Goal: Task Accomplishment & Management: Manage account settings

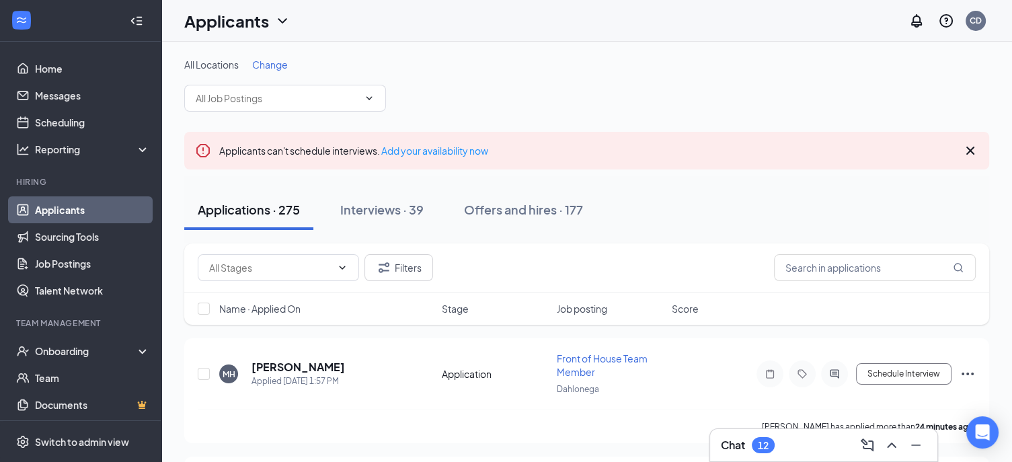
click at [772, 450] on div "12" at bounding box center [763, 445] width 23 height 16
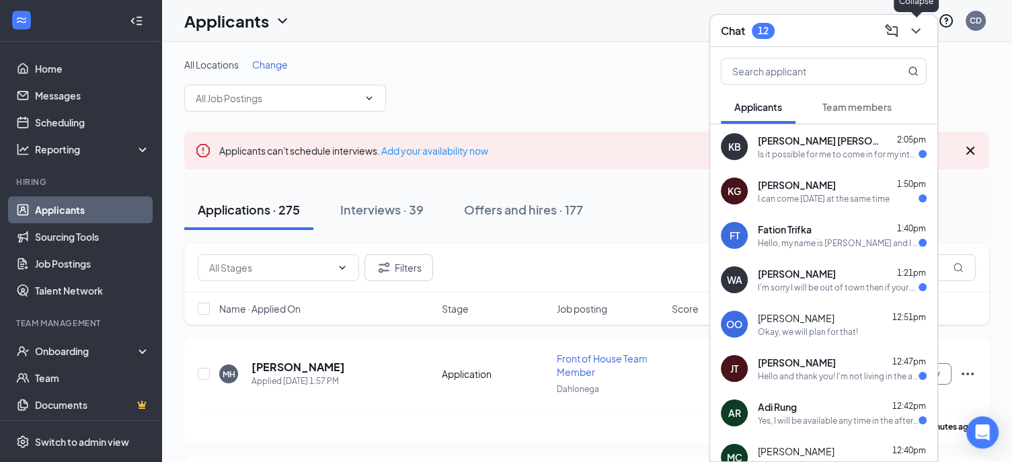
click at [914, 30] on icon "ChevronDown" at bounding box center [915, 30] width 9 height 5
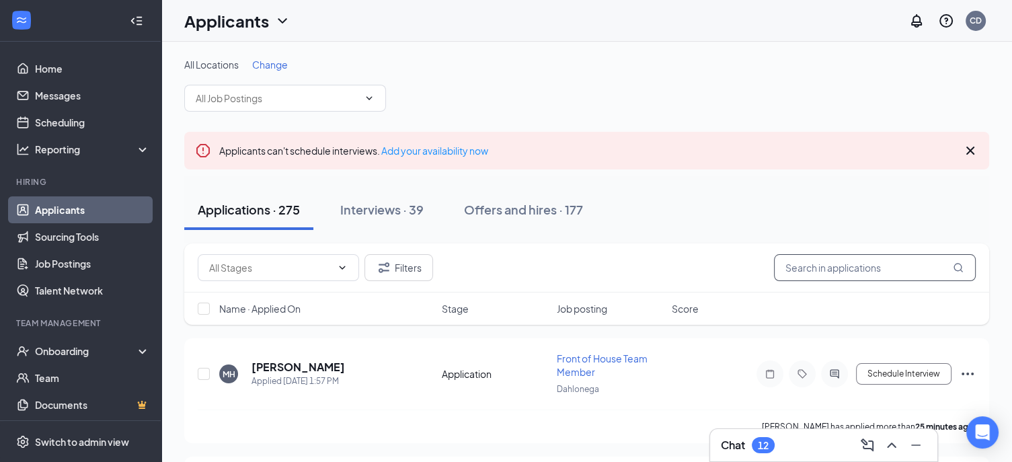
click at [834, 260] on input "text" at bounding box center [875, 267] width 202 height 27
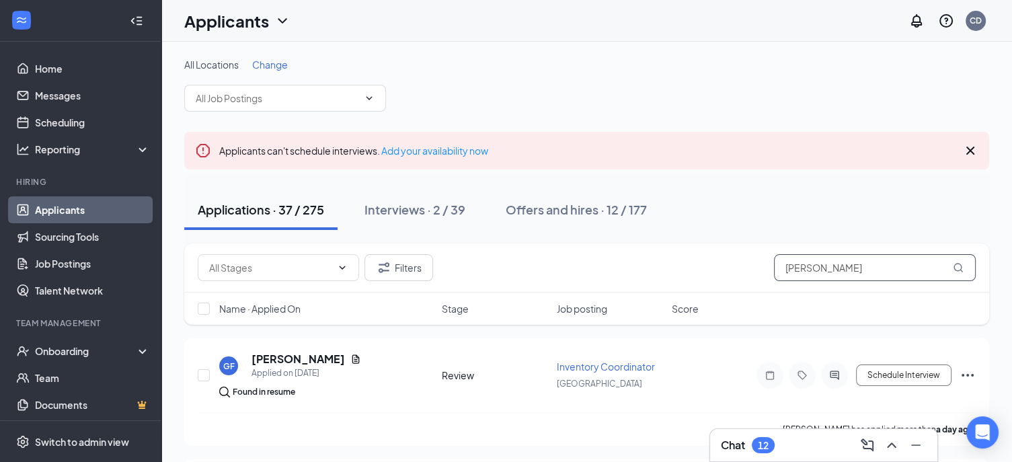
drag, startPoint x: 804, startPoint y: 272, endPoint x: 758, endPoint y: 268, distance: 46.0
click at [758, 268] on div "Filters [PERSON_NAME]" at bounding box center [587, 267] width 778 height 27
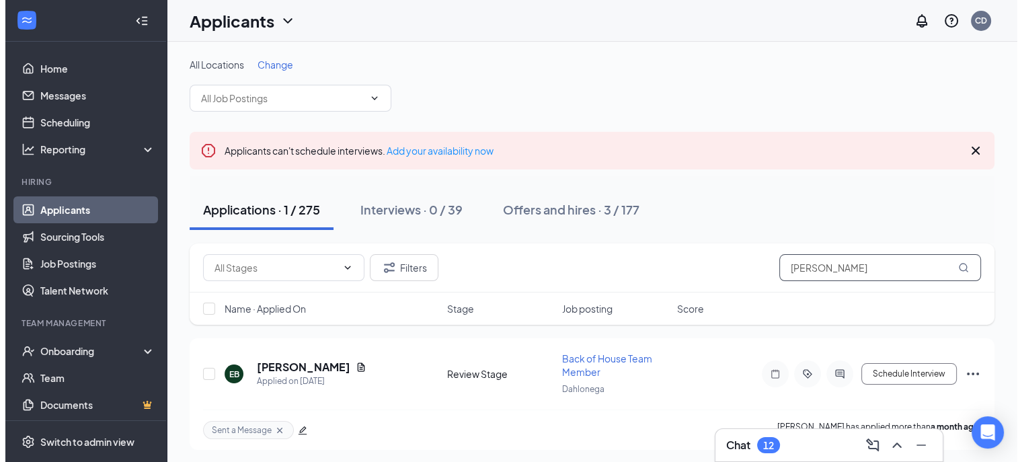
scroll to position [1, 0]
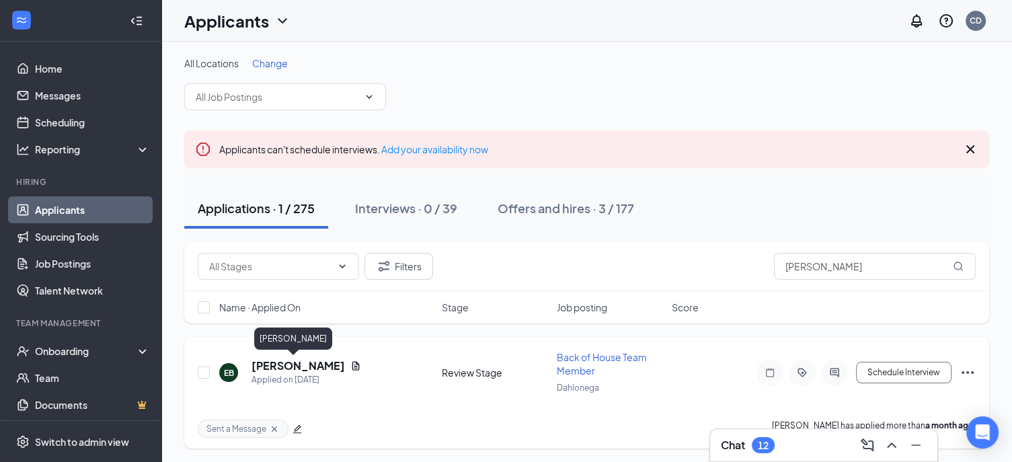
click at [276, 367] on h5 "[PERSON_NAME]" at bounding box center [297, 365] width 93 height 15
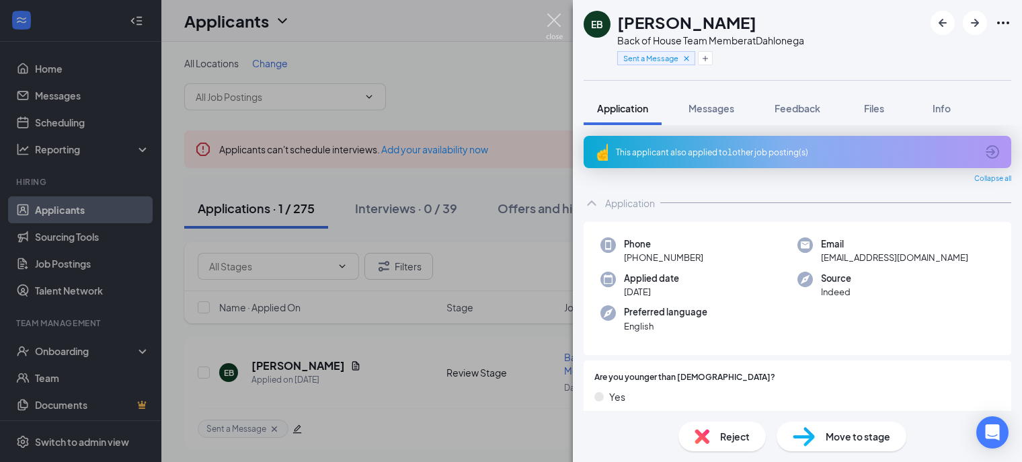
click at [549, 16] on img at bounding box center [554, 26] width 17 height 26
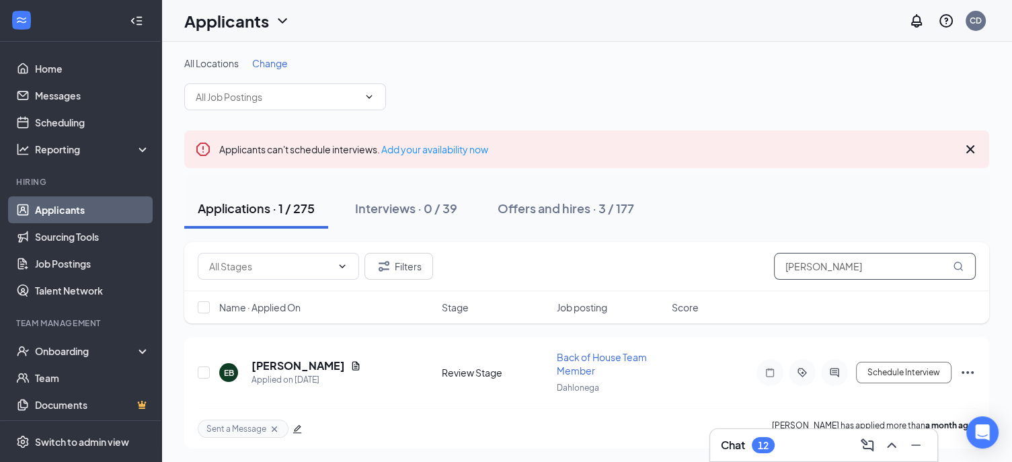
drag, startPoint x: 847, startPoint y: 265, endPoint x: 697, endPoint y: 258, distance: 150.8
click at [697, 258] on div "Filters [PERSON_NAME]" at bounding box center [587, 266] width 778 height 27
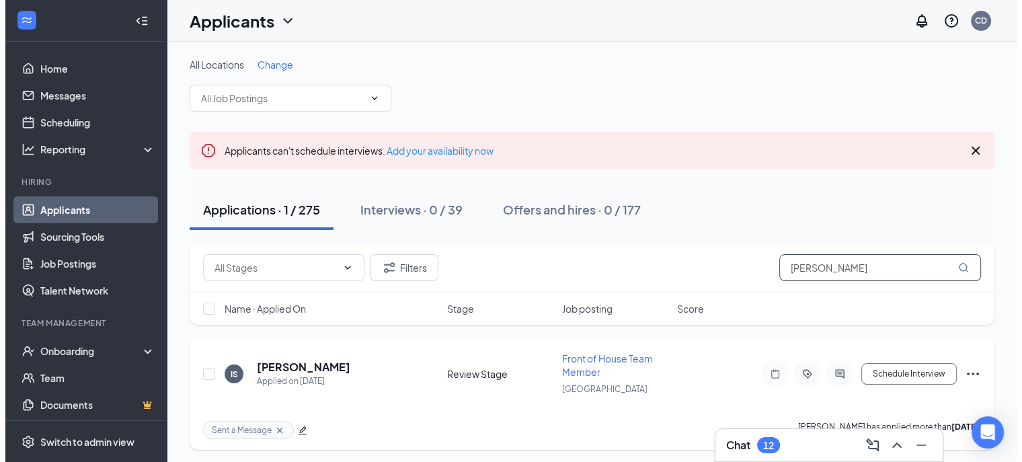
scroll to position [1, 0]
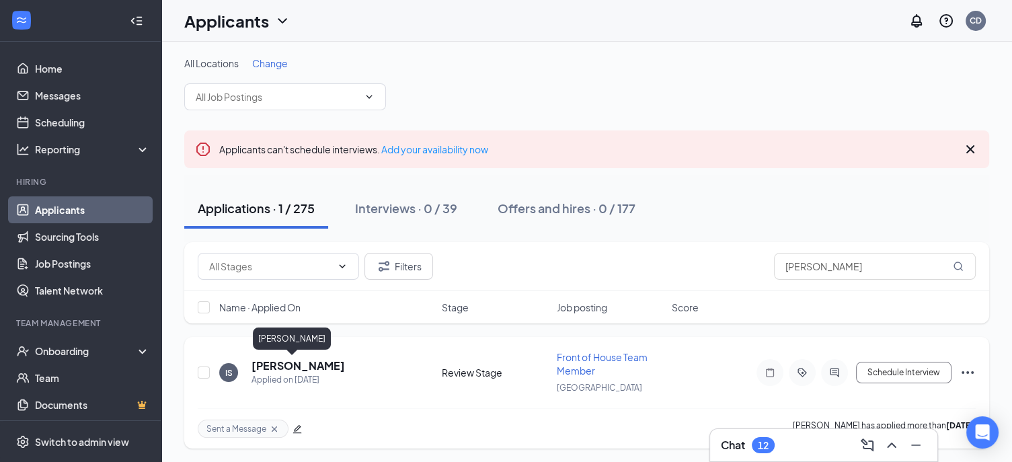
click at [293, 368] on h5 "[PERSON_NAME]" at bounding box center [297, 365] width 93 height 15
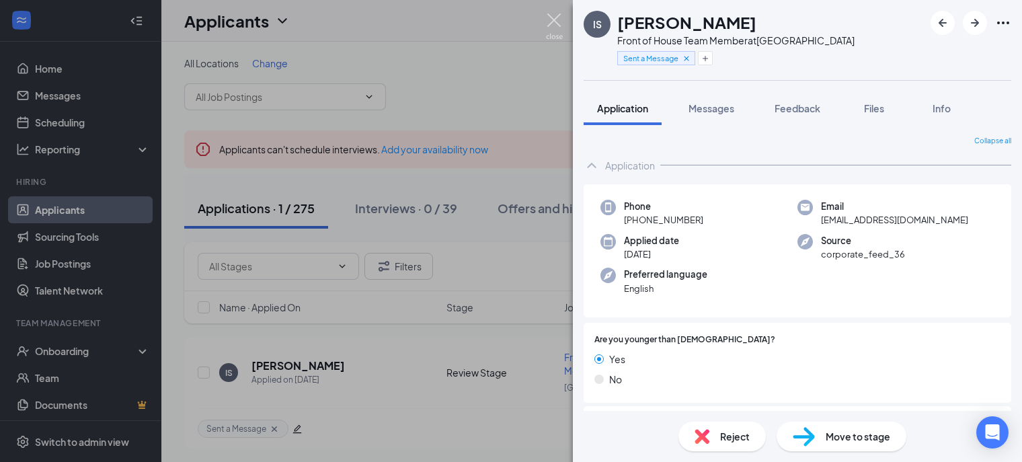
click at [551, 25] on img at bounding box center [554, 26] width 17 height 26
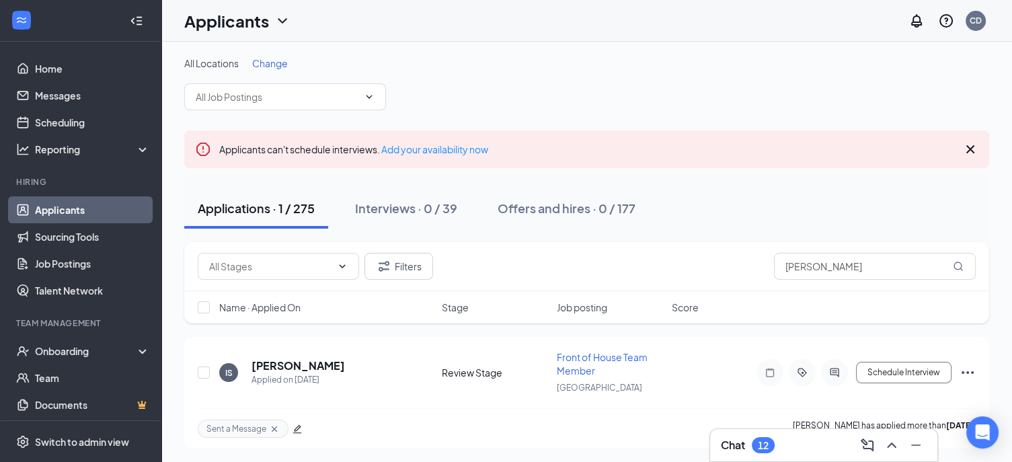
click at [834, 282] on div "Filters [PERSON_NAME]" at bounding box center [586, 266] width 805 height 49
click at [828, 266] on input "[PERSON_NAME]" at bounding box center [875, 266] width 202 height 27
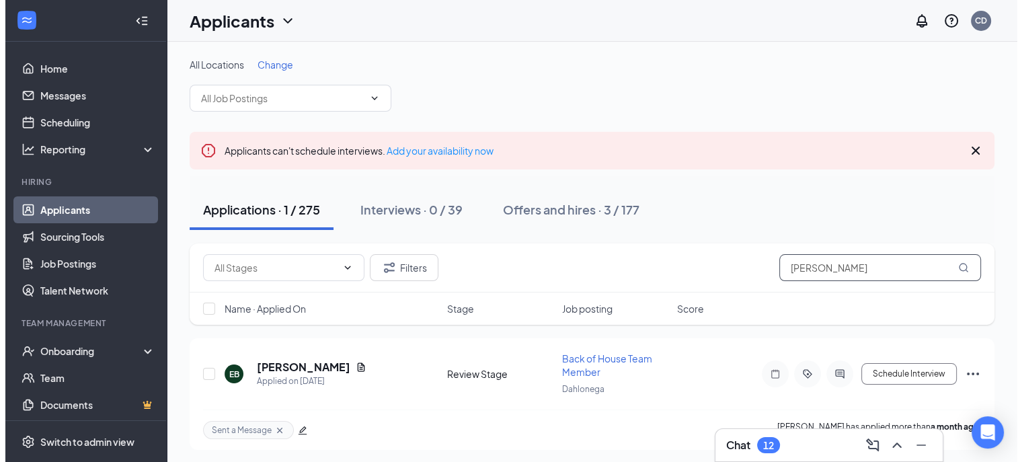
scroll to position [1, 0]
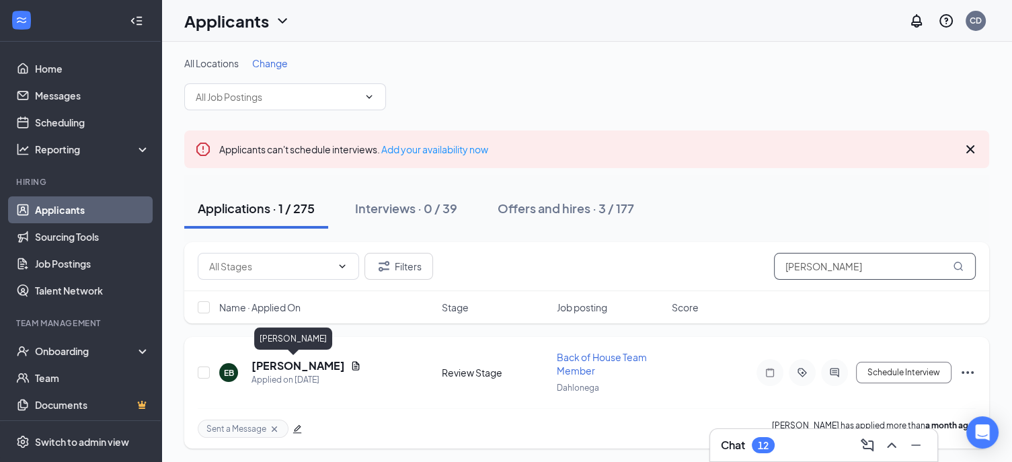
type input "[PERSON_NAME]"
click at [290, 362] on h5 "[PERSON_NAME]" at bounding box center [297, 365] width 93 height 15
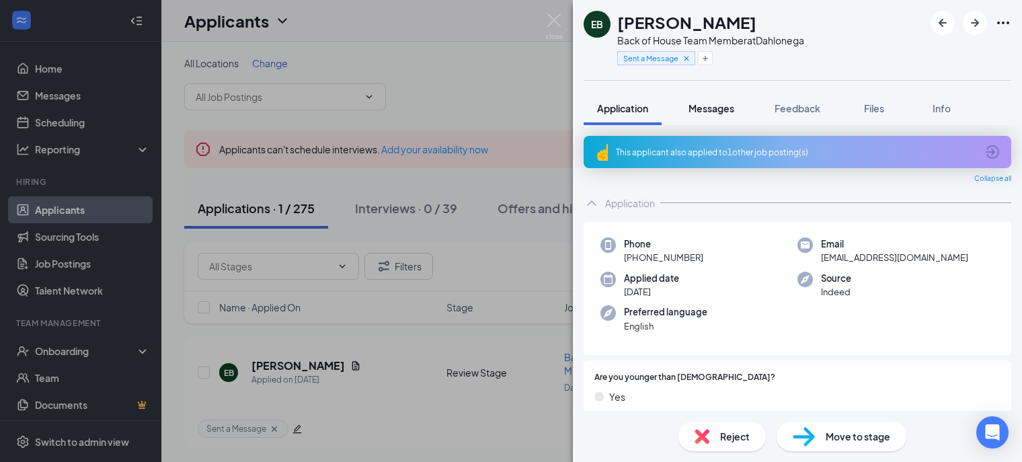
click at [710, 100] on button "Messages" at bounding box center [711, 108] width 73 height 34
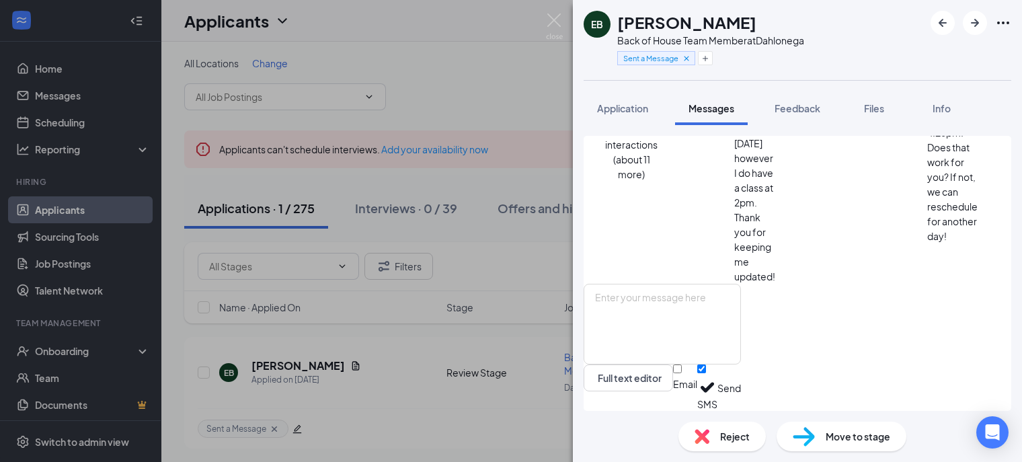
scroll to position [863, 0]
click at [713, 305] on textarea at bounding box center [662, 324] width 157 height 81
paste textarea "Interview Confirmation: [DATE] 1:00pm (remember to change date/time) Address: […"
drag, startPoint x: 699, startPoint y: 328, endPoint x: 662, endPoint y: 326, distance: 37.0
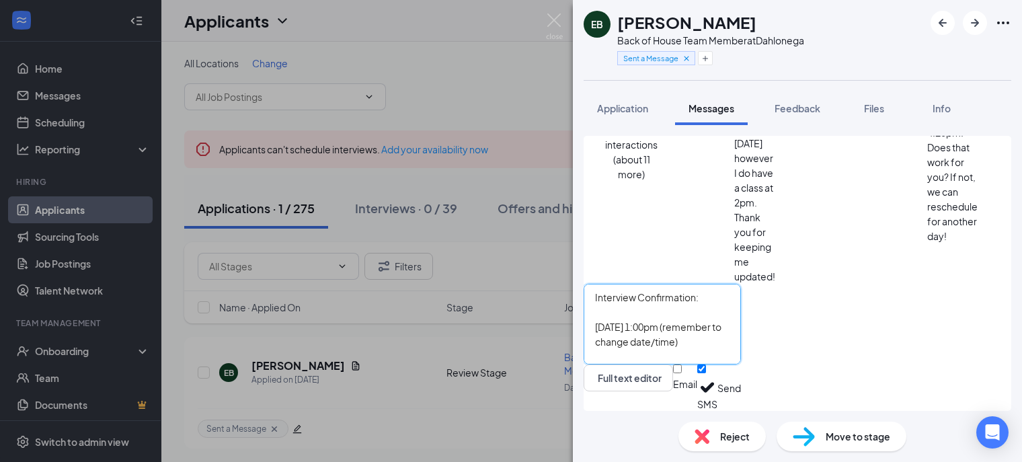
click at [662, 326] on textarea "Interview Confirmation: [DATE] 1:00pm (remember to change date/time) Address: […" at bounding box center [662, 324] width 157 height 81
click at [741, 328] on textarea "Interview Confirmation: [DATE] 1:00pm (remember to change date/time) Address: […" at bounding box center [662, 324] width 157 height 81
click at [741, 327] on textarea "Interview Confirmation: [DATE] 3:00pm (remember to change date/time) Address: […" at bounding box center [662, 324] width 157 height 81
drag, startPoint x: 922, startPoint y: 328, endPoint x: 781, endPoint y: 329, distance: 141.2
click at [741, 329] on textarea "Interview Confirmation: [DATE] 3:30pm (remember to change date/time) Address: […" at bounding box center [662, 324] width 157 height 81
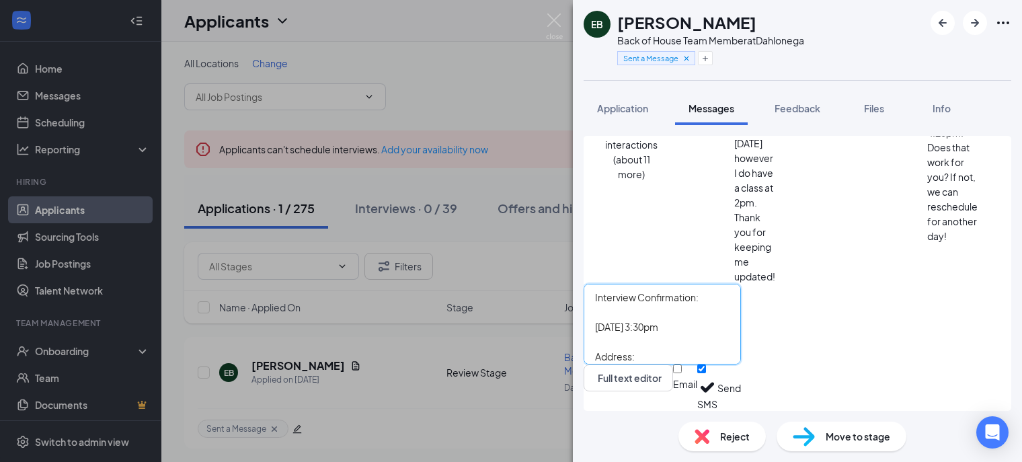
type textarea "Interview Confirmation: [DATE] 3:30pm Address: [STREET_ADDRESS][PERSON_NAME]"
click at [741, 386] on button "Send" at bounding box center [729, 387] width 24 height 46
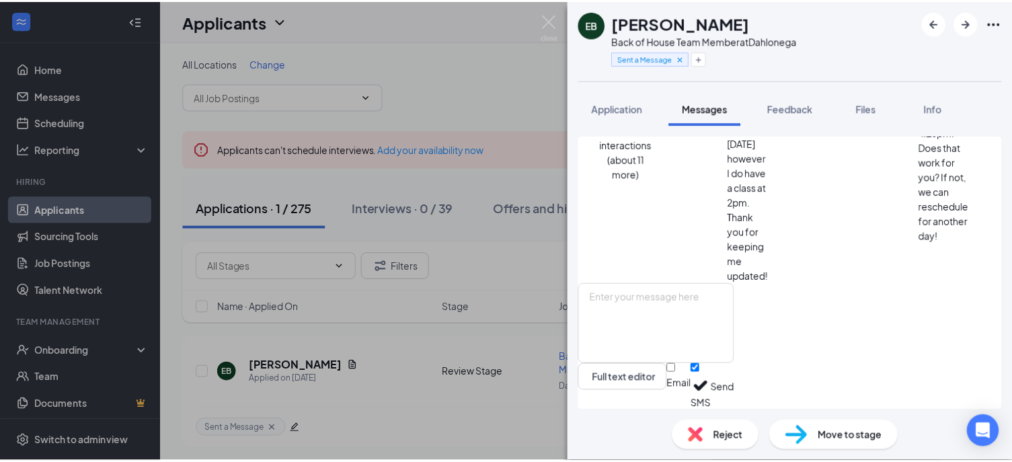
scroll to position [1052, 0]
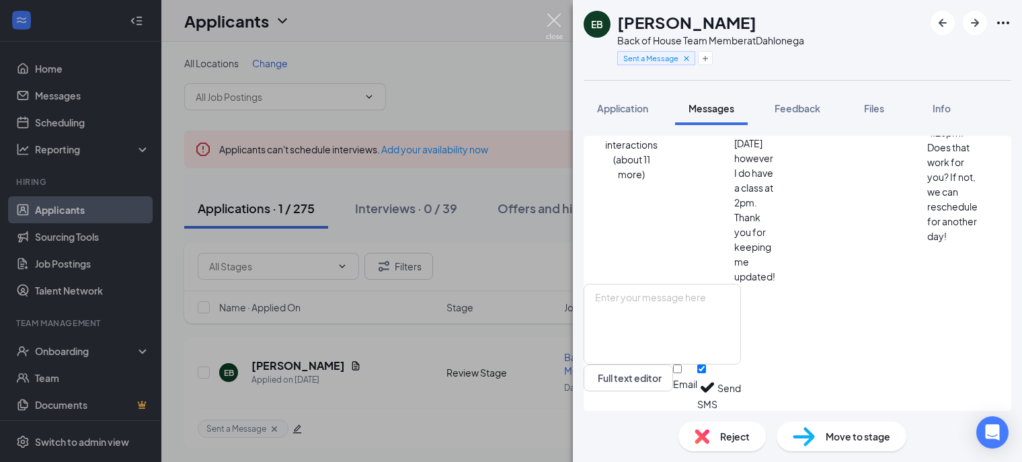
click at [549, 15] on img at bounding box center [554, 26] width 17 height 26
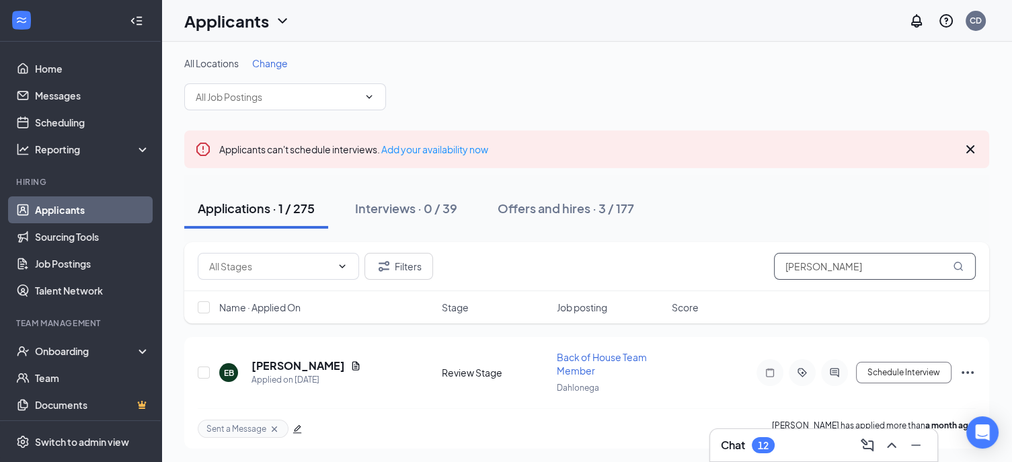
click at [828, 268] on input "[PERSON_NAME]" at bounding box center [875, 266] width 202 height 27
click at [827, 268] on input "[PERSON_NAME]" at bounding box center [875, 266] width 202 height 27
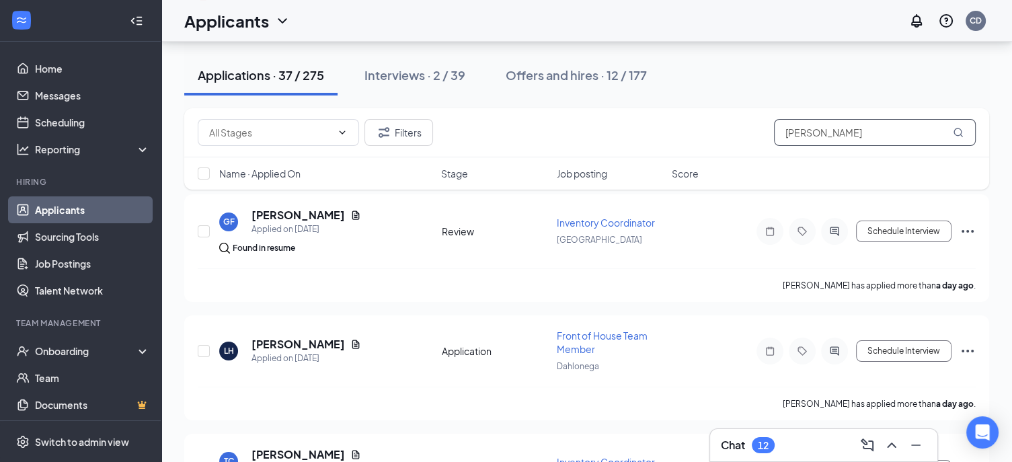
scroll to position [67, 0]
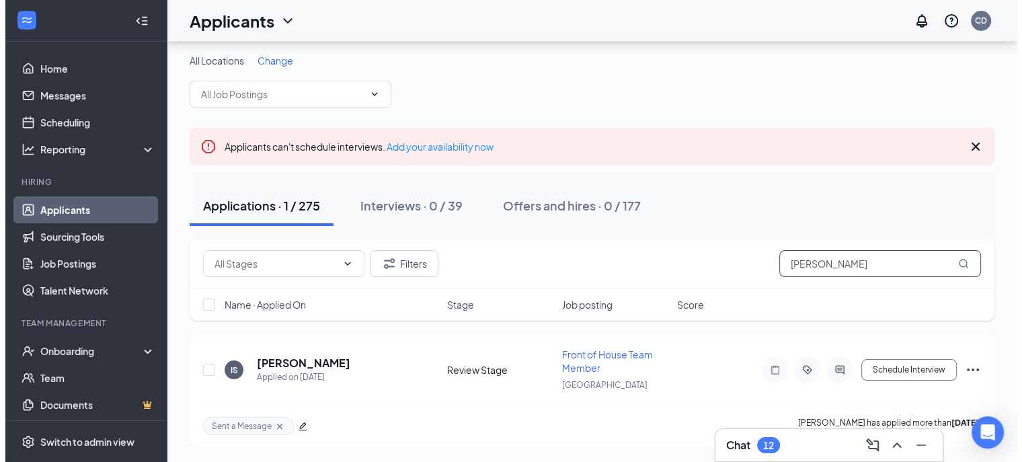
scroll to position [1, 0]
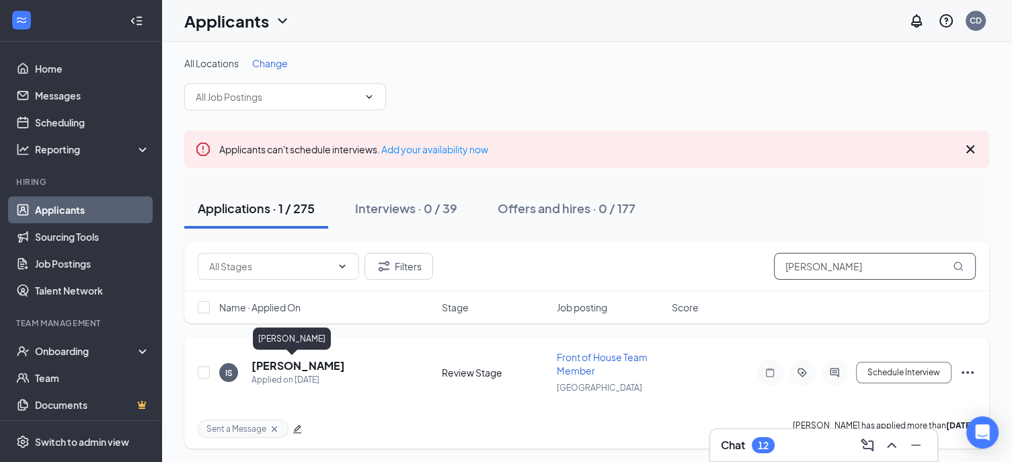
type input "[PERSON_NAME]"
click at [268, 362] on h5 "[PERSON_NAME]" at bounding box center [297, 365] width 93 height 15
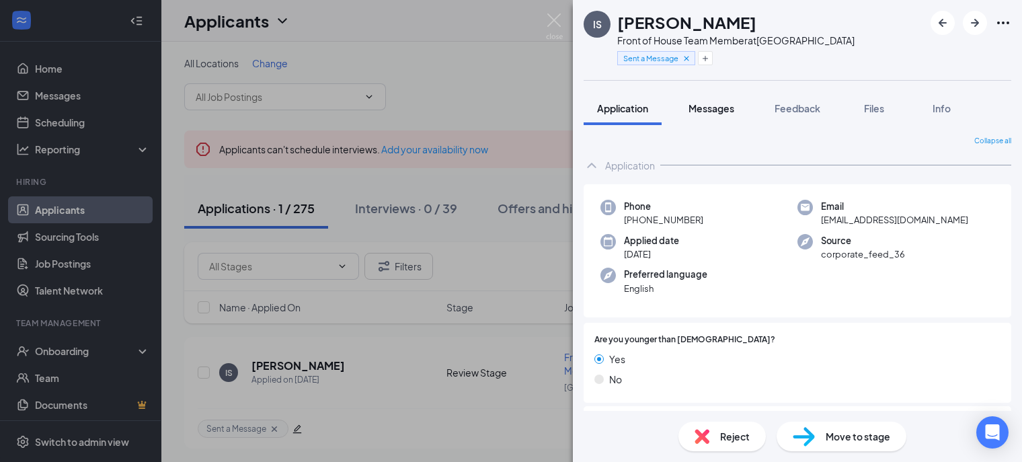
click at [713, 110] on span "Messages" at bounding box center [711, 108] width 46 height 12
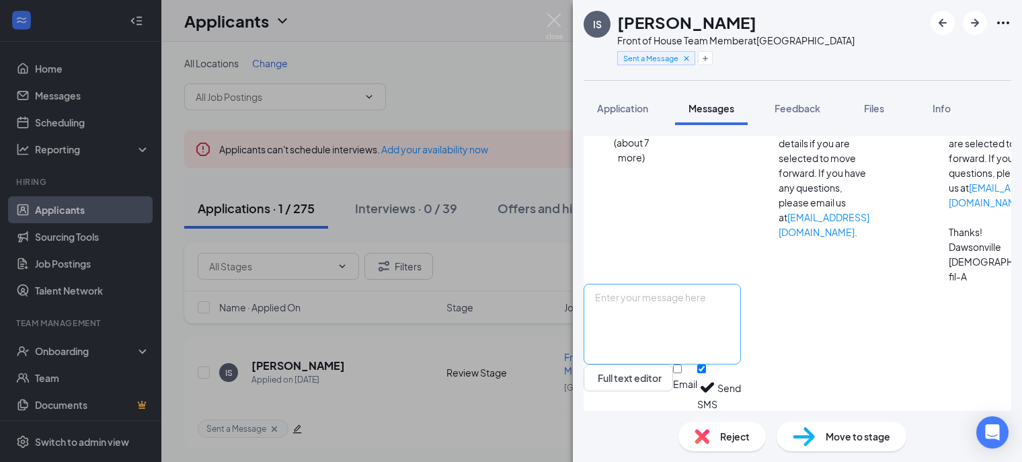
scroll to position [738, 0]
click at [719, 307] on textarea at bounding box center [662, 324] width 157 height 81
paste textarea "Interview Confirmation: [DATE] 1:00pm (remember to change date/time) Address: […"
drag, startPoint x: 699, startPoint y: 330, endPoint x: 662, endPoint y: 329, distance: 37.7
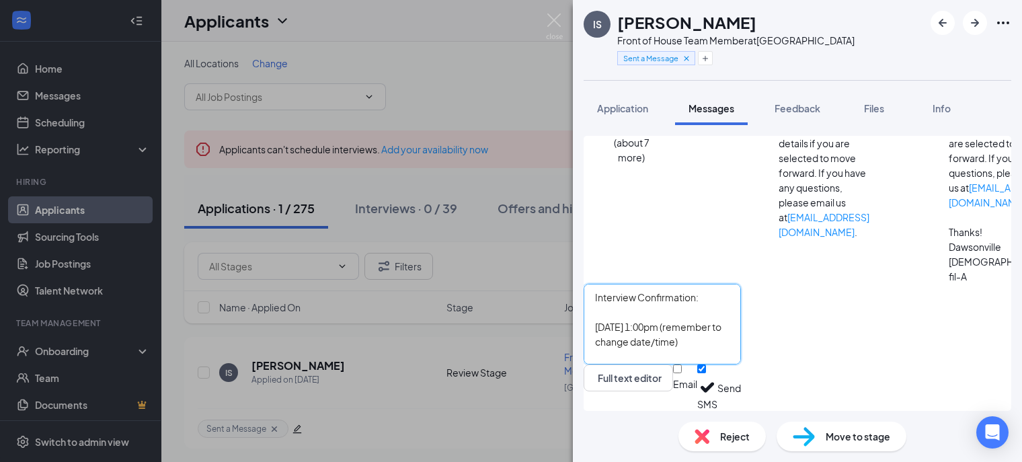
click at [662, 329] on textarea "Interview Confirmation: [DATE] 1:00pm (remember to change date/time) Address: […" at bounding box center [662, 324] width 157 height 81
click at [726, 328] on textarea "Interview Confirmation: [DATE], September at 1:00pm (remember to change date/ti…" at bounding box center [662, 324] width 157 height 81
click at [734, 329] on textarea "Interview Confirmation: [DATE], September at 2:00pm (remember to change date/ti…" at bounding box center [662, 324] width 157 height 81
drag, startPoint x: 908, startPoint y: 325, endPoint x: 760, endPoint y: 329, distance: 147.3
click at [741, 329] on textarea "Interview Confirmation: [DATE], September at 2:30pm (remember to change date/ti…" at bounding box center [662, 324] width 157 height 81
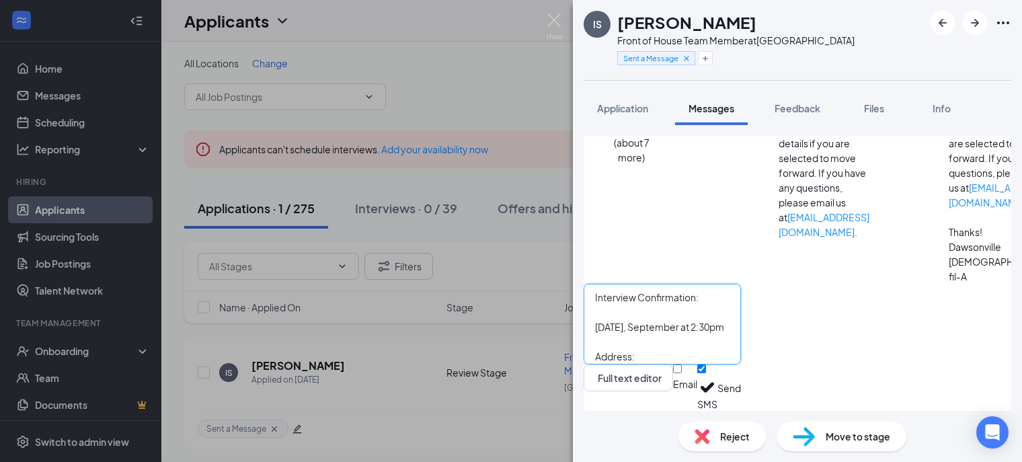
click at [713, 328] on textarea "Interview Confirmation: [DATE], September at 2:30pm Address: [STREET_ADDRESS][P…" at bounding box center [662, 324] width 157 height 81
type textarea "Interview Confirmation: [DATE] 2:30pm Address: [STREET_ADDRESS][PERSON_NAME]"
click at [741, 386] on button "Send" at bounding box center [729, 387] width 24 height 46
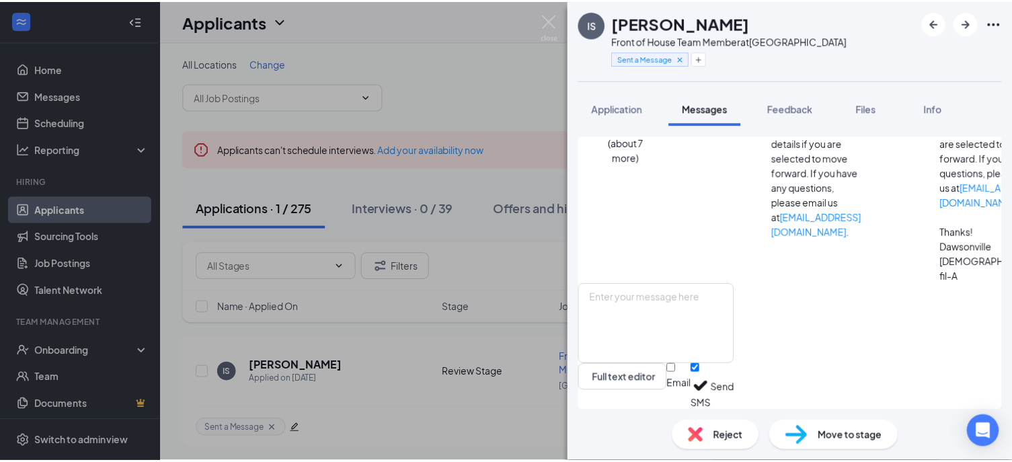
scroll to position [927, 0]
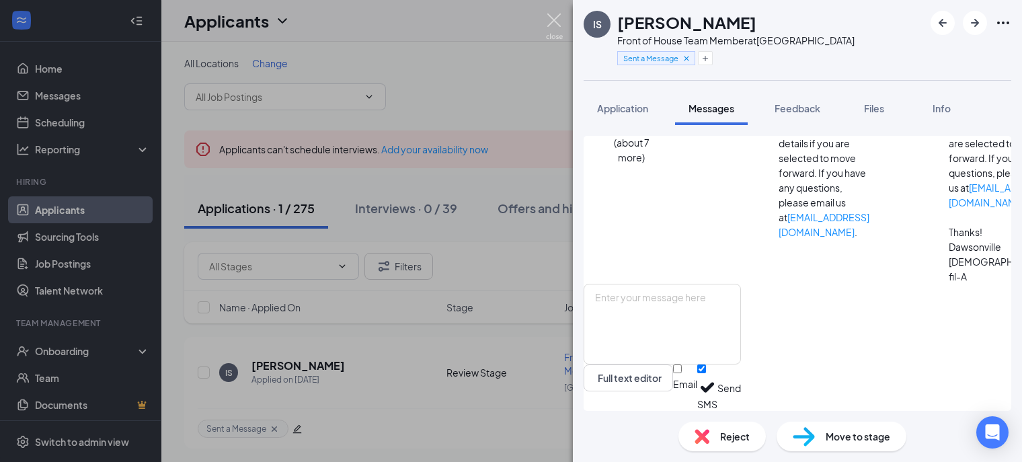
click at [549, 22] on img at bounding box center [554, 26] width 17 height 26
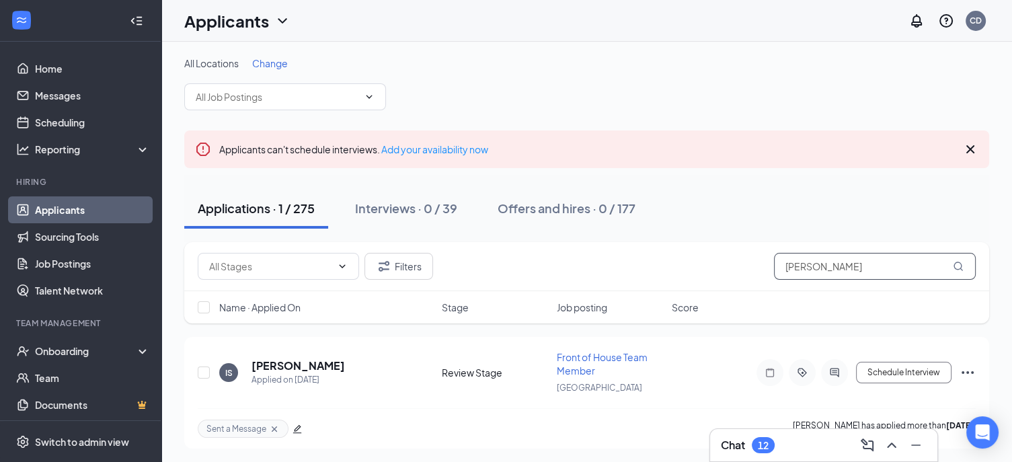
click at [823, 270] on input "[PERSON_NAME]" at bounding box center [875, 266] width 202 height 27
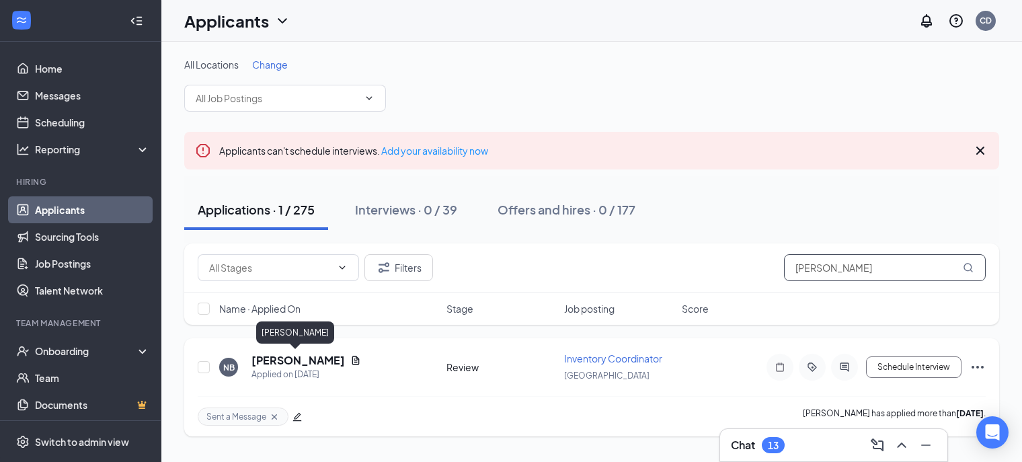
type input "[PERSON_NAME]"
click at [290, 361] on h5 "[PERSON_NAME]" at bounding box center [297, 360] width 93 height 15
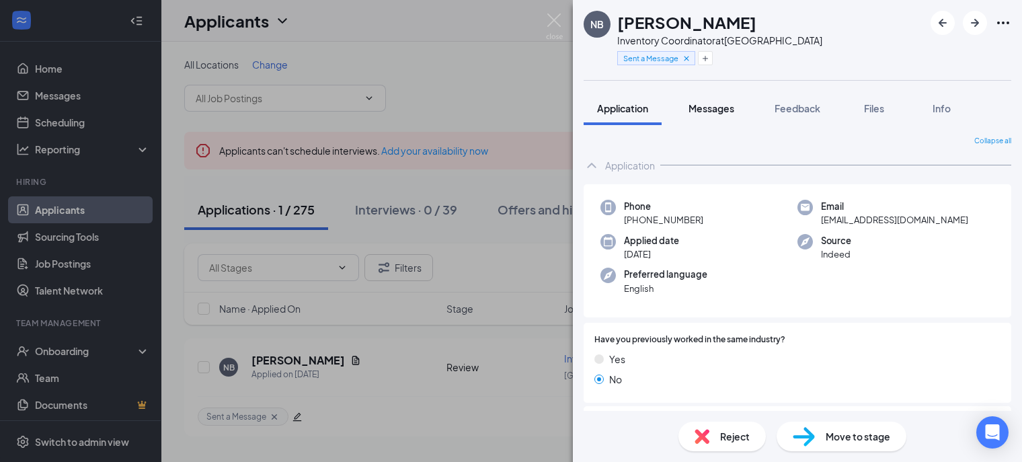
click at [717, 110] on span "Messages" at bounding box center [711, 108] width 46 height 12
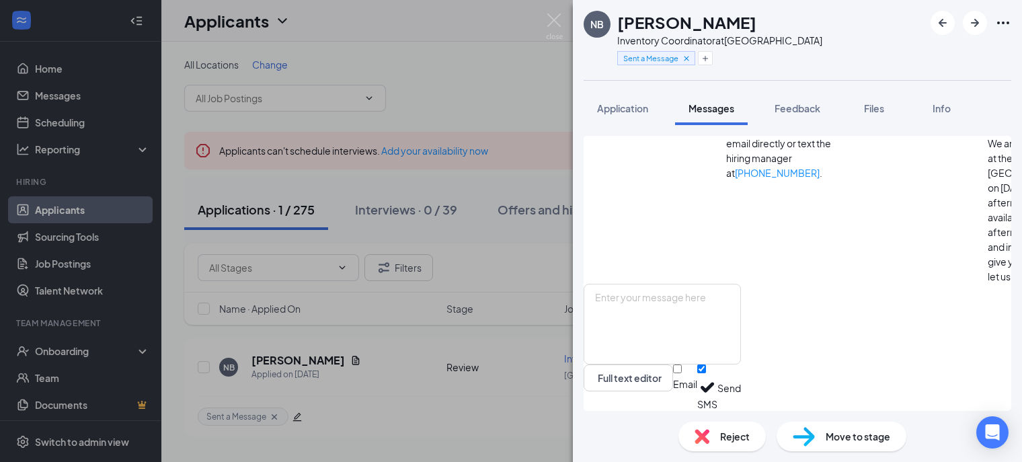
scroll to position [530, 0]
click at [620, 106] on span "Application" at bounding box center [622, 108] width 51 height 12
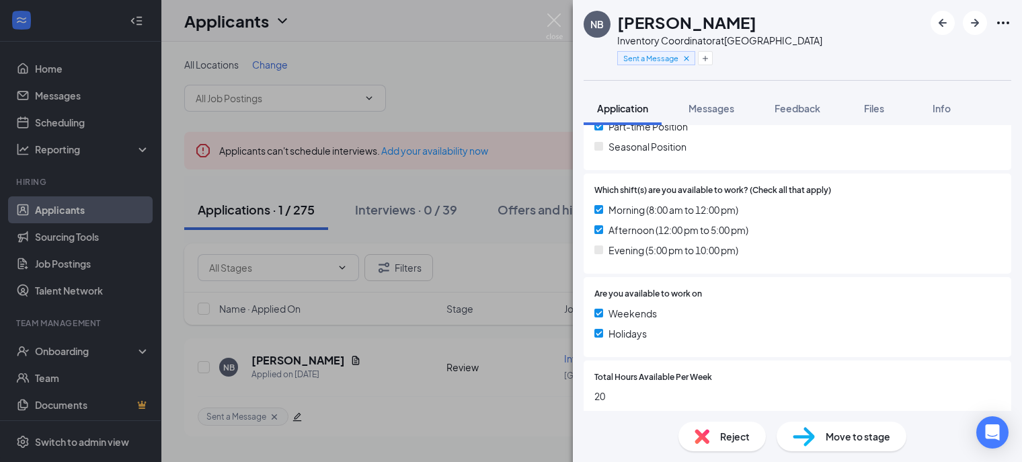
scroll to position [403, 0]
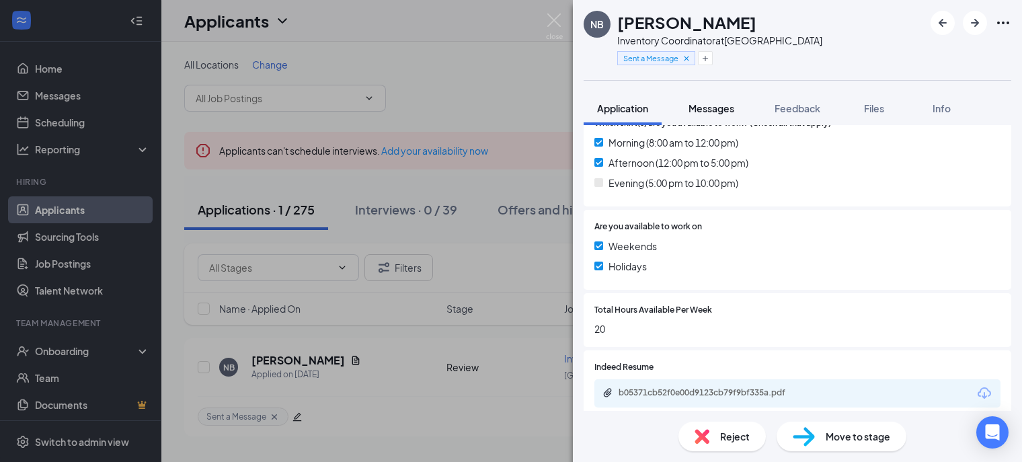
click at [697, 102] on span "Messages" at bounding box center [711, 108] width 46 height 12
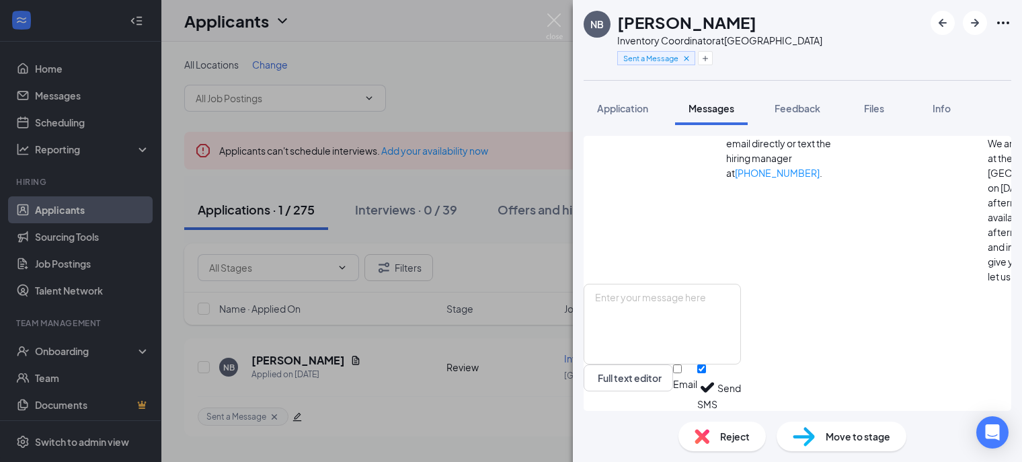
scroll to position [530, 0]
click at [734, 314] on textarea at bounding box center [662, 324] width 157 height 81
paste textarea "Interview Confirmation: [DATE] 1:00pm (remember to change date/time) Address: […"
click at [653, 330] on textarea "Interview Confirmation: [DATE] 1:00pm (remember to change date/time) Address: […" at bounding box center [662, 324] width 157 height 81
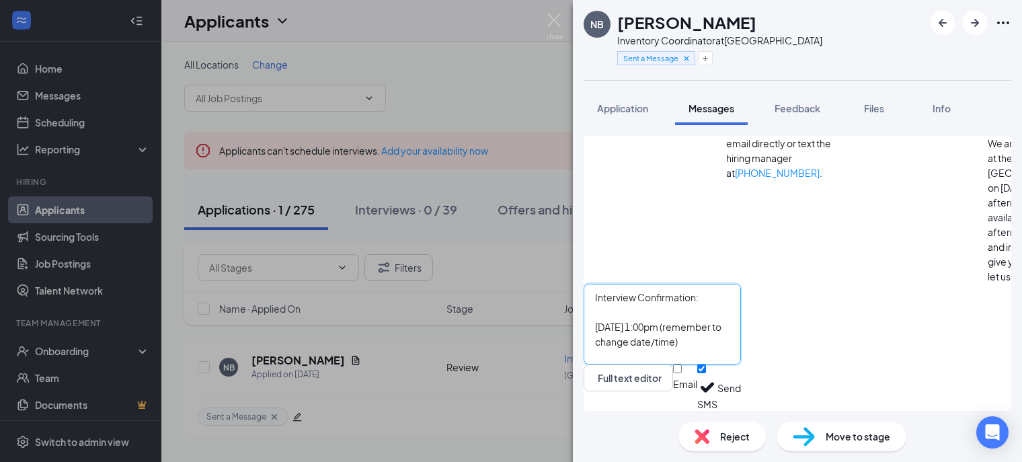
drag, startPoint x: 699, startPoint y: 327, endPoint x: 662, endPoint y: 327, distance: 37.0
click at [662, 327] on textarea "Interview Confirmation: [DATE] 1:00pm (remember to change date/time) Address: […" at bounding box center [662, 324] width 157 height 81
click at [741, 329] on textarea "Interview Confirmation: [DATE] 1:00pm (remember to change date/time) Address: […" at bounding box center [662, 324] width 157 height 81
click at [741, 329] on textarea "Interview Confirmation: [DATE] 4:00pm (remember to change date/time) Address: […" at bounding box center [662, 324] width 157 height 81
drag, startPoint x: 932, startPoint y: 325, endPoint x: 781, endPoint y: 331, distance: 150.8
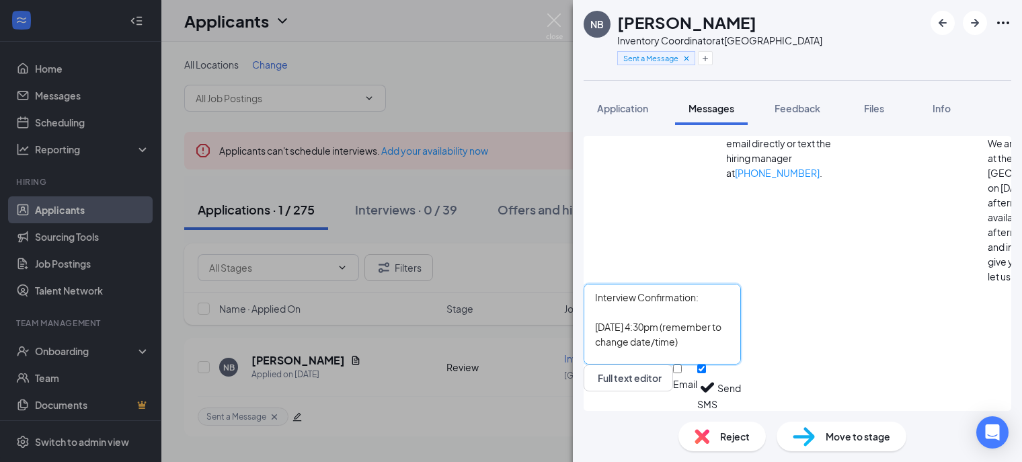
click at [741, 331] on textarea "Interview Confirmation: [DATE] 4:30pm (remember to change date/time) Address: […" at bounding box center [662, 324] width 157 height 81
click at [741, 327] on textarea "Interview Confirmation: [DATE] 4:30pm Address: [STREET_ADDRESS][PERSON_NAME]" at bounding box center [662, 324] width 157 height 81
type textarea "Interview Confirmation: [DATE] 4:30pm Address: [STREET_ADDRESS][PERSON_NAME]"
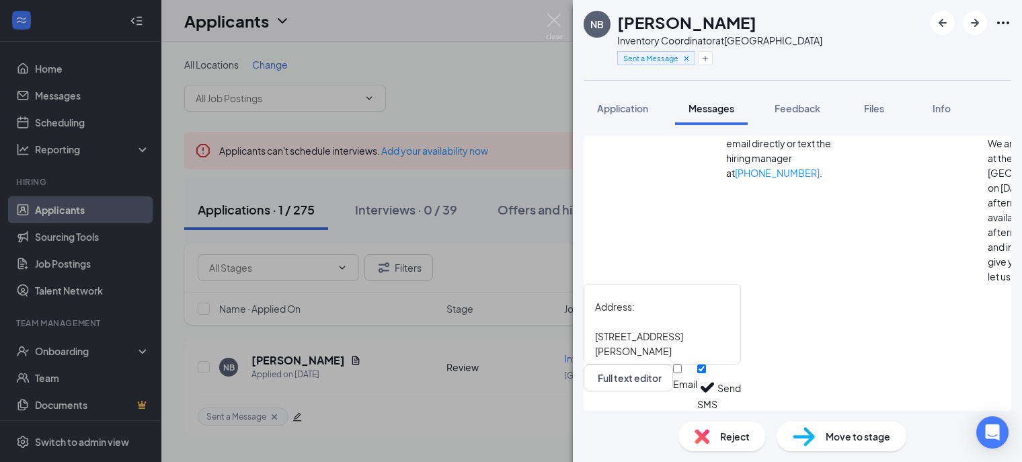
click at [741, 387] on button "Send" at bounding box center [729, 387] width 24 height 46
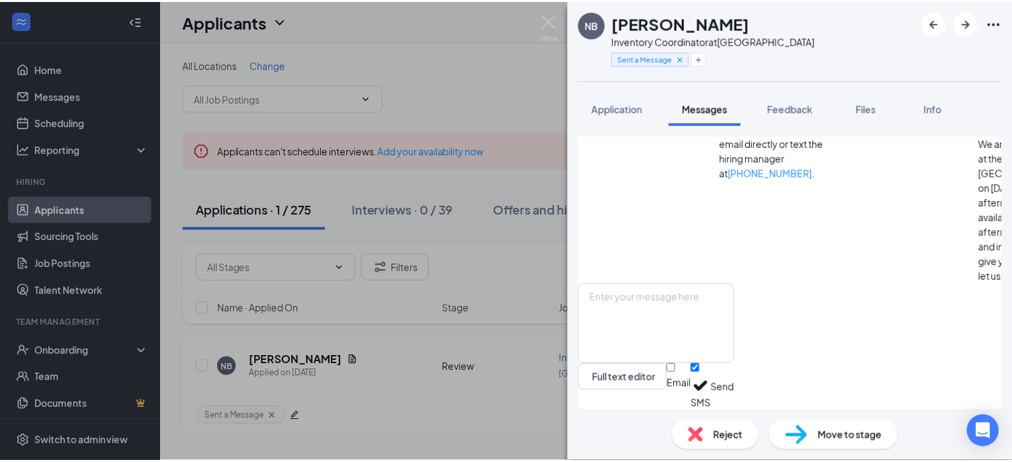
scroll to position [720, 0]
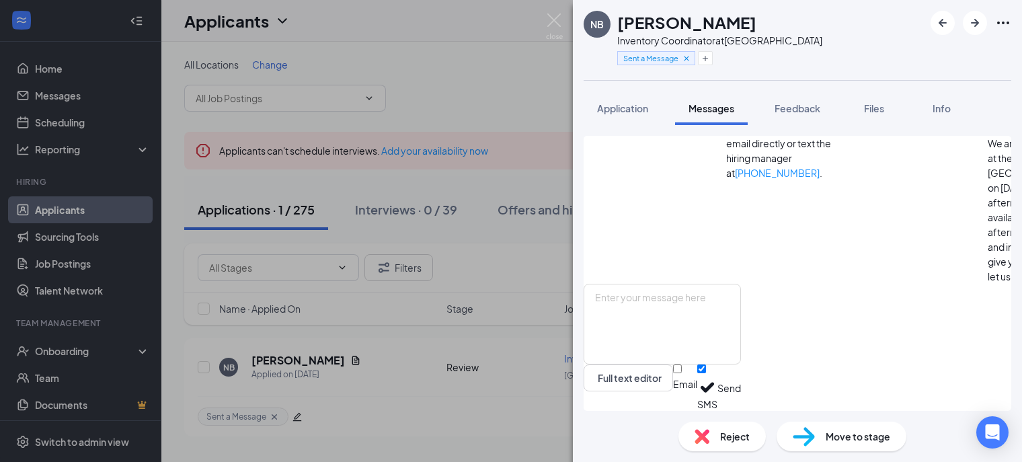
drag, startPoint x: 836, startPoint y: 68, endPoint x: 828, endPoint y: 67, distance: 8.2
click at [836, 68] on div "NB [PERSON_NAME] Inventory Coordinator at [GEOGRAPHIC_DATA] Sent a Message" at bounding box center [797, 40] width 449 height 80
click at [554, 19] on img at bounding box center [554, 26] width 17 height 26
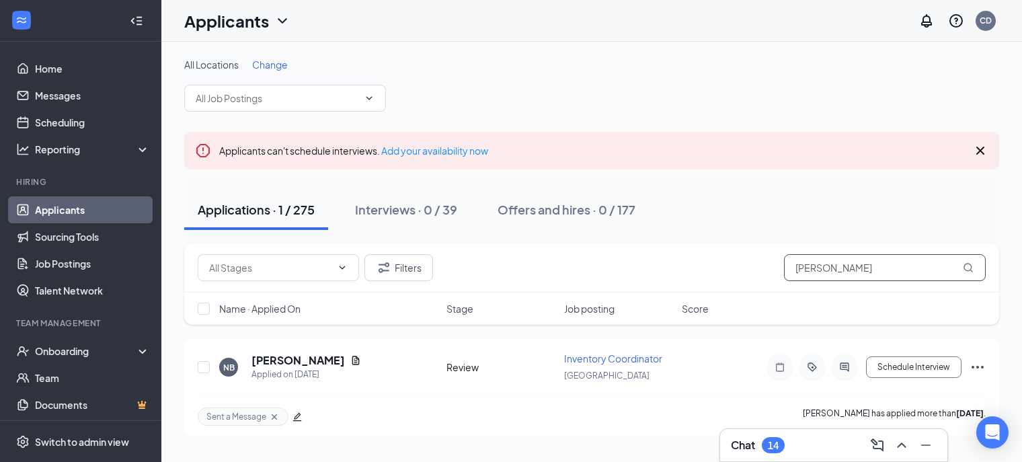
click at [818, 258] on input "[PERSON_NAME]" at bounding box center [885, 267] width 202 height 27
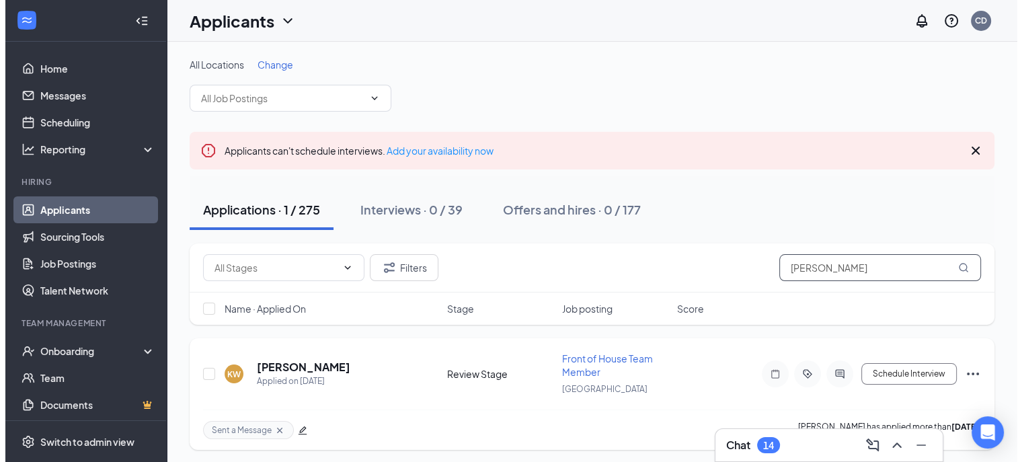
scroll to position [1, 0]
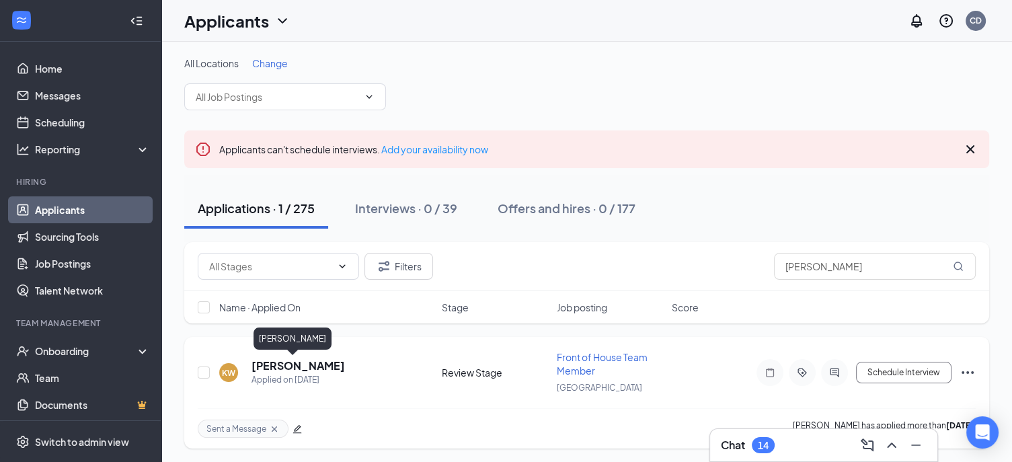
click at [281, 365] on h5 "[PERSON_NAME]" at bounding box center [297, 365] width 93 height 15
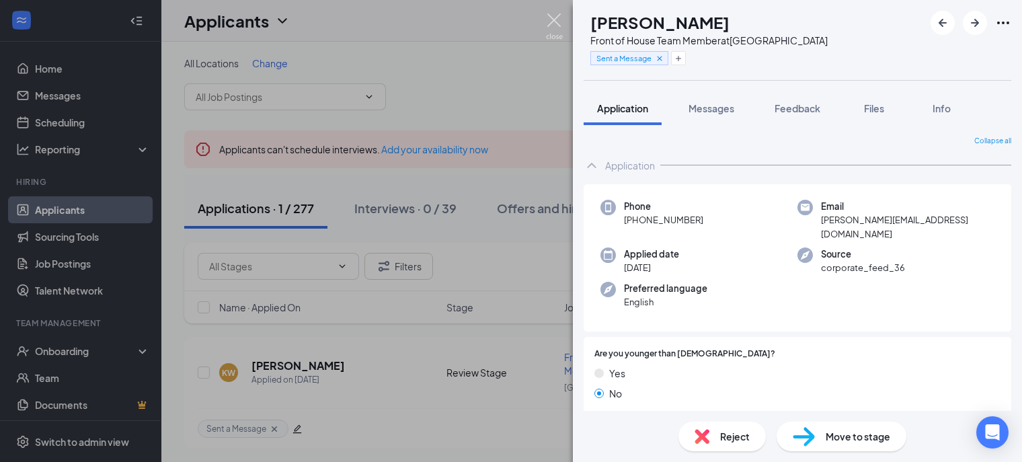
click at [554, 14] on img at bounding box center [554, 26] width 17 height 26
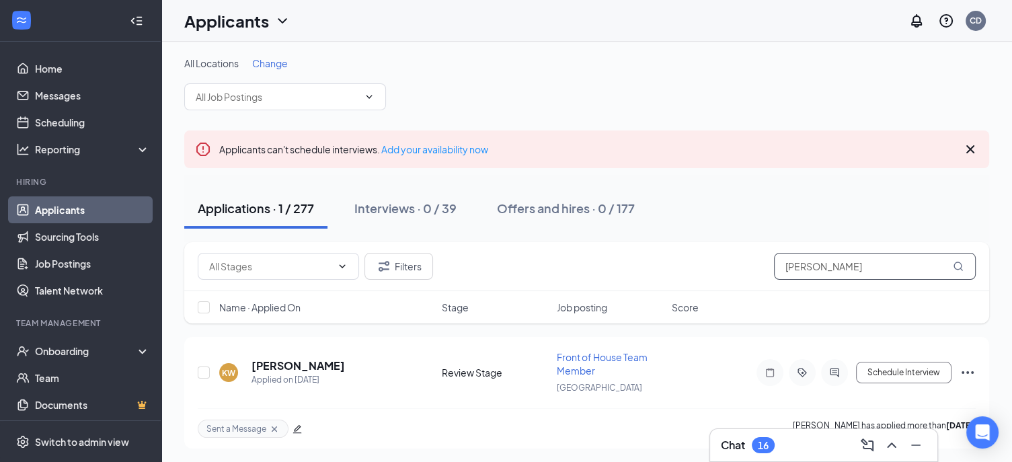
click at [846, 266] on input "[PERSON_NAME]" at bounding box center [875, 266] width 202 height 27
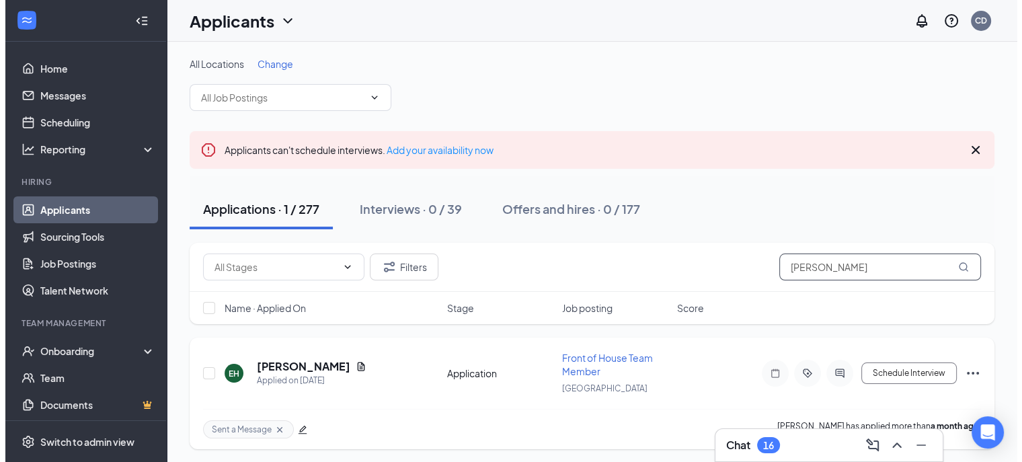
scroll to position [1, 0]
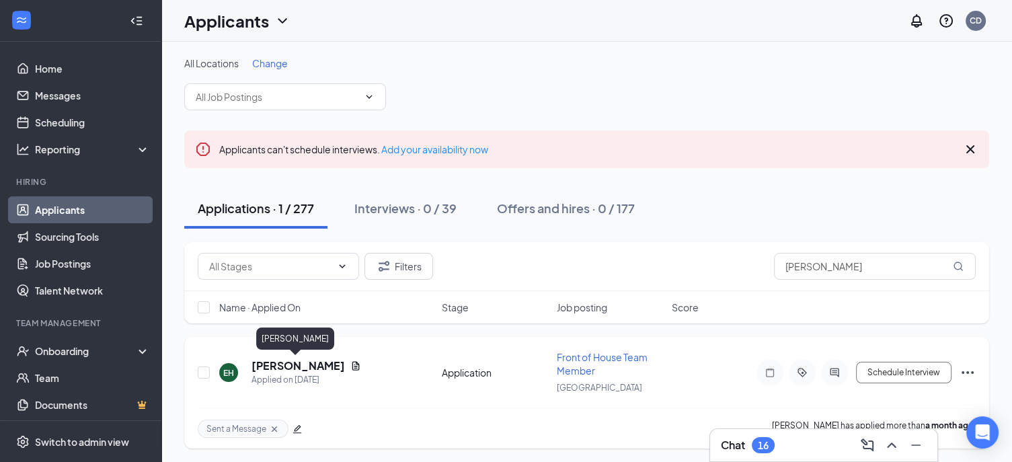
click at [300, 365] on h5 "[PERSON_NAME]" at bounding box center [297, 365] width 93 height 15
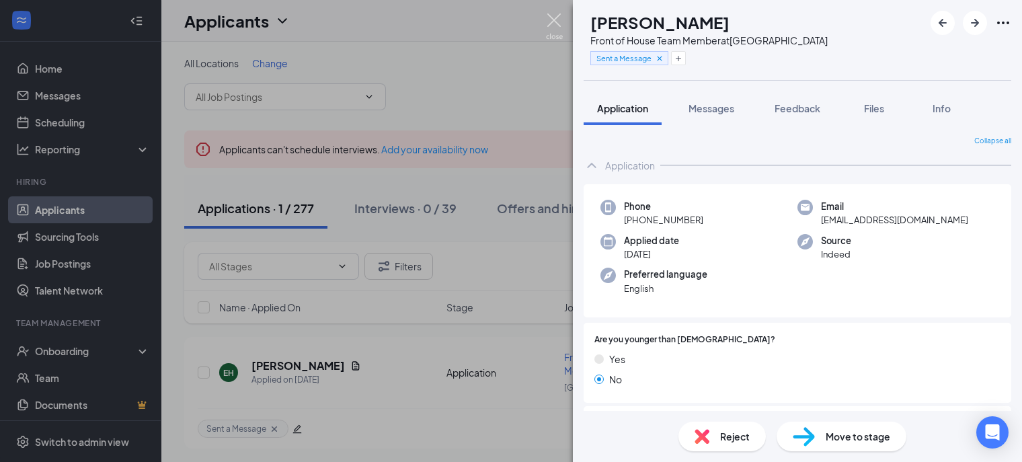
click at [548, 24] on img at bounding box center [554, 26] width 17 height 26
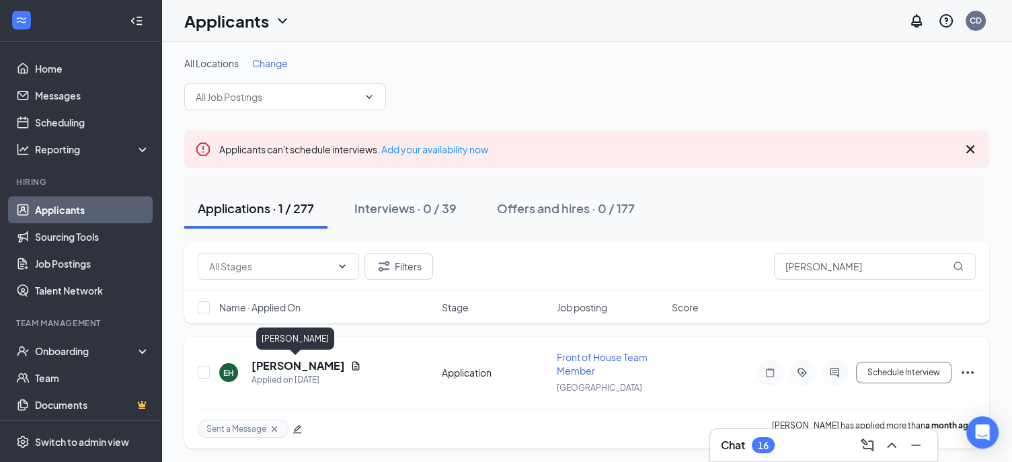
click at [277, 366] on h5 "[PERSON_NAME]" at bounding box center [297, 365] width 93 height 15
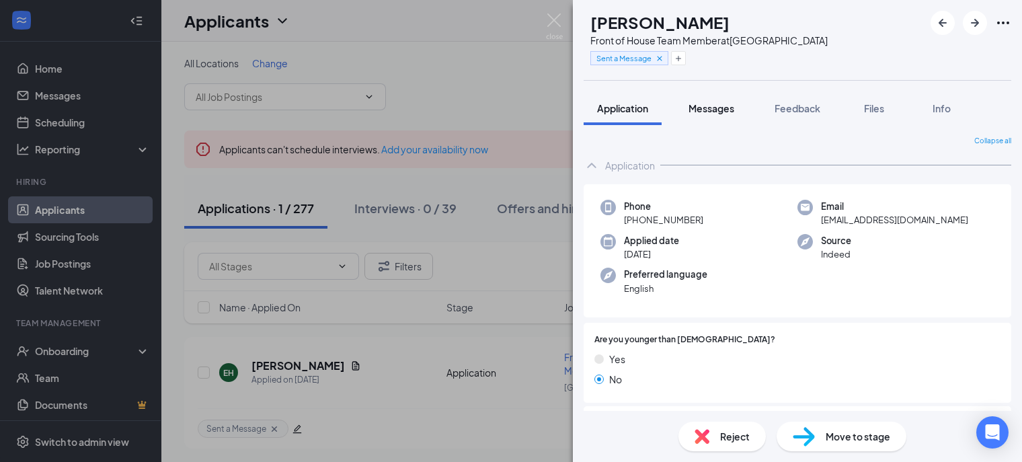
click at [716, 110] on span "Messages" at bounding box center [711, 108] width 46 height 12
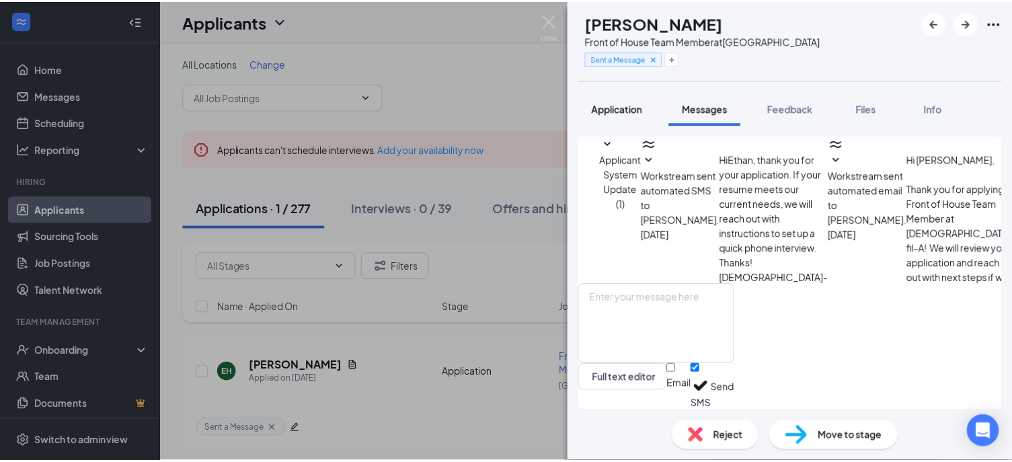
scroll to position [54, 0]
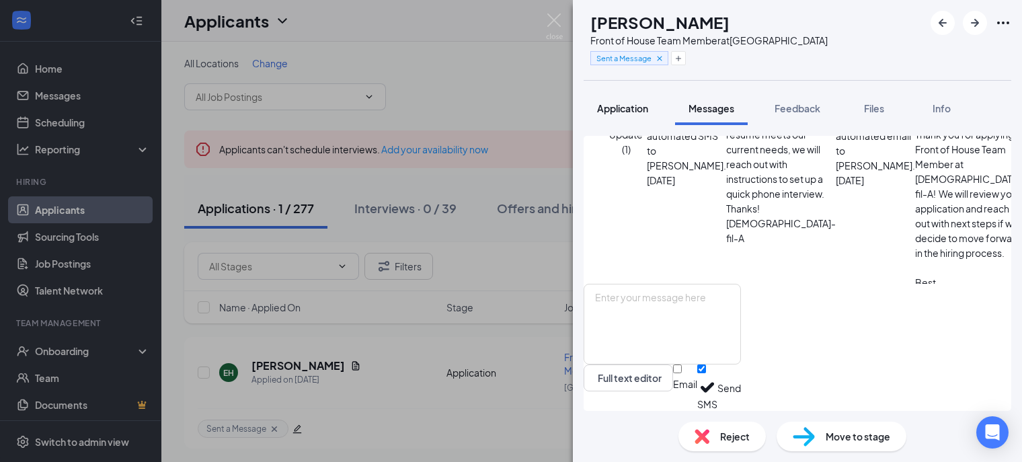
click at [639, 111] on span "Application" at bounding box center [622, 108] width 51 height 12
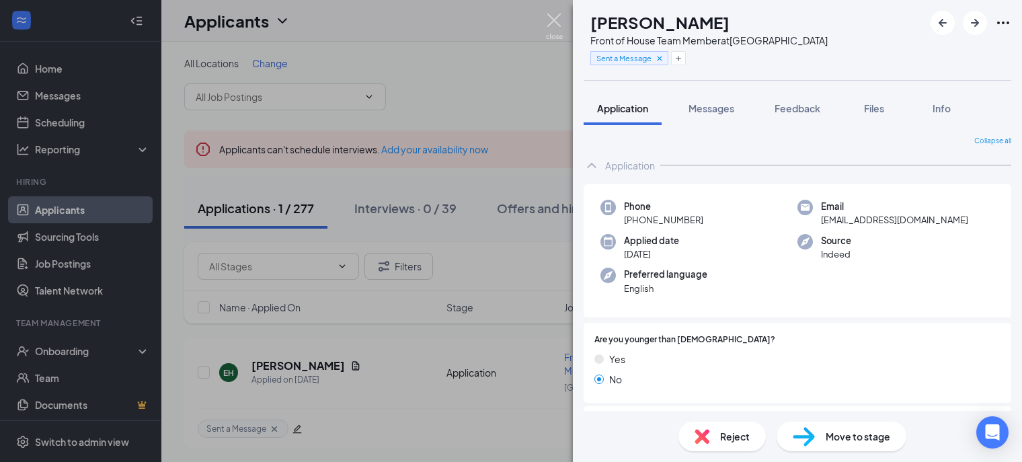
click at [553, 18] on img at bounding box center [554, 26] width 17 height 26
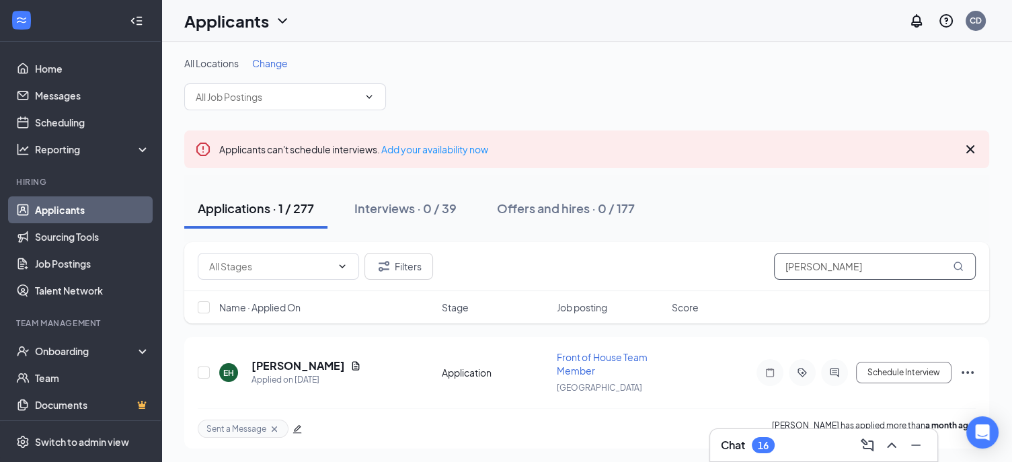
click at [826, 266] on input "[PERSON_NAME]" at bounding box center [875, 266] width 202 height 27
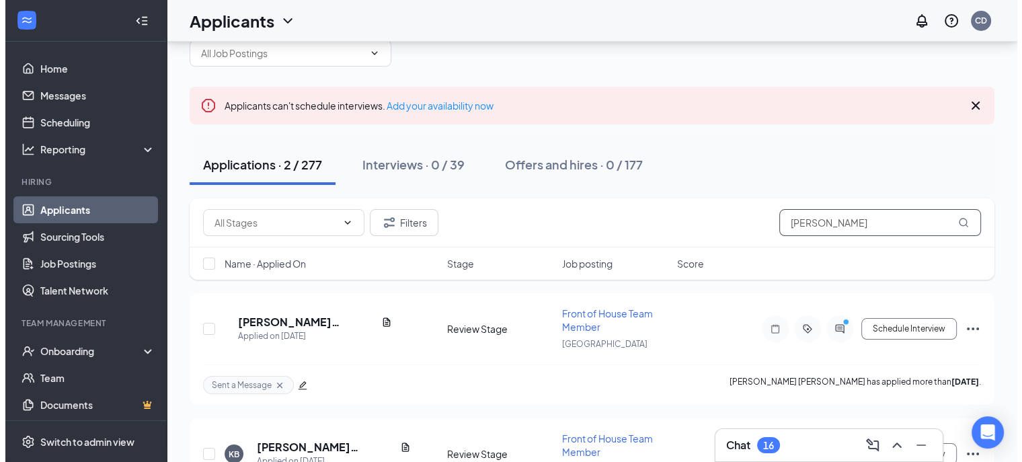
scroll to position [125, 0]
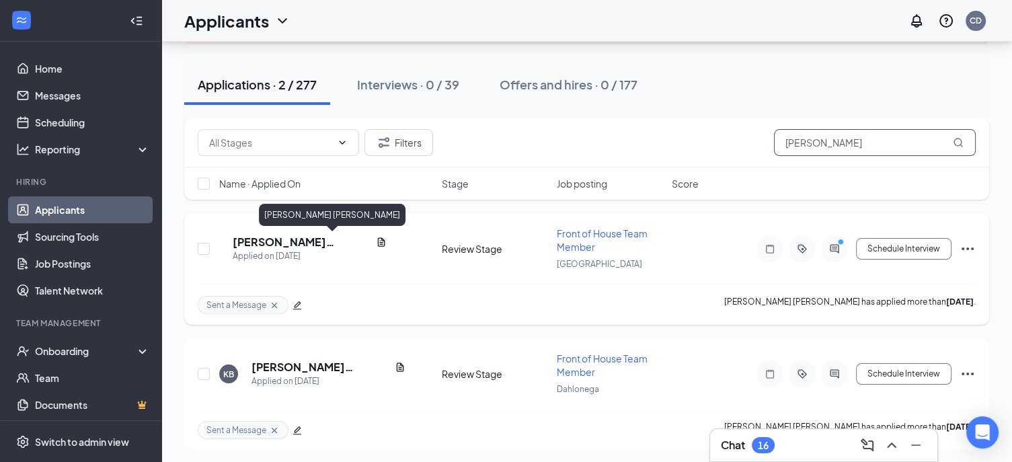
type input "[PERSON_NAME]"
click at [280, 242] on h5 "[PERSON_NAME] [PERSON_NAME]" at bounding box center [302, 242] width 138 height 15
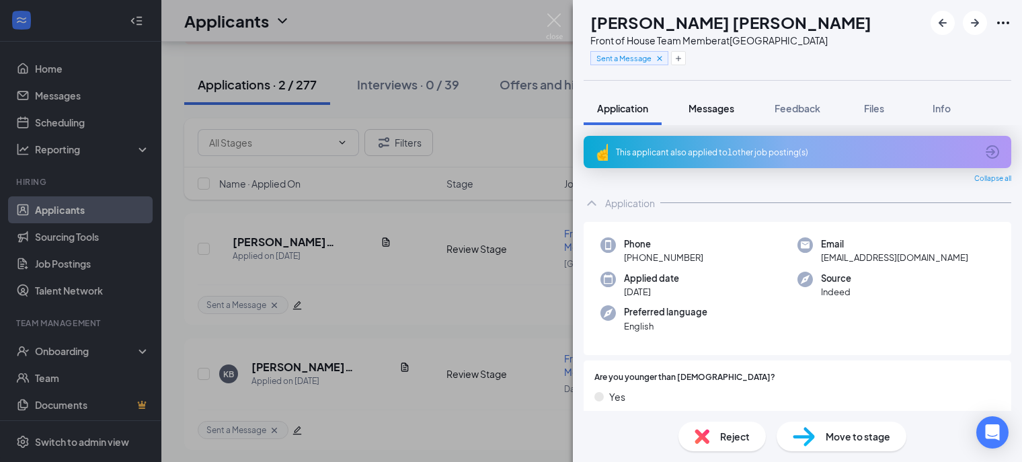
click at [696, 110] on span "Messages" at bounding box center [711, 108] width 46 height 12
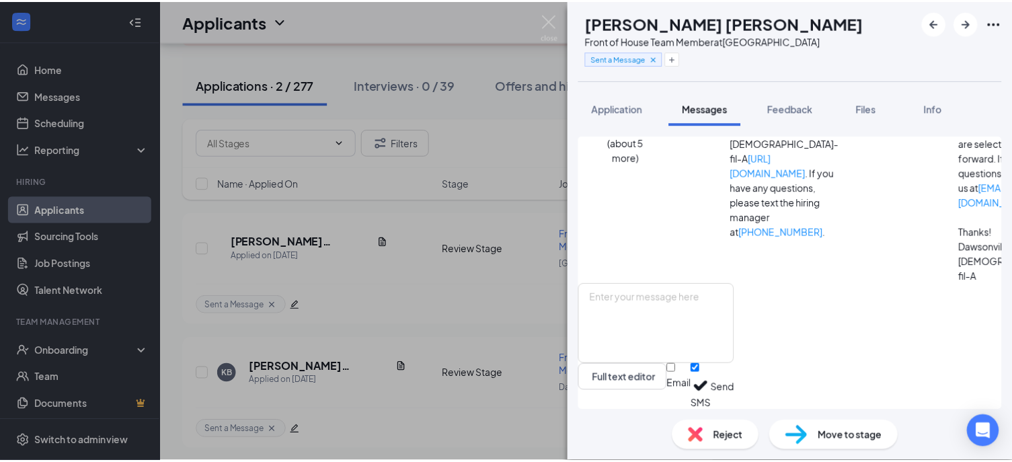
scroll to position [672, 0]
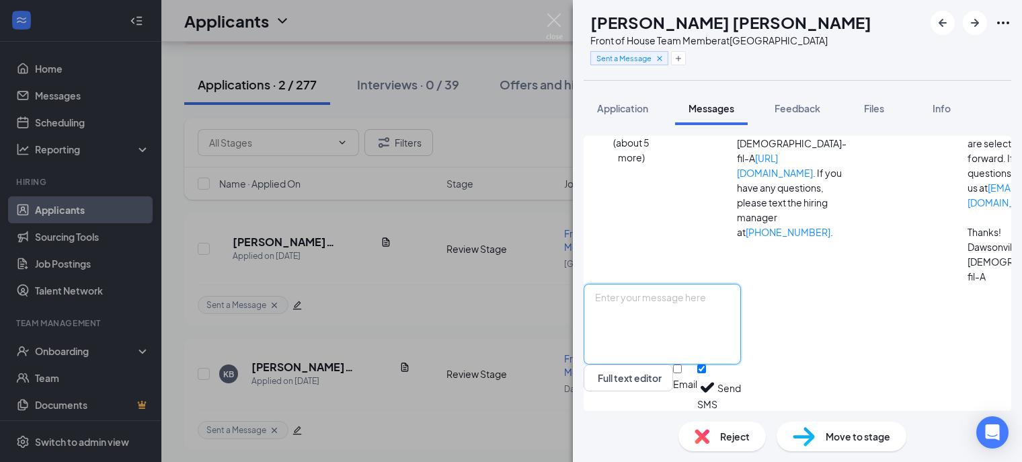
click at [699, 300] on textarea at bounding box center [662, 324] width 157 height 81
type textarea "H"
click at [554, 17] on img at bounding box center [554, 26] width 17 height 26
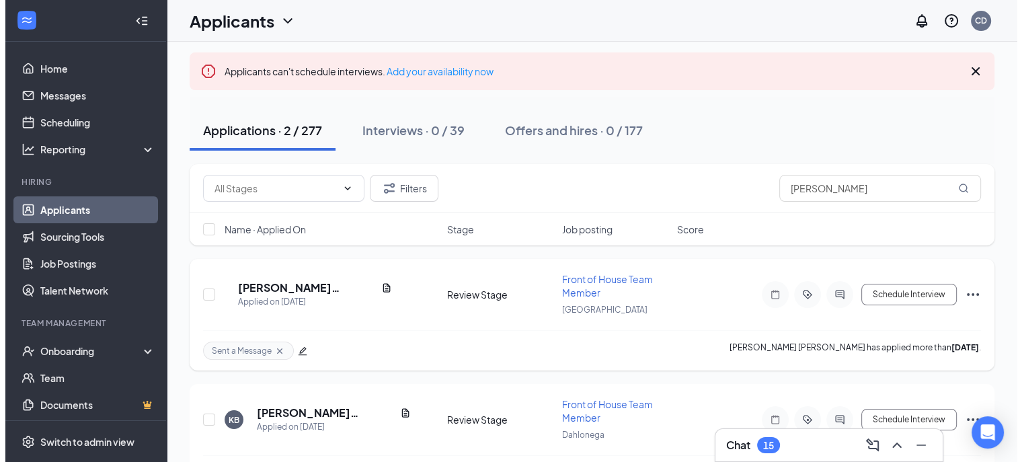
scroll to position [125, 0]
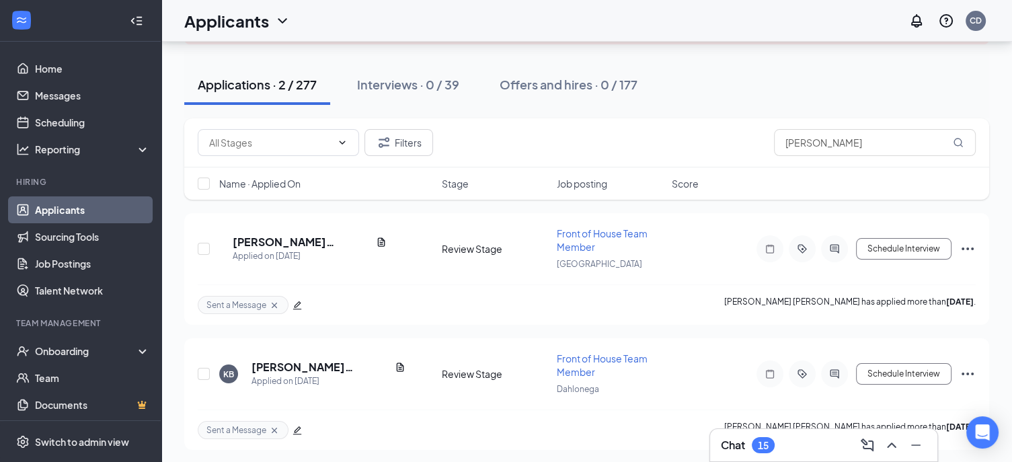
click at [740, 85] on div "Applications · 2 / 277 Interviews · 0 / 39 Offers and hires · 0 / 177" at bounding box center [586, 85] width 805 height 40
click at [797, 72] on div "Applications · 2 / 277 Interviews · 0 / 39 Offers and hires · 0 / 177" at bounding box center [586, 85] width 805 height 40
click at [325, 239] on h5 "[PERSON_NAME] [PERSON_NAME]" at bounding box center [302, 242] width 138 height 15
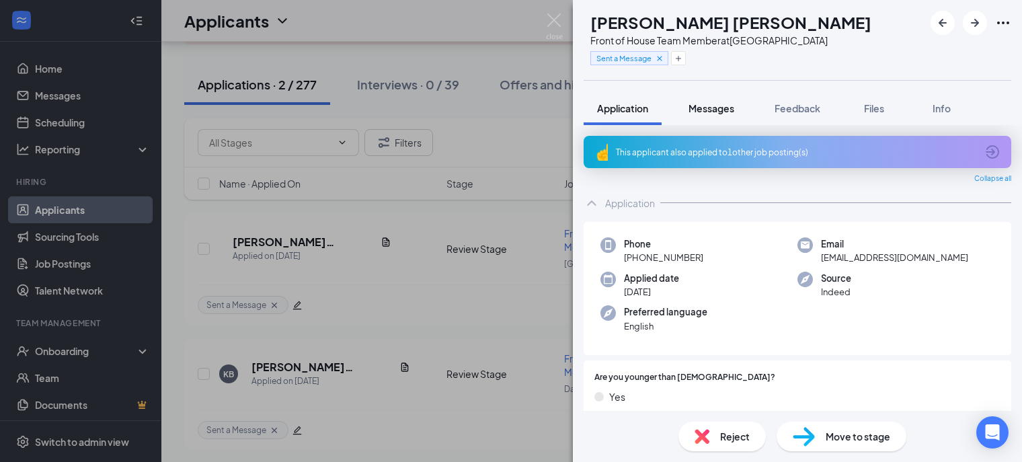
click at [729, 116] on button "Messages" at bounding box center [711, 108] width 73 height 34
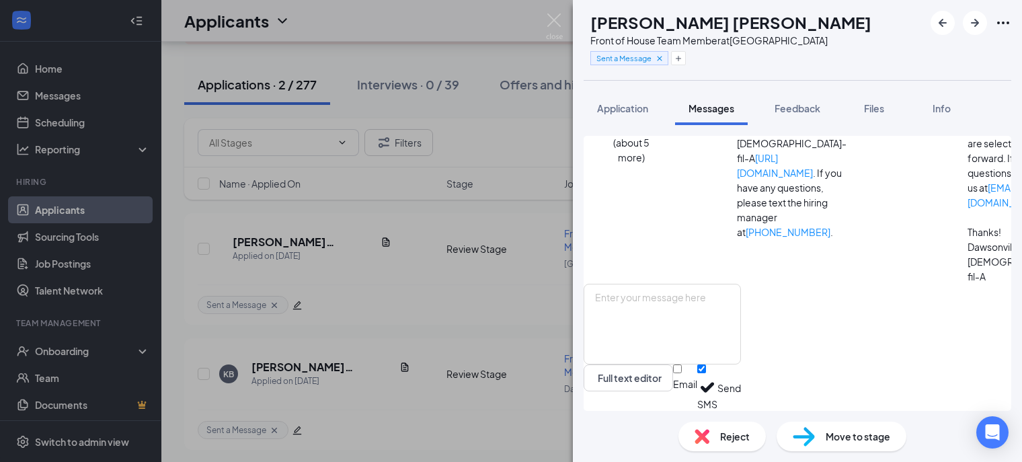
scroll to position [672, 0]
drag, startPoint x: 832, startPoint y: 226, endPoint x: 849, endPoint y: 233, distance: 18.1
click at [741, 310] on textarea at bounding box center [662, 324] width 157 height 81
paste textarea "[PERSON_NAME] [PERSON_NAME]"
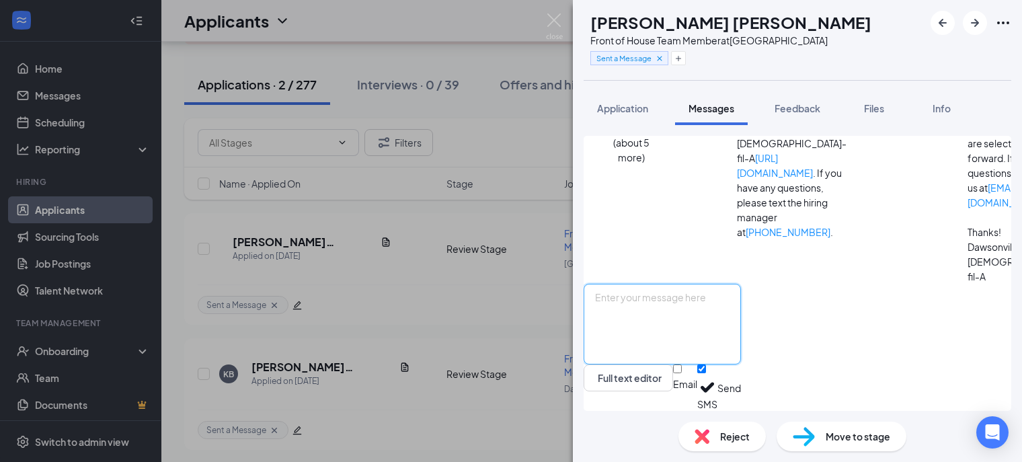
type textarea "[PERSON_NAME] [PERSON_NAME]"
drag, startPoint x: 850, startPoint y: 311, endPoint x: 601, endPoint y: 287, distance: 249.9
click at [601, 287] on div "[PERSON_NAME] [PERSON_NAME] Full text editor Email SMS Send" at bounding box center [662, 347] width 157 height 127
paste textarea "Interview Confirmation: [DATE] 1:00pm (remember to change date/time) Address: […"
click at [741, 313] on textarea "Interview Confirmation: [DATE] 1:00pm (remember to change date/time) Address: […" at bounding box center [662, 324] width 157 height 81
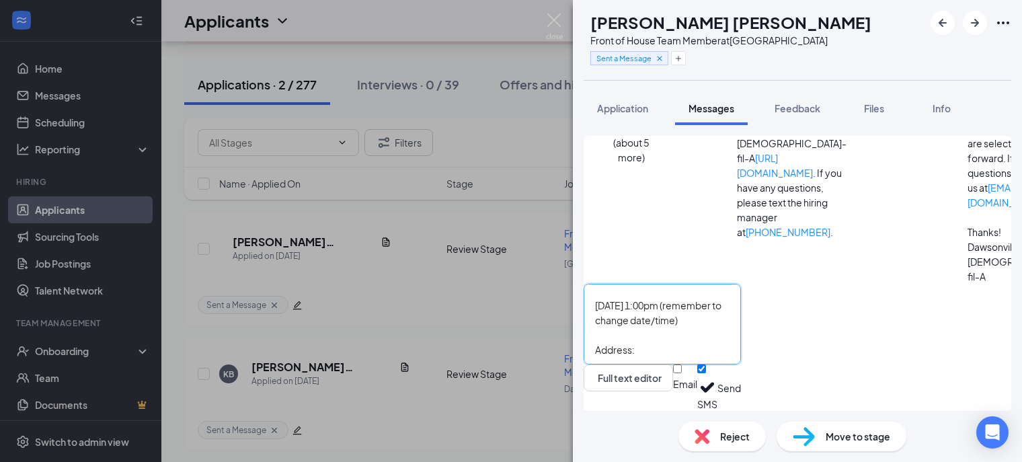
scroll to position [0, 0]
click at [678, 328] on textarea "Interview Confirmation: [DATE] 1:00pm (remember to change date/time) Address: […" at bounding box center [662, 324] width 157 height 81
click at [676, 329] on textarea "Interview Confirmation: [DATE] 1:00pm (remember to change date/time) Address: […" at bounding box center [662, 324] width 157 height 81
click at [667, 329] on textarea "Interview Confirmation: [DATE] 1:00pm (remember to change date/time) Address: […" at bounding box center [662, 324] width 157 height 81
click at [667, 327] on textarea "Interview Confirmation: [DATE] 1:00pm (remember to change date/time) Address: […" at bounding box center [662, 324] width 157 height 81
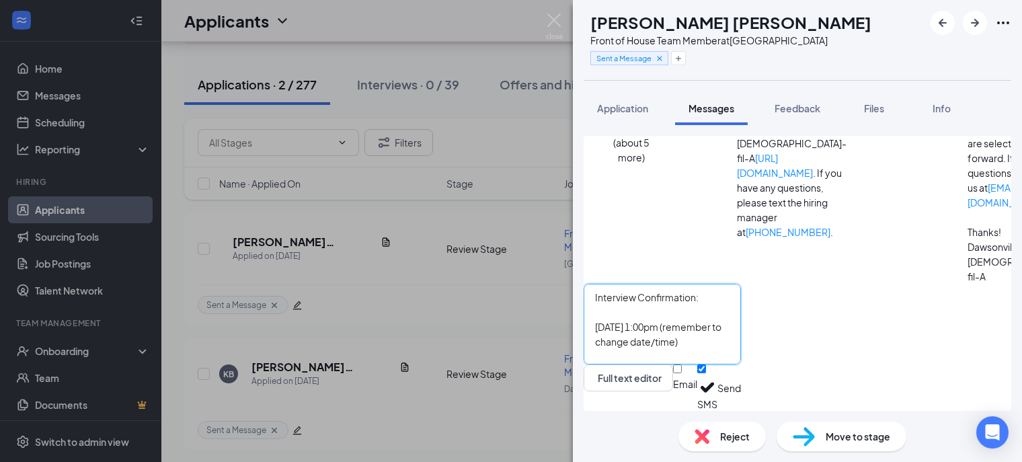
click at [667, 324] on textarea "Interview Confirmation: [DATE] 1:00pm (remember to change date/time) Address: […" at bounding box center [662, 324] width 157 height 81
click at [741, 323] on textarea "Interview Confirmation: [DATE] 1:00pm (remember to change date/time) Address: […" at bounding box center [662, 324] width 157 height 81
click at [741, 326] on textarea "Interview Confirmation: [DATE] 9:00am (remember to change date/time) Address: […" at bounding box center [662, 324] width 157 height 81
drag, startPoint x: 933, startPoint y: 326, endPoint x: 800, endPoint y: 326, distance: 133.1
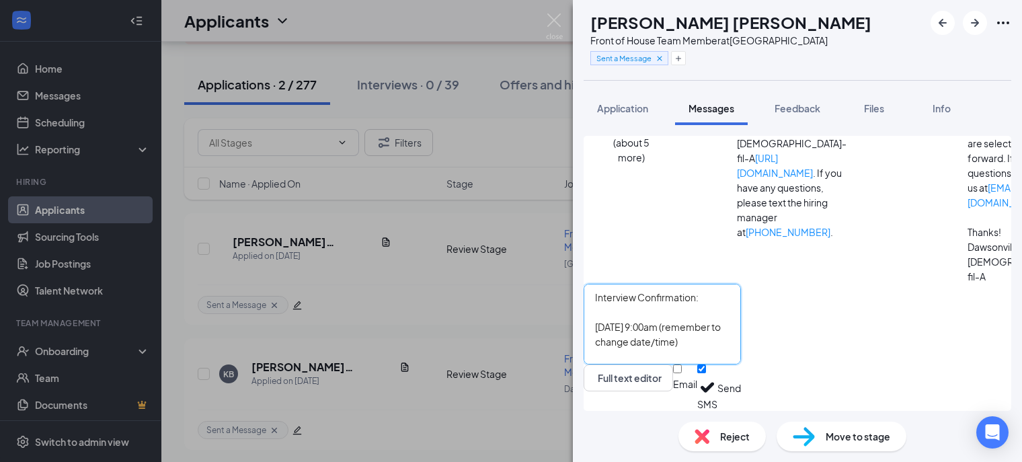
click at [741, 329] on textarea "Interview Confirmation: [DATE] 9:00am (remember to change date/time) Address: […" at bounding box center [662, 324] width 157 height 81
type textarea "Interview Confirmation: [DATE] 9:00am Address: [STREET_ADDRESS][PERSON_NAME]"
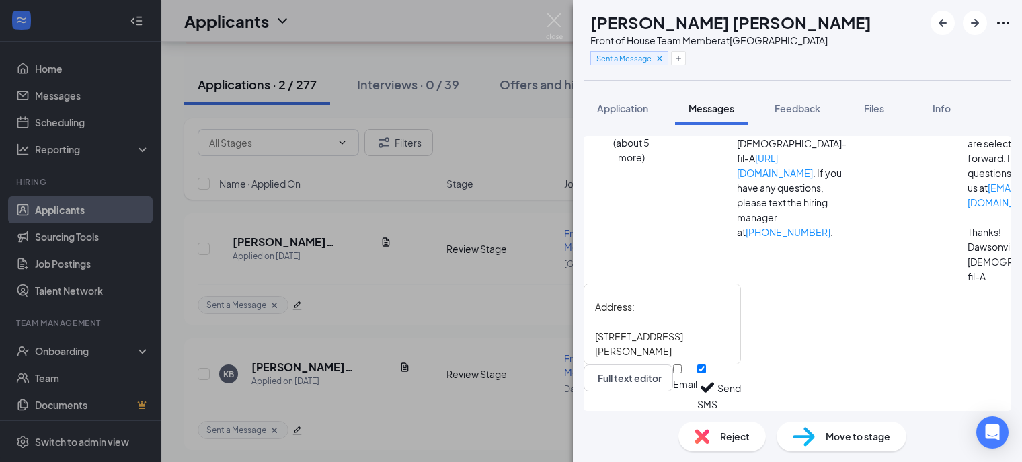
drag, startPoint x: 828, startPoint y: 72, endPoint x: 738, endPoint y: 48, distance: 93.3
click at [828, 72] on div "KB [PERSON_NAME] [PERSON_NAME] Front of House Team Member at [GEOGRAPHIC_DATA] …" at bounding box center [797, 40] width 449 height 80
click at [741, 383] on button "Send" at bounding box center [729, 387] width 24 height 46
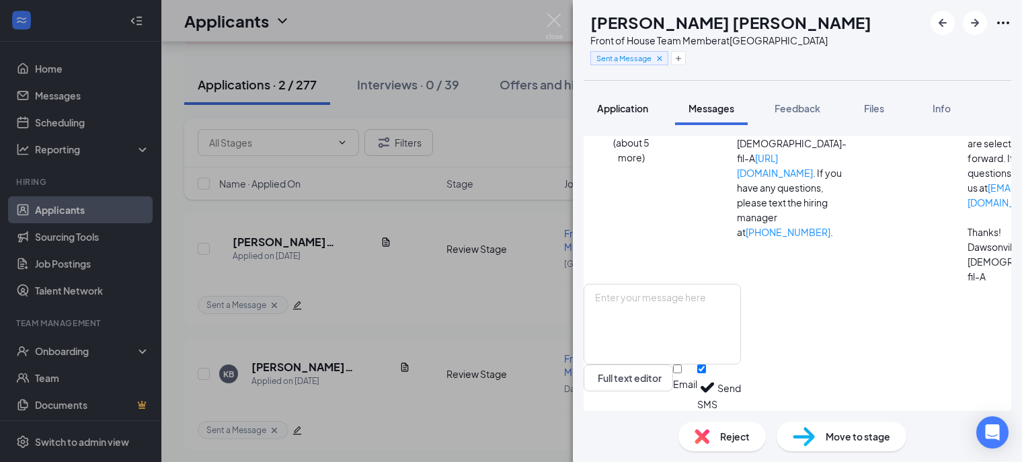
click at [613, 112] on span "Application" at bounding box center [622, 108] width 51 height 12
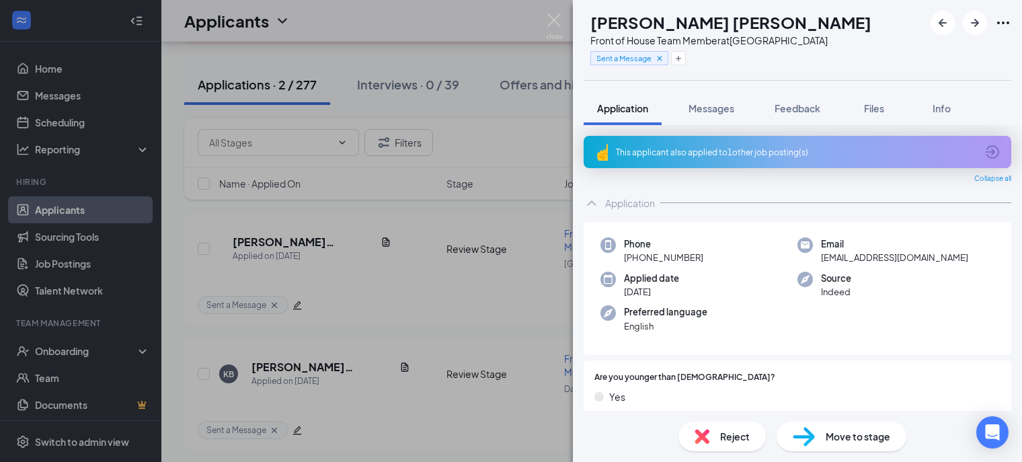
click at [705, 432] on img at bounding box center [702, 436] width 15 height 15
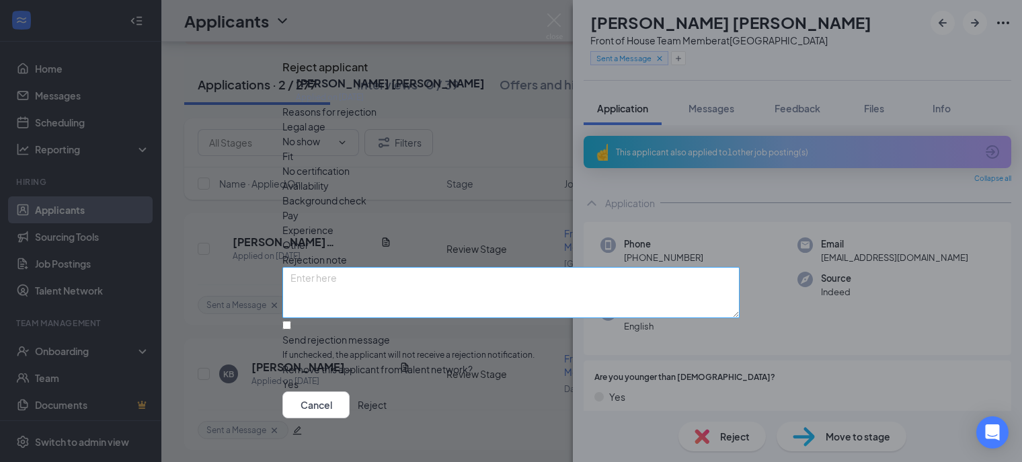
scroll to position [33, 0]
click at [291, 321] on input "Send rejection message If unchecked, the applicant will not receive a rejection…" at bounding box center [286, 325] width 9 height 9
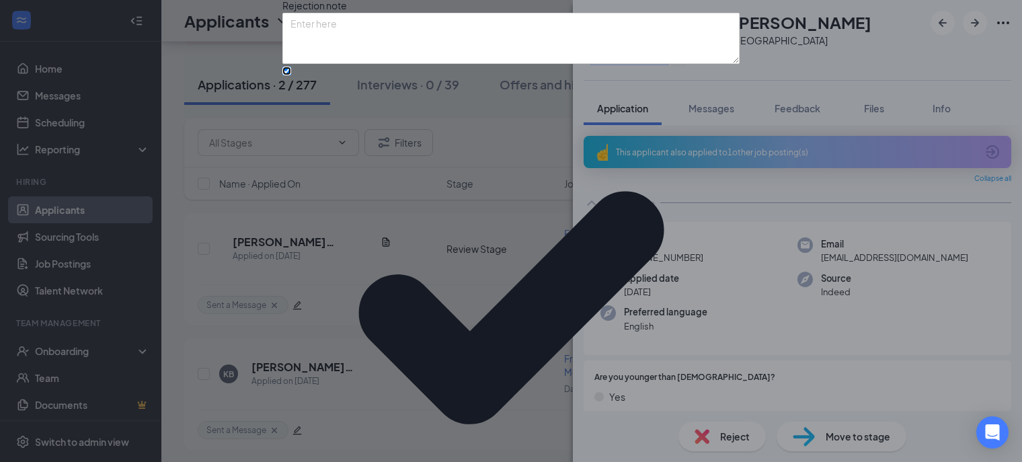
scroll to position [108, 0]
click at [291, 75] on input "Send rejection message If unchecked, the applicant will not receive a rejection…" at bounding box center [286, 71] width 9 height 9
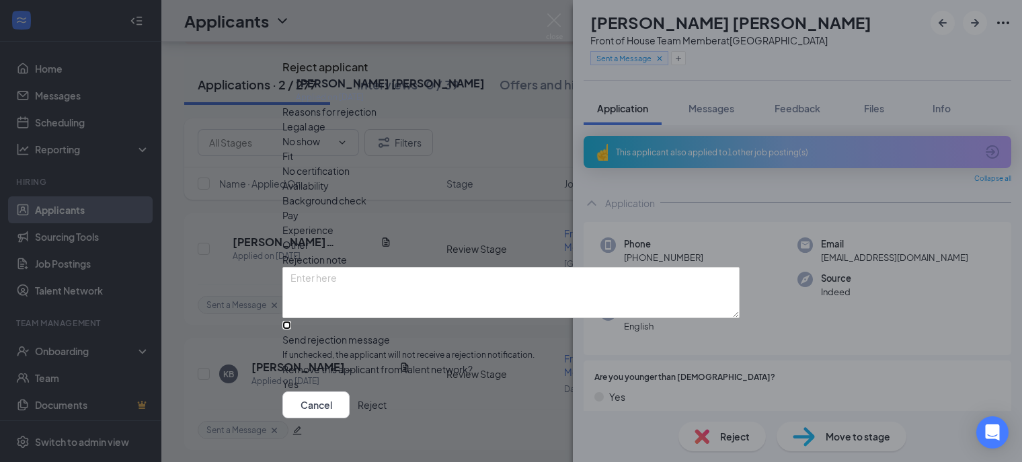
scroll to position [33, 0]
click at [291, 321] on input "Send rejection message If unchecked, the applicant will not receive a rejection…" at bounding box center [286, 325] width 9 height 9
checkbox input "true"
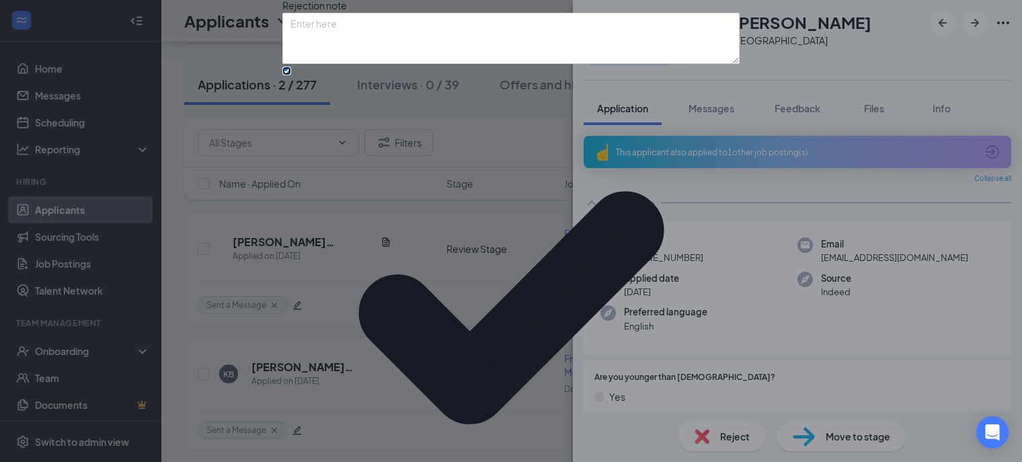
scroll to position [108, 0]
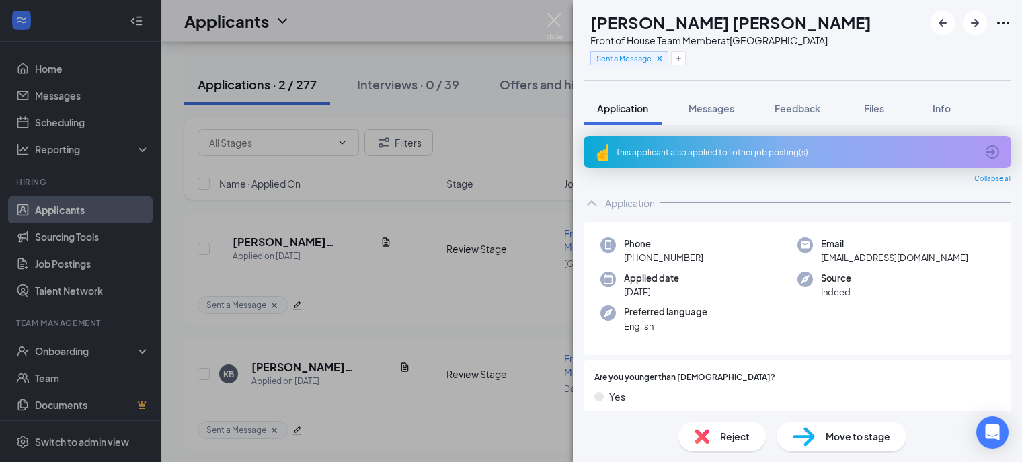
click at [715, 443] on div "Reject" at bounding box center [721, 437] width 87 height 30
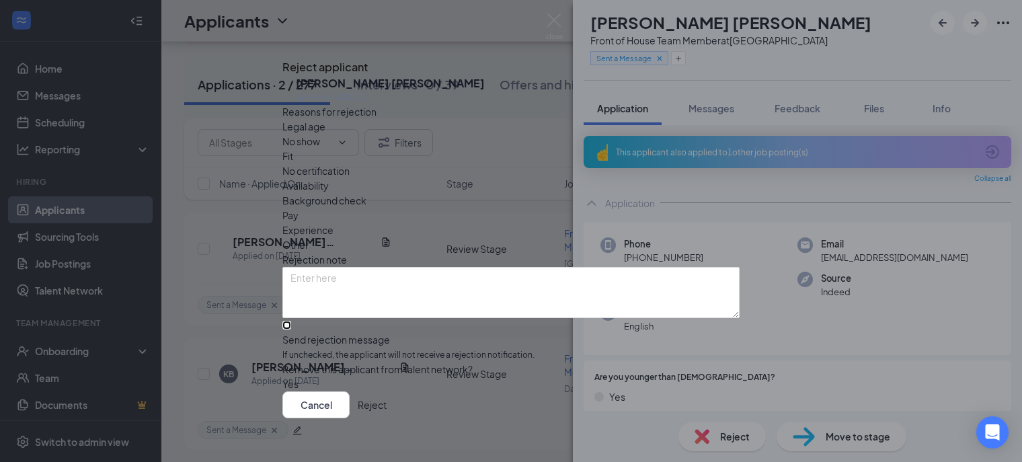
click at [291, 321] on input "Send rejection message If unchecked, the applicant will not receive a rejection…" at bounding box center [286, 325] width 9 height 9
checkbox input "true"
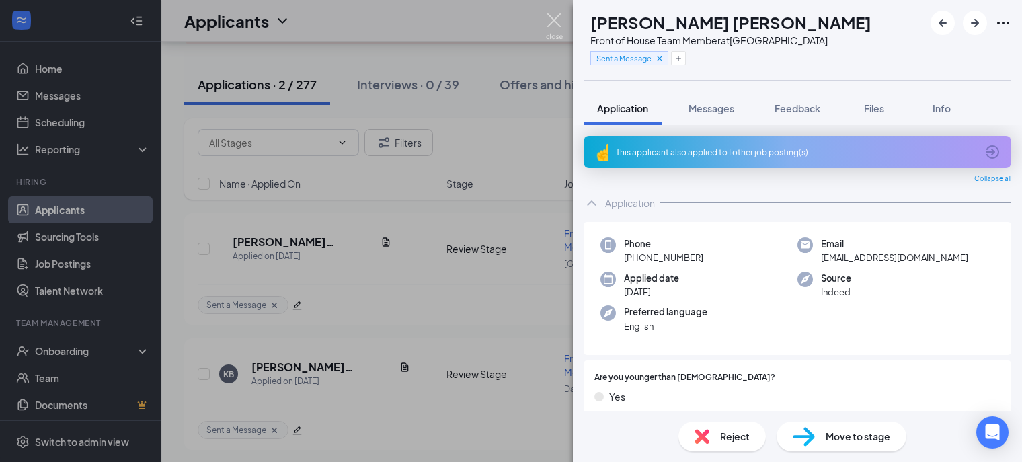
click at [554, 21] on img at bounding box center [554, 26] width 17 height 26
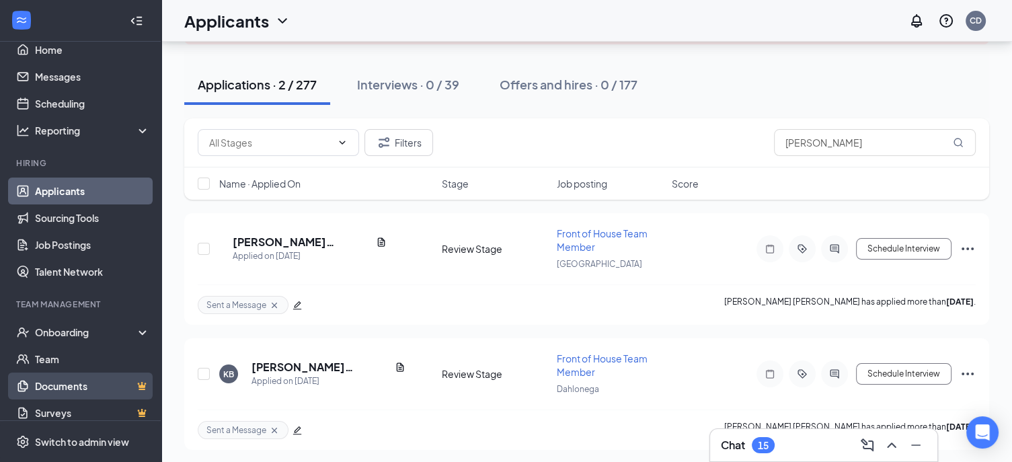
scroll to position [30, 0]
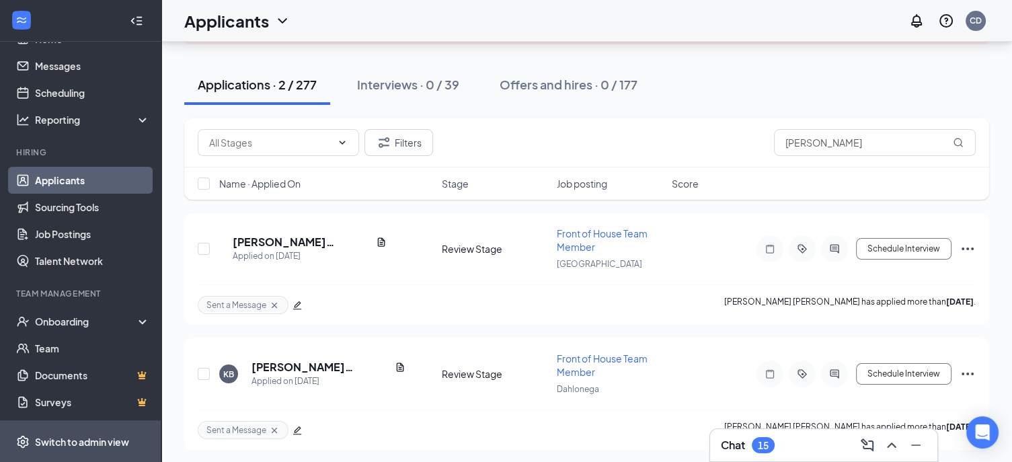
click at [65, 438] on div "Switch to admin view" at bounding box center [82, 441] width 94 height 13
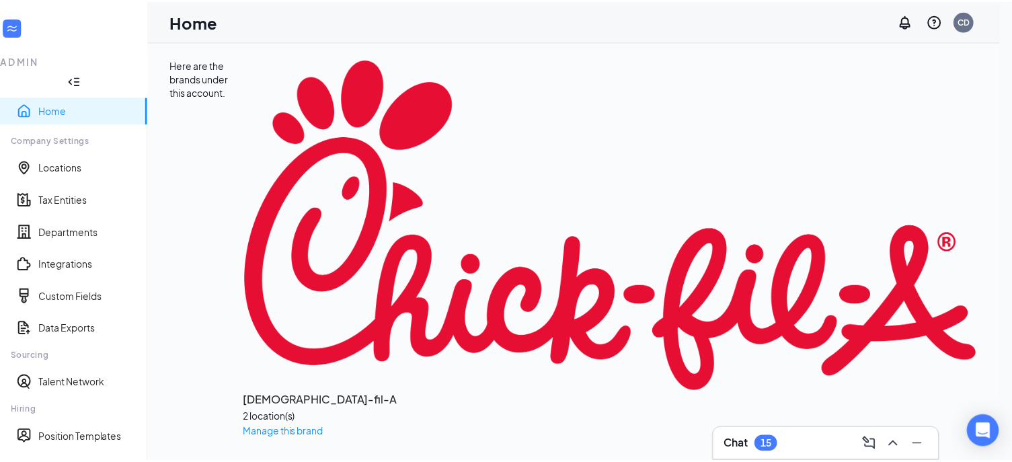
scroll to position [164, 0]
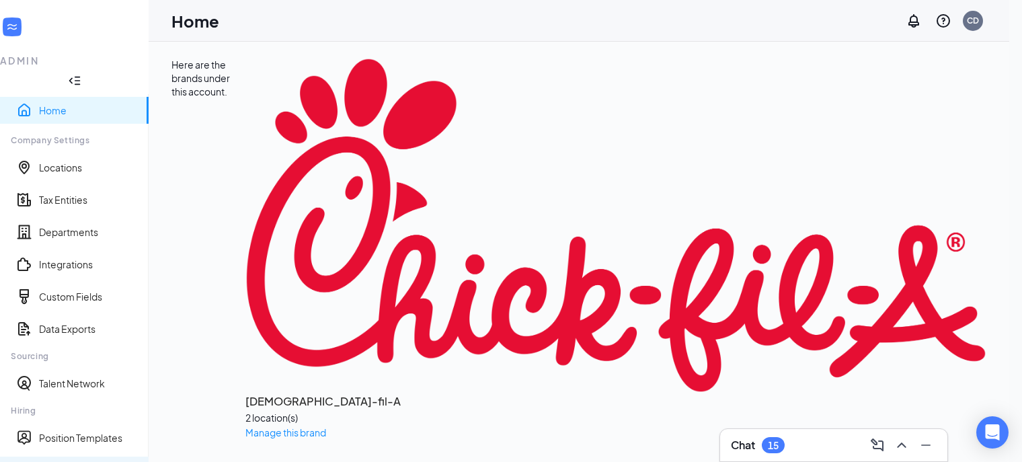
click at [61, 463] on link "Hiring Processes" at bounding box center [88, 469] width 99 height 13
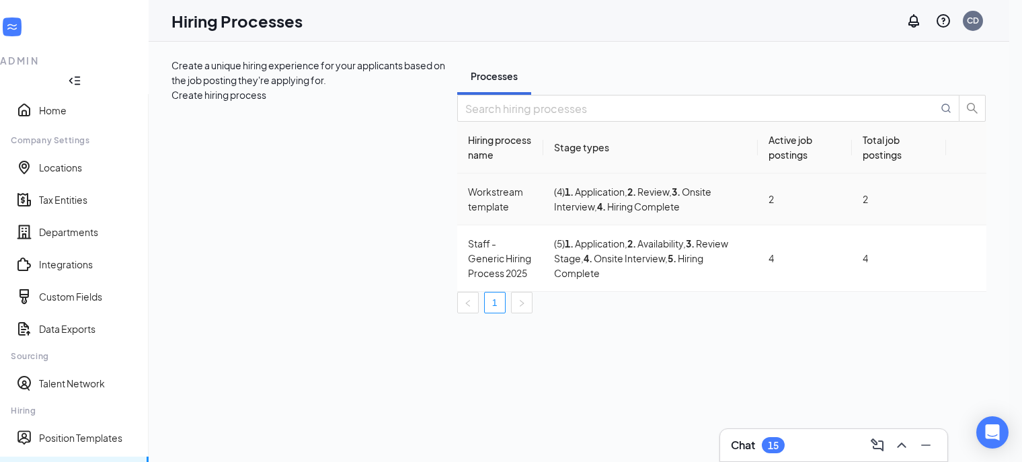
click at [468, 214] on div "Workstream template" at bounding box center [500, 199] width 65 height 30
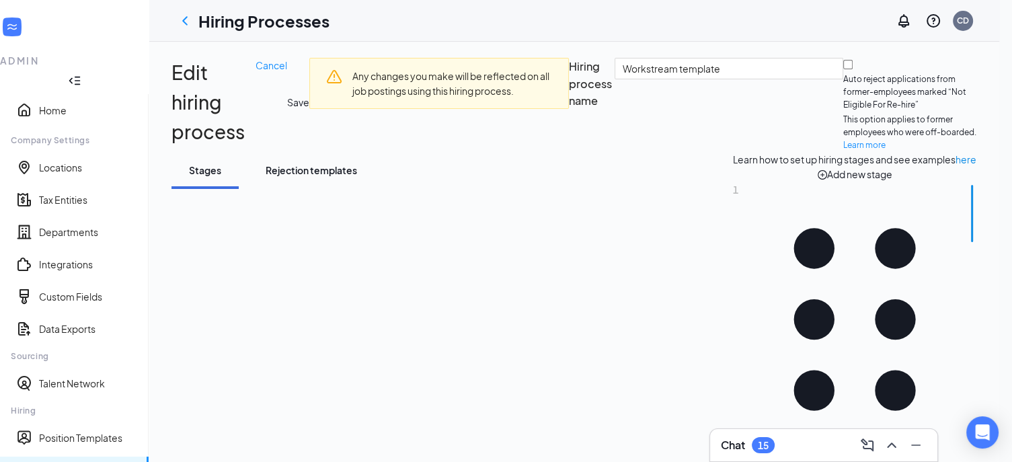
click at [320, 177] on div "Rejection templates" at bounding box center [311, 169] width 91 height 13
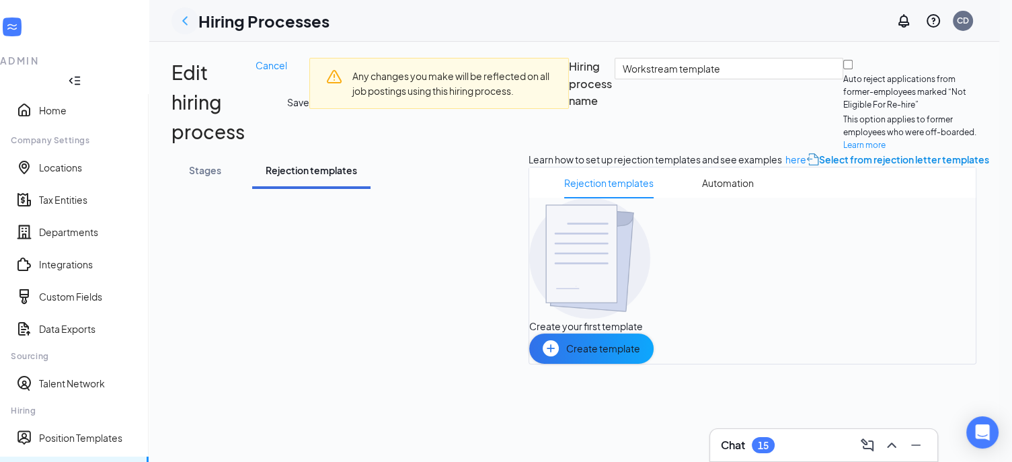
click at [188, 17] on icon "ChevronLeft" at bounding box center [184, 20] width 5 height 9
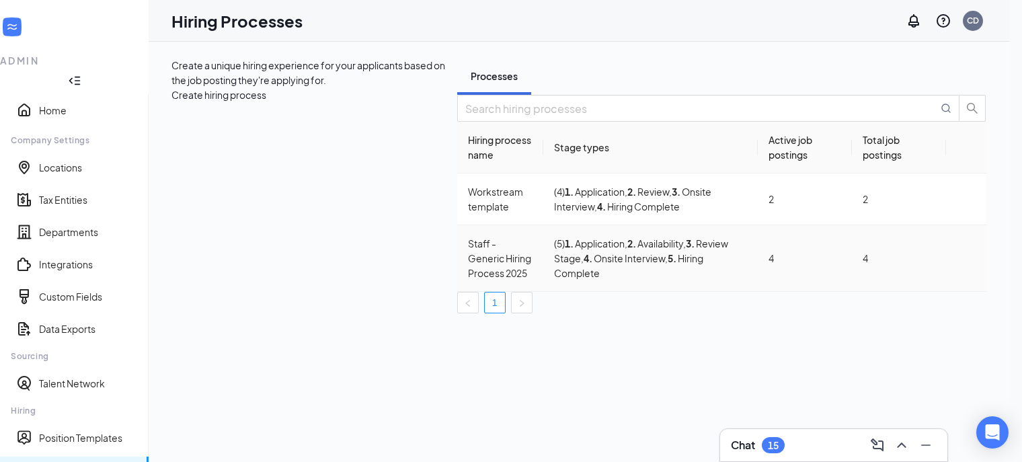
click at [468, 268] on div "Staff - Generic Hiring Process 2025" at bounding box center [500, 258] width 65 height 44
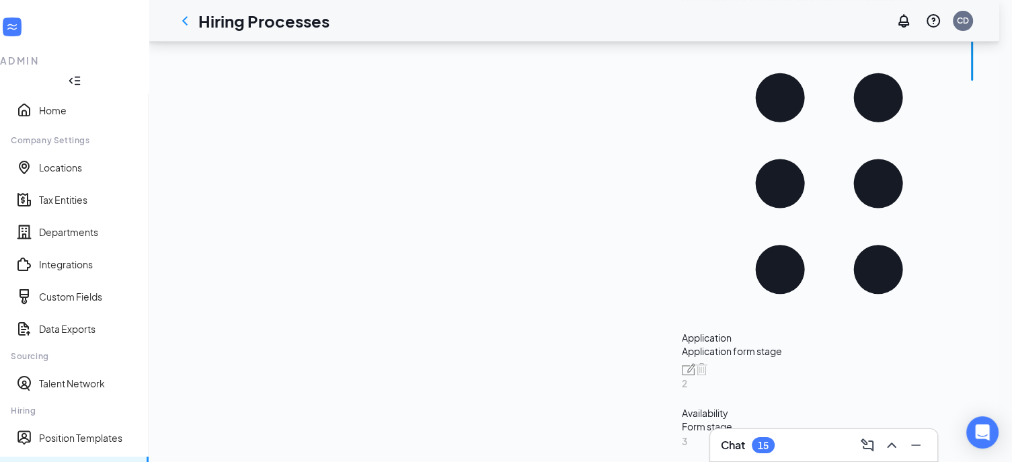
scroll to position [163, 0]
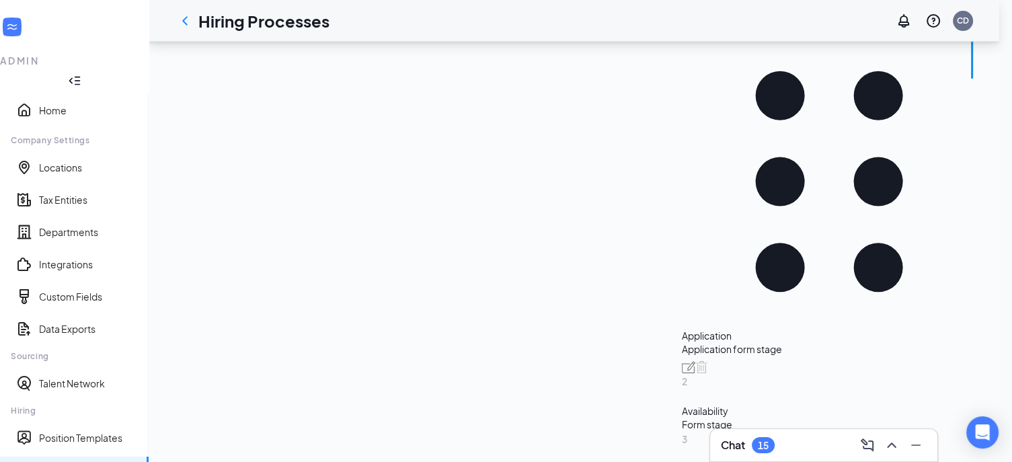
click at [338, 13] on div "Rejection templates" at bounding box center [311, 6] width 91 height 13
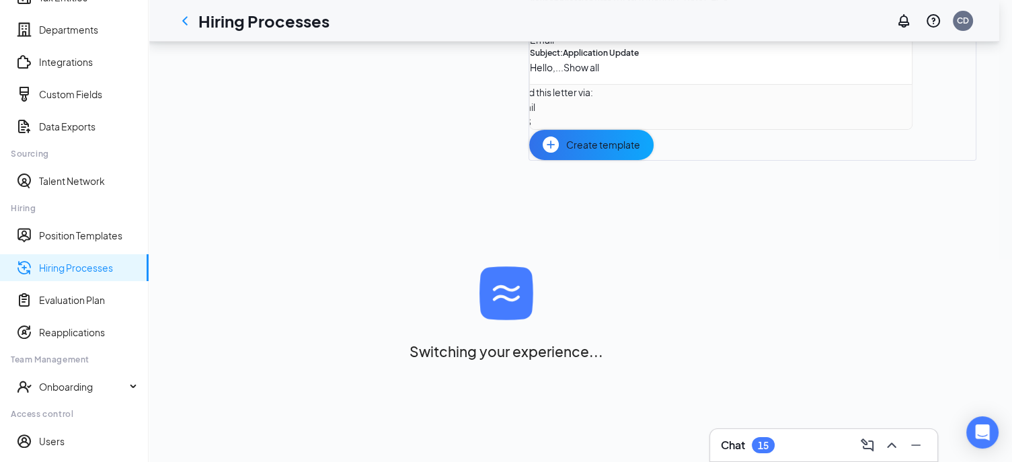
scroll to position [225, 0]
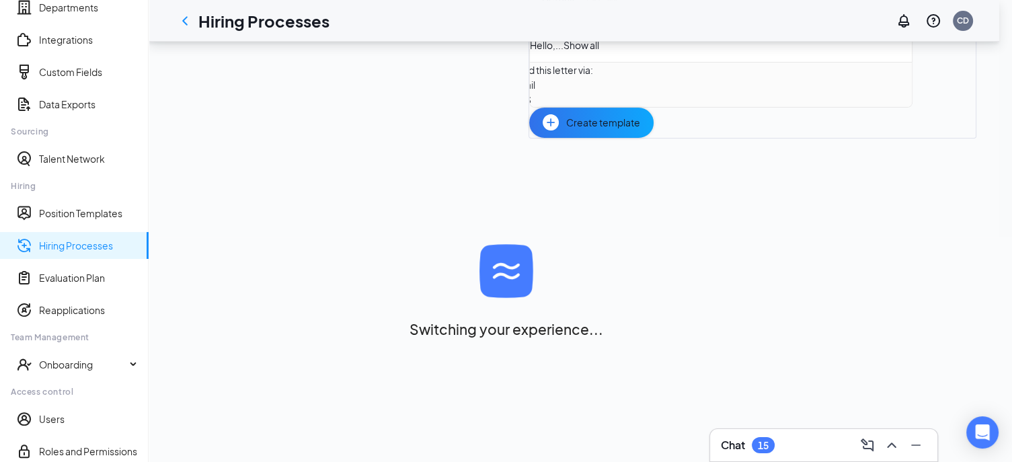
click at [566, 130] on span "Create template" at bounding box center [603, 122] width 74 height 15
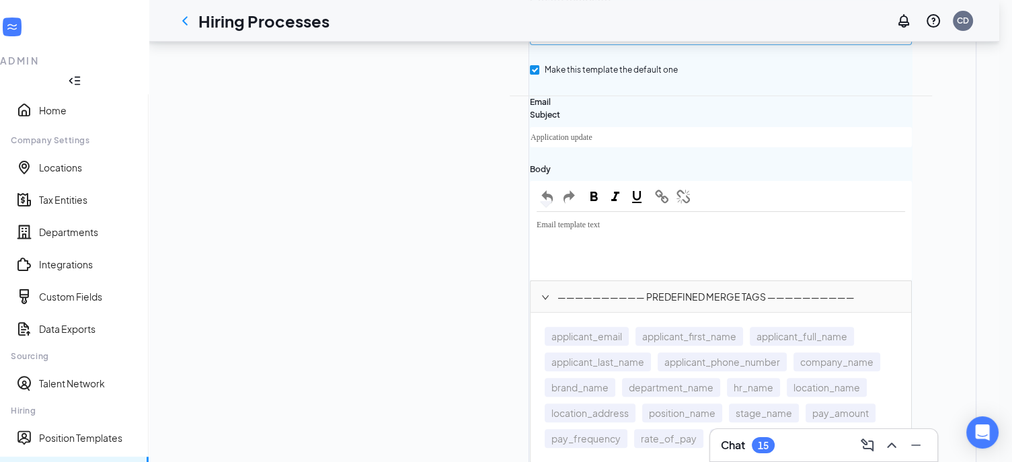
scroll to position [336, 0]
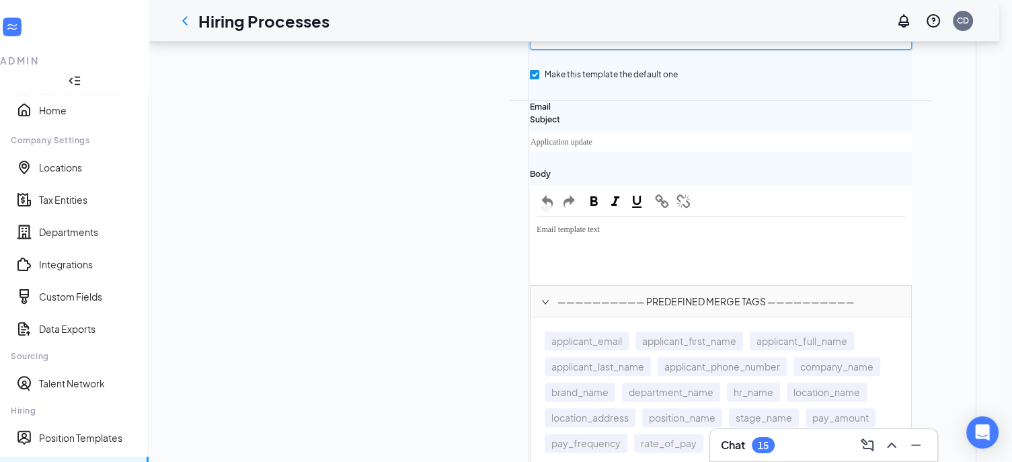
click at [530, 50] on input "text" at bounding box center [721, 40] width 382 height 19
type input "Your Interview with [DEMOGRAPHIC_DATA]-fil-A"
click at [530, 79] on input "Make this template the default one" at bounding box center [534, 74] width 9 height 9
checkbox input "false"
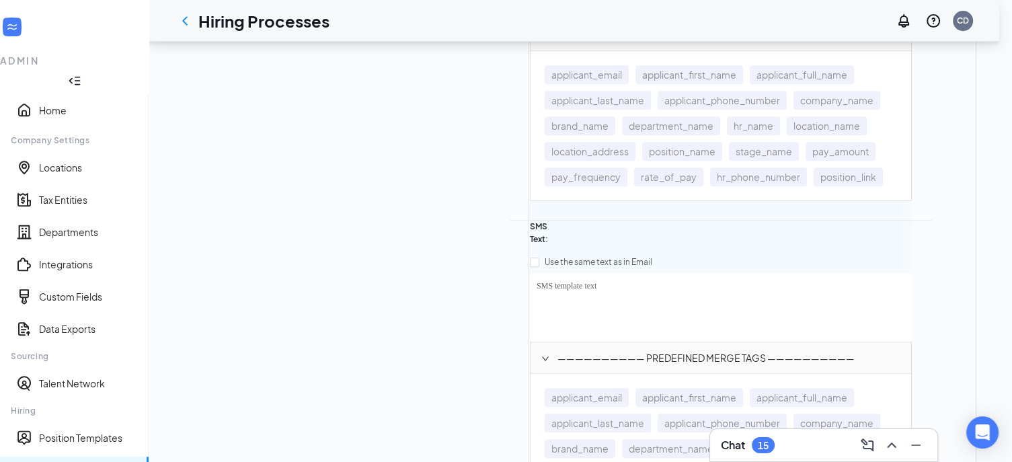
scroll to position [605, 0]
drag, startPoint x: 312, startPoint y: 200, endPoint x: 271, endPoint y: 200, distance: 41.0
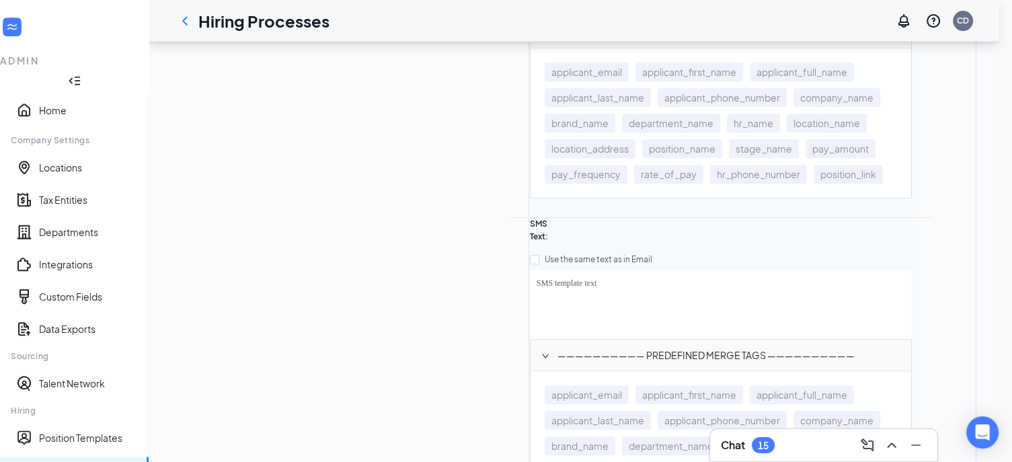
drag, startPoint x: 350, startPoint y: 292, endPoint x: 237, endPoint y: 284, distance: 113.2
click at [528, 284] on div "Rejection templates Automation Your Application with [DEMOGRAPHIC_DATA]-fil-A D…" at bounding box center [752, 70] width 448 height 1017
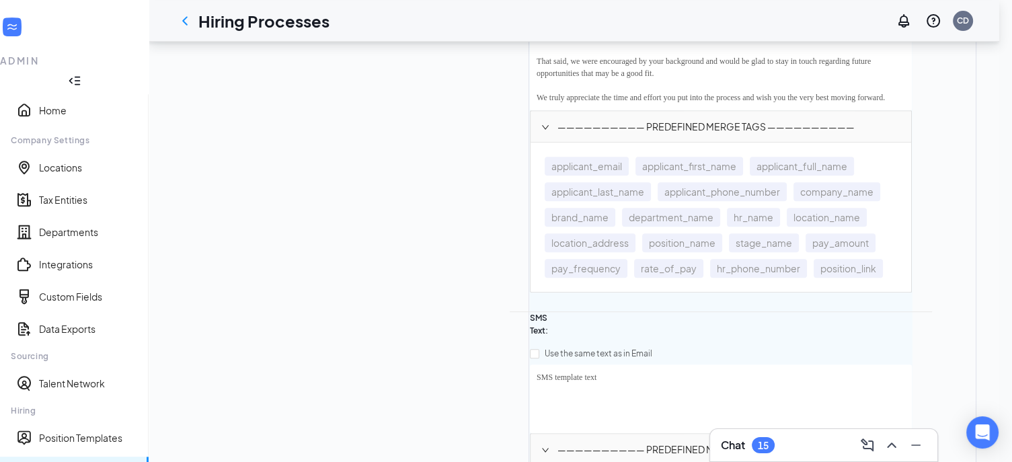
scroll to position [336, 0]
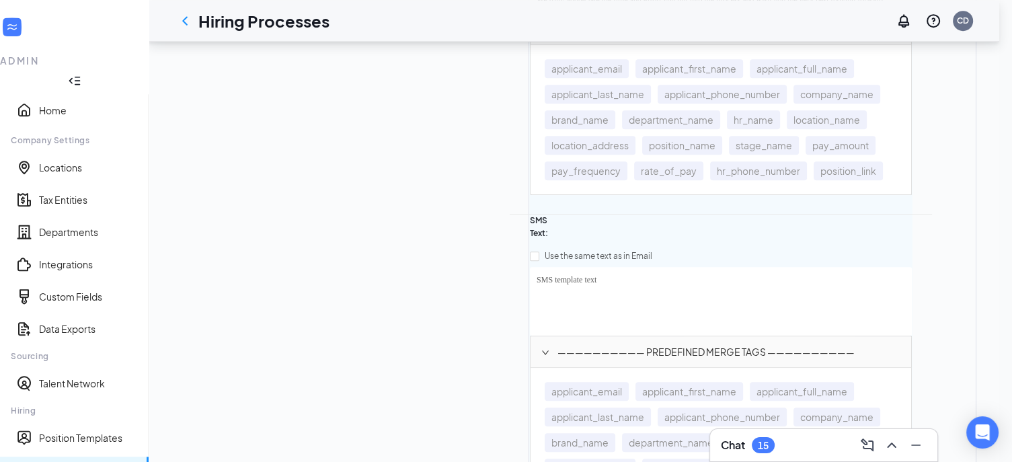
scroll to position [807, 0]
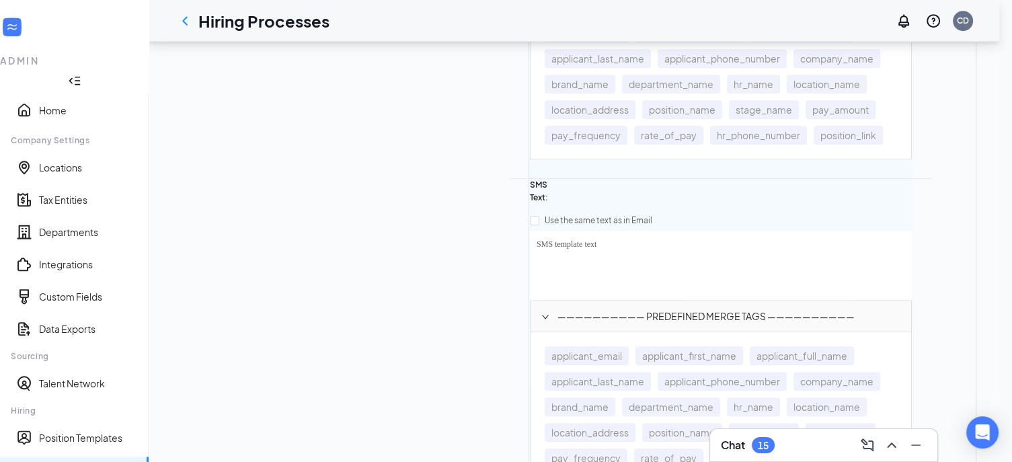
drag, startPoint x: 281, startPoint y: 301, endPoint x: 484, endPoint y: 318, distance: 203.8
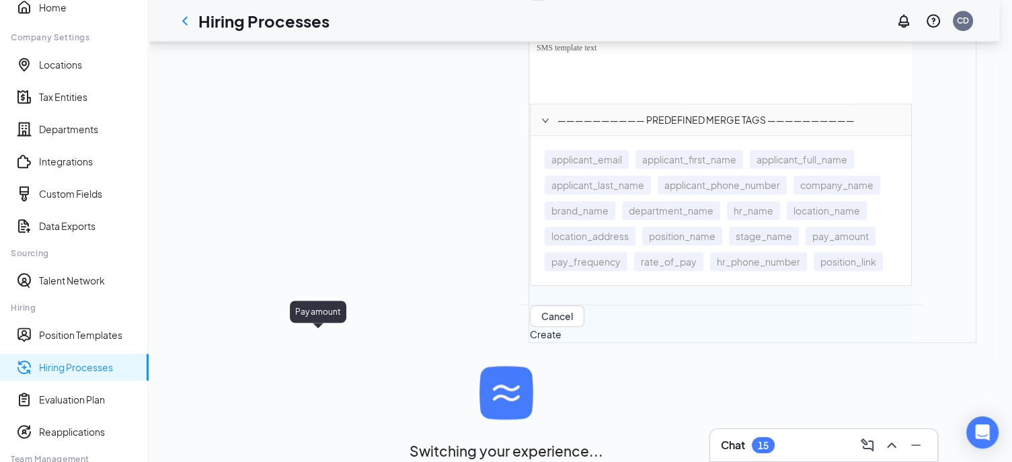
scroll to position [1210, 0]
click at [530, 29] on input "Use the same text as in Email" at bounding box center [534, 23] width 9 height 9
checkbox input "true"
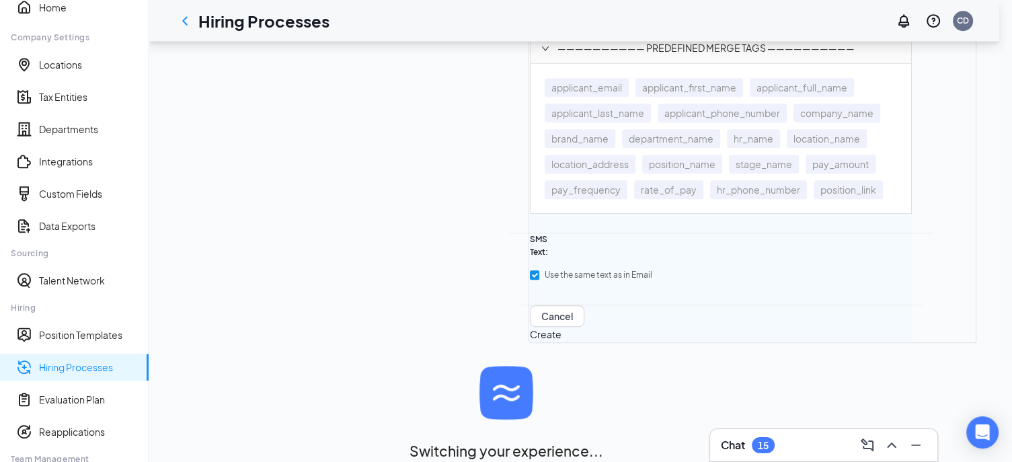
click at [561, 342] on button "Create" at bounding box center [546, 334] width 32 height 15
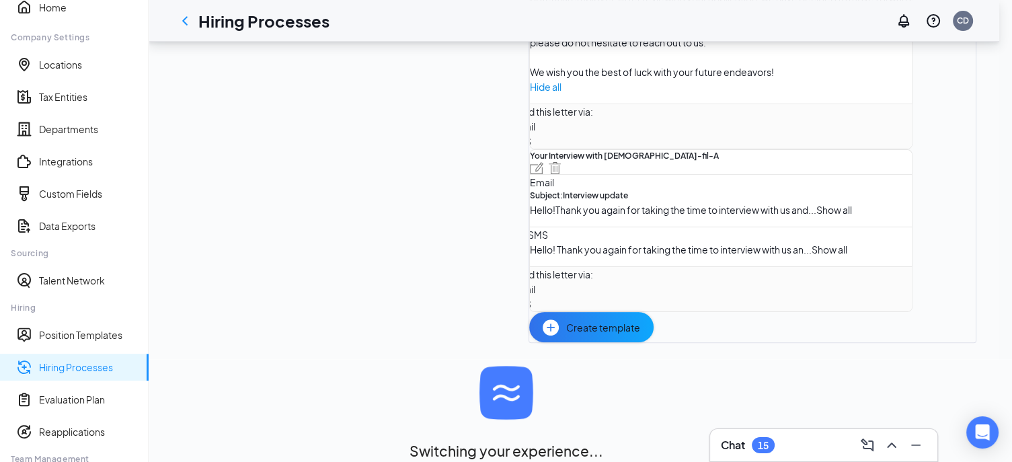
scroll to position [557, 0]
click at [816, 216] on span "Show all" at bounding box center [834, 210] width 36 height 12
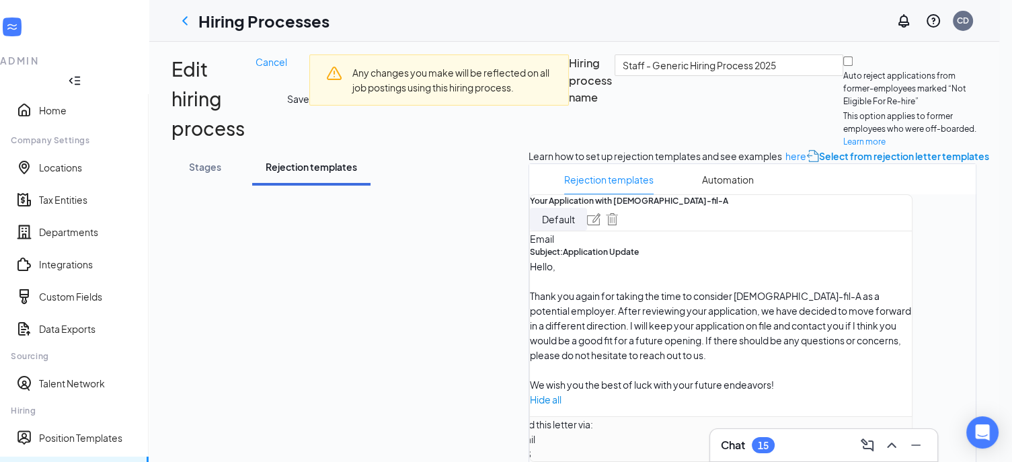
scroll to position [0, 0]
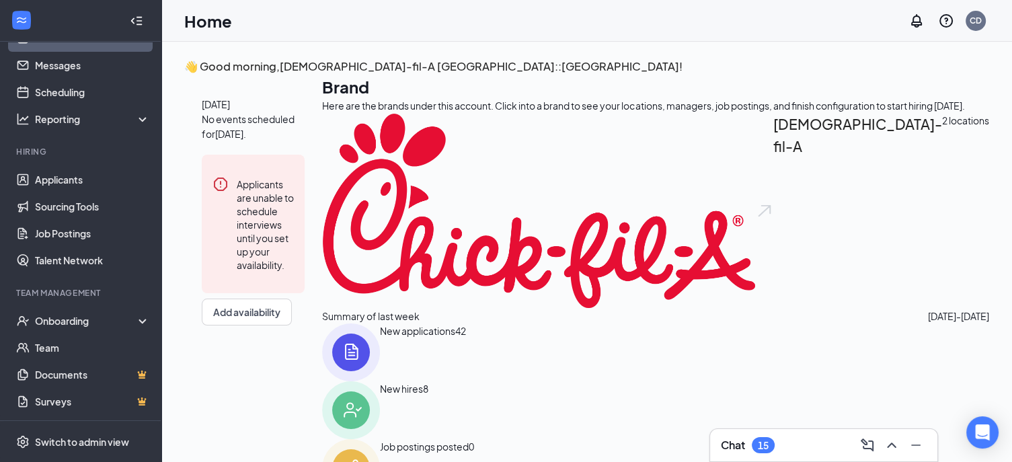
scroll to position [30, 0]
click at [50, 175] on link "Applicants" at bounding box center [92, 180] width 115 height 27
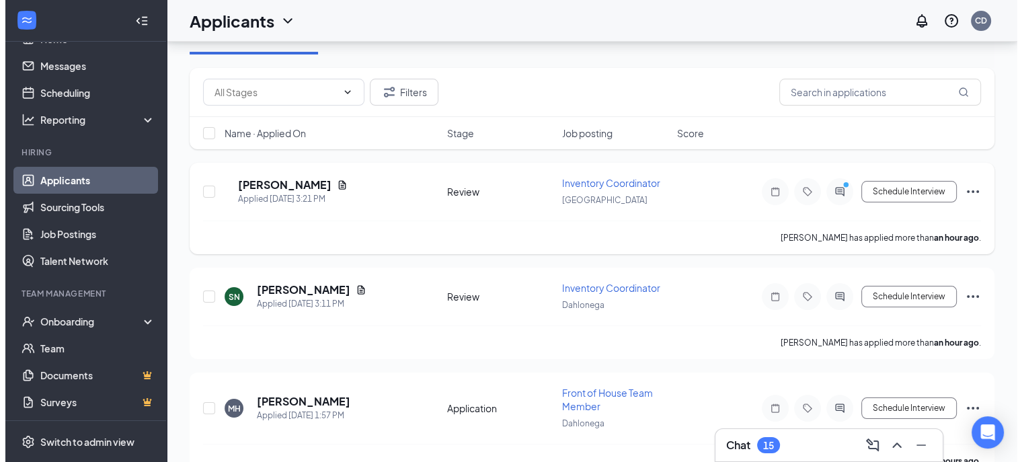
scroll to position [202, 0]
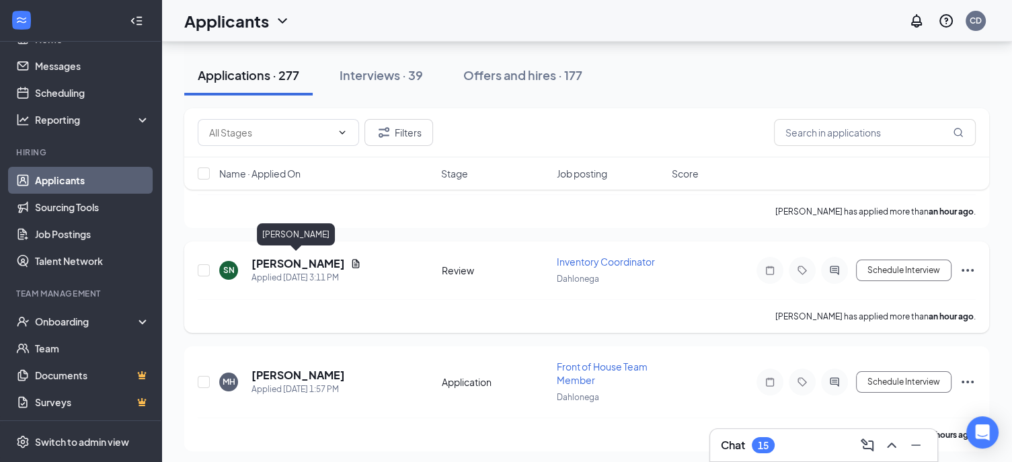
click at [282, 260] on h5 "[PERSON_NAME]" at bounding box center [297, 263] width 93 height 15
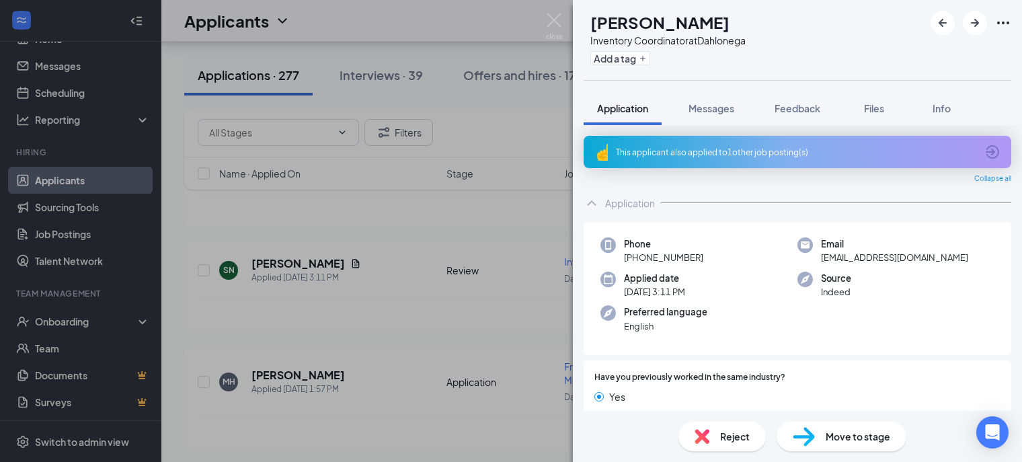
click at [714, 434] on div "Reject" at bounding box center [721, 437] width 87 height 30
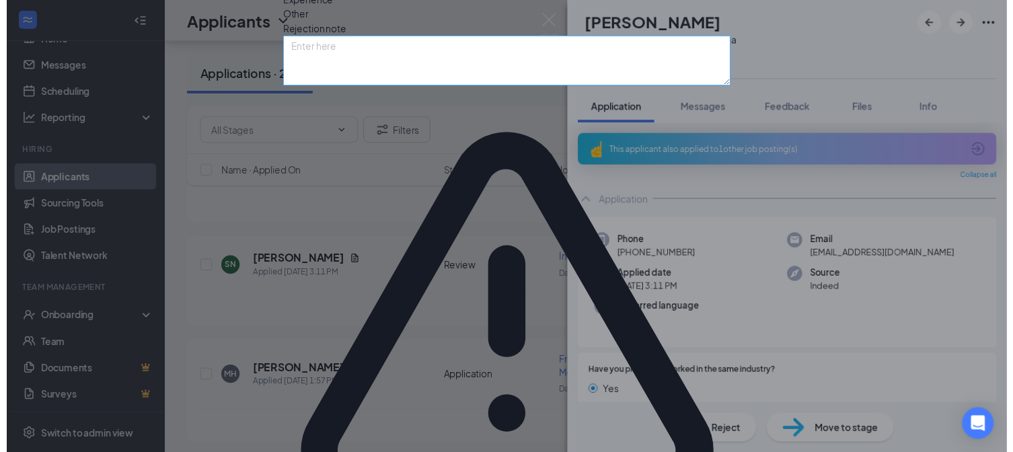
scroll to position [42, 0]
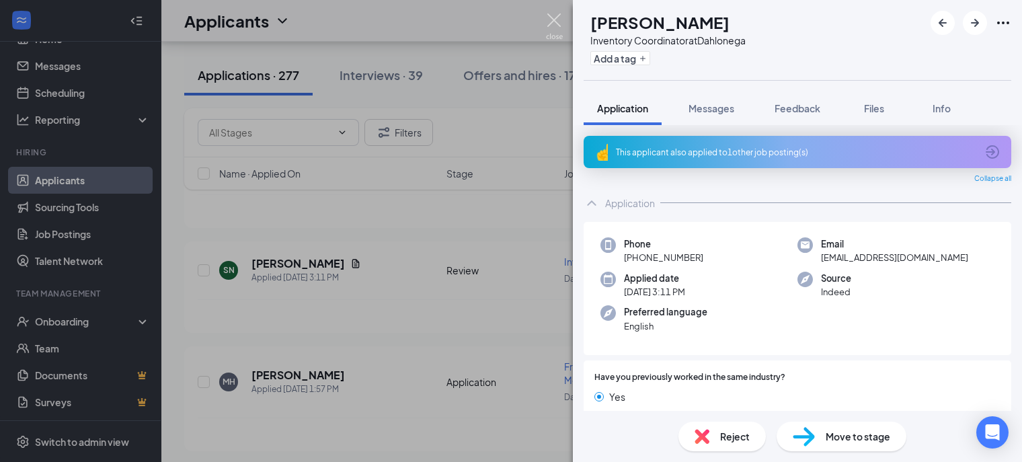
click at [556, 17] on img at bounding box center [554, 26] width 17 height 26
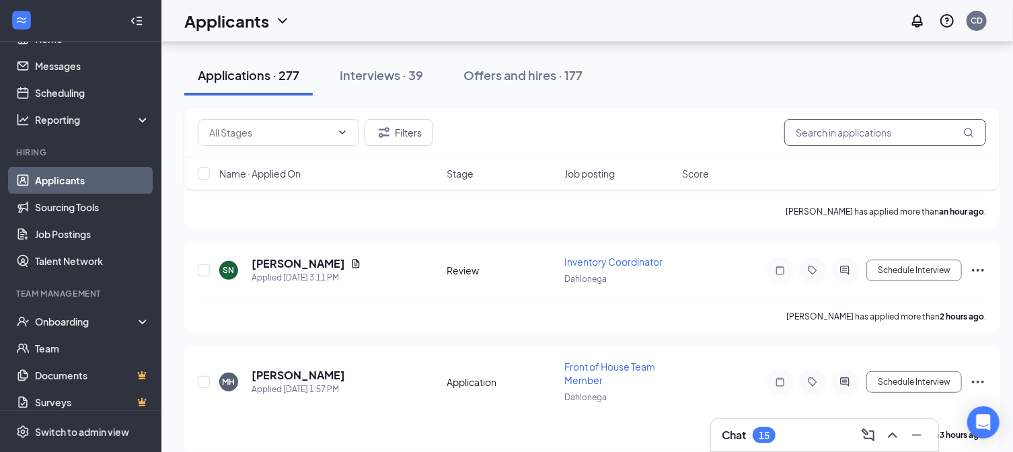
click at [821, 121] on input "text" at bounding box center [885, 132] width 202 height 27
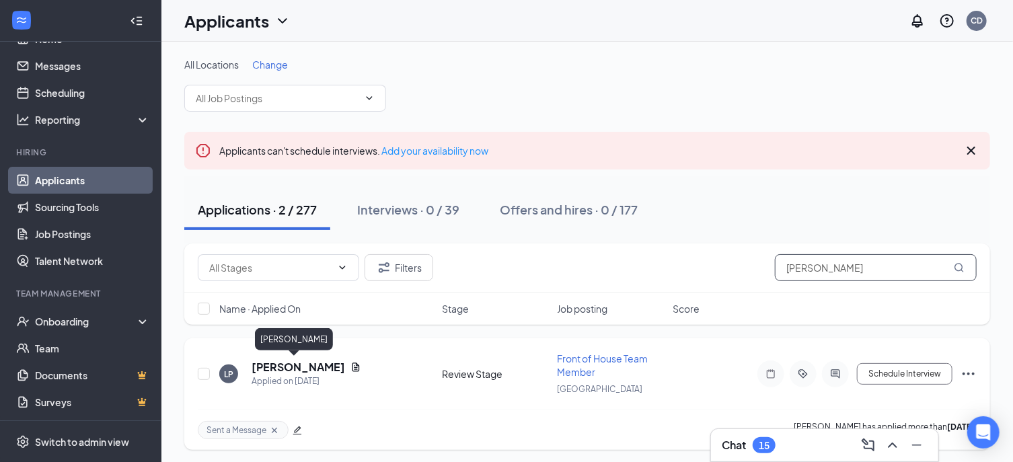
type input "[PERSON_NAME]"
click at [296, 368] on h5 "[PERSON_NAME]" at bounding box center [297, 367] width 93 height 15
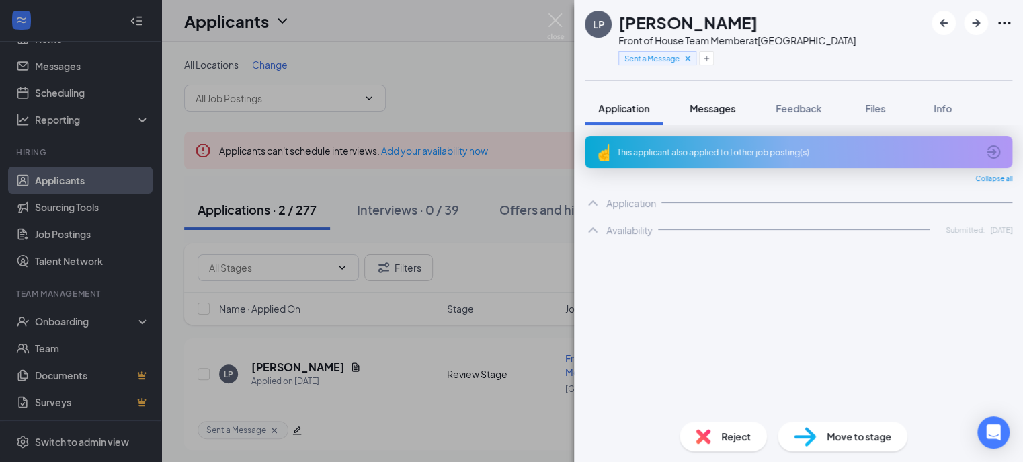
click at [718, 108] on span "Messages" at bounding box center [713, 108] width 46 height 12
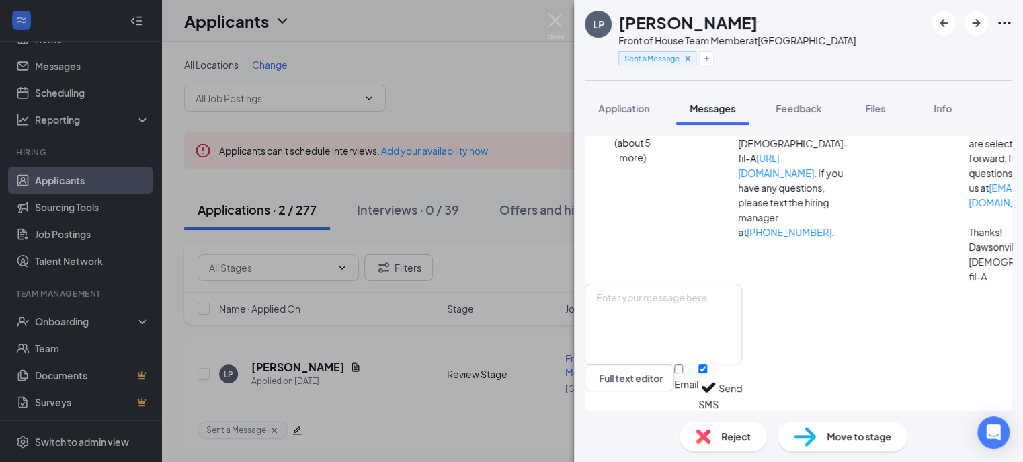
scroll to position [685, 0]
click at [644, 305] on textarea at bounding box center [663, 324] width 157 height 81
paste textarea "Interview Confirmation: [DATE] 1:00pm (remember to change date/time) Address: […"
click at [666, 323] on textarea "Interview Confirmation: [DATE] 1:00pm (remember to change date/time) Address: […" at bounding box center [663, 324] width 157 height 81
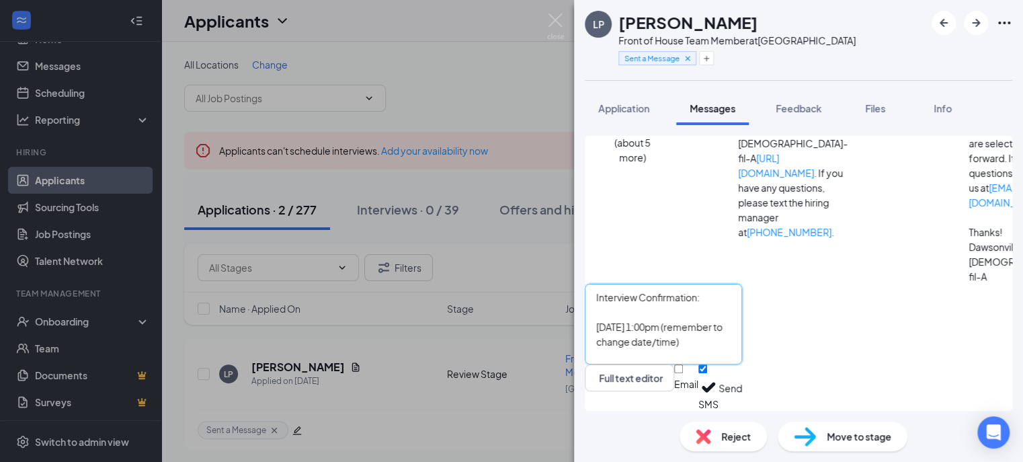
click at [666, 323] on textarea "Interview Confirmation: [DATE] 1:00pm (remember to change date/time) Address: […" at bounding box center [663, 324] width 157 height 81
click at [676, 325] on textarea "Interview Confirmation: [DATE] 1:00pm (remember to change date/time) Address: […" at bounding box center [663, 324] width 157 height 81
drag, startPoint x: 751, startPoint y: 323, endPoint x: 732, endPoint y: 326, distance: 19.7
click at [732, 326] on textarea "Interview Confirmation: [DATE] 1:00pm (remember to change date/time) Address: […" at bounding box center [663, 324] width 157 height 81
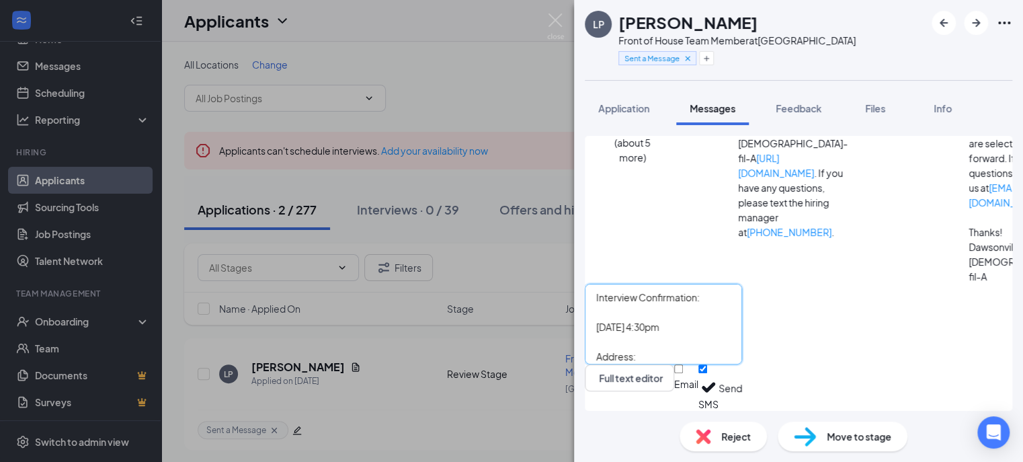
scroll to position [52, 0]
type textarea "Interview Confirmation: [DATE] 4:30pm Address: [STREET_ADDRESS][PERSON_NAME]"
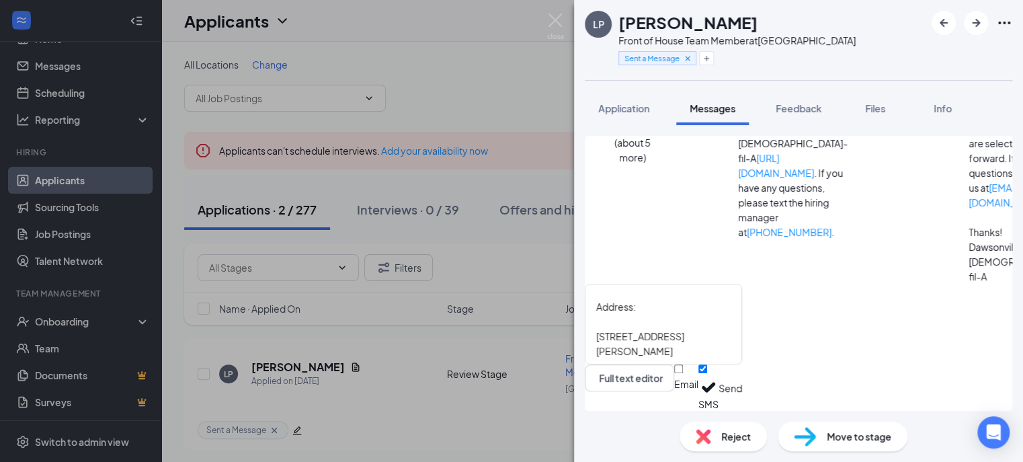
click at [742, 389] on button "Send" at bounding box center [731, 387] width 24 height 46
click at [553, 17] on img at bounding box center [555, 26] width 17 height 26
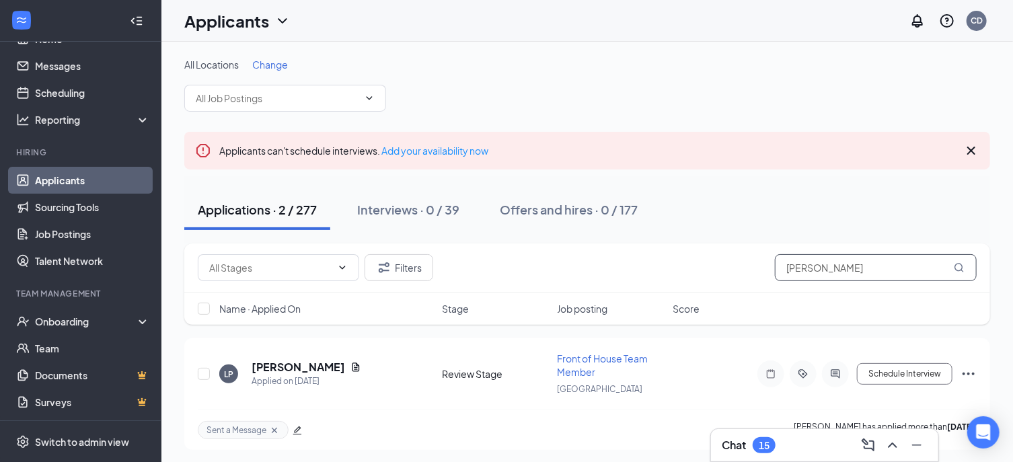
click at [900, 268] on input "[PERSON_NAME]" at bounding box center [876, 267] width 202 height 27
type input "l"
type input "madden"
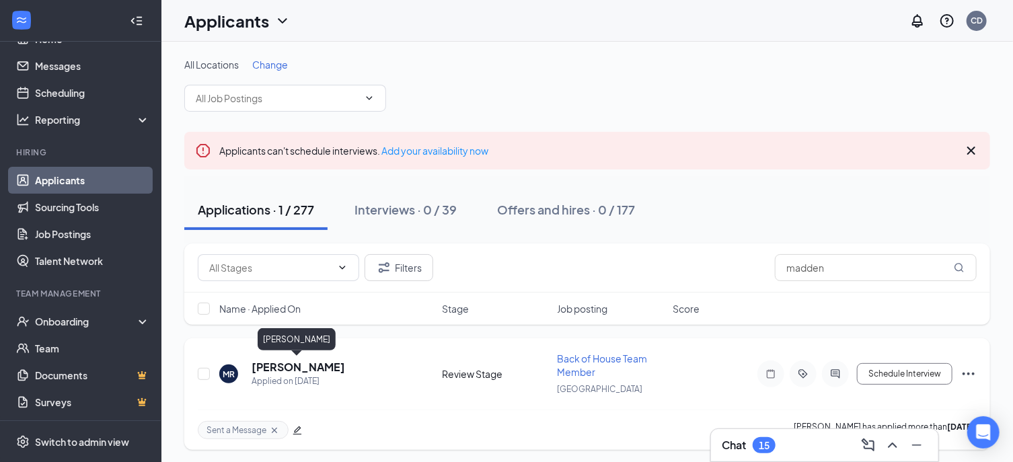
click at [280, 366] on h5 "[PERSON_NAME]" at bounding box center [297, 367] width 93 height 15
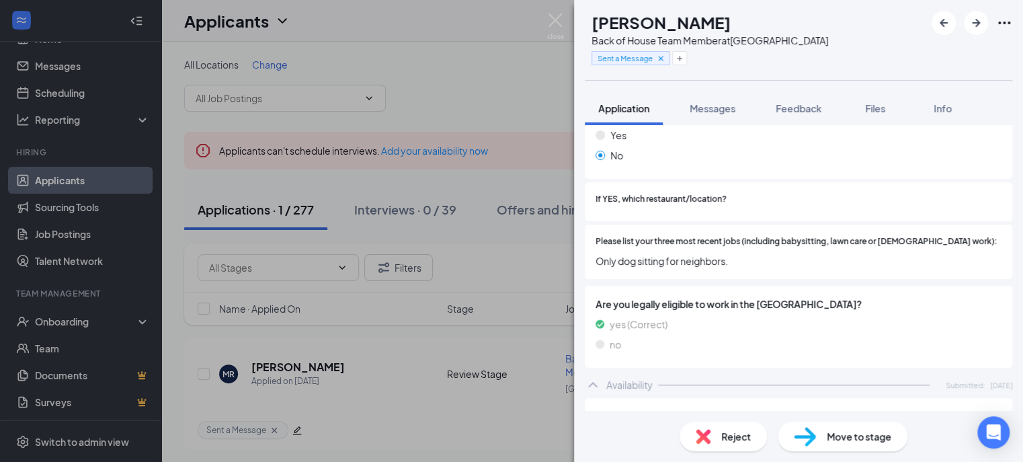
scroll to position [471, 0]
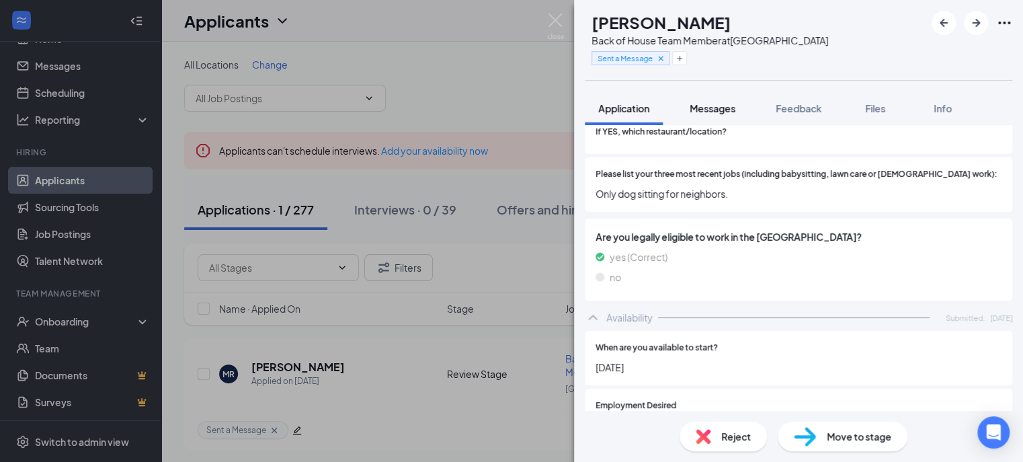
click at [721, 111] on span "Messages" at bounding box center [713, 108] width 46 height 12
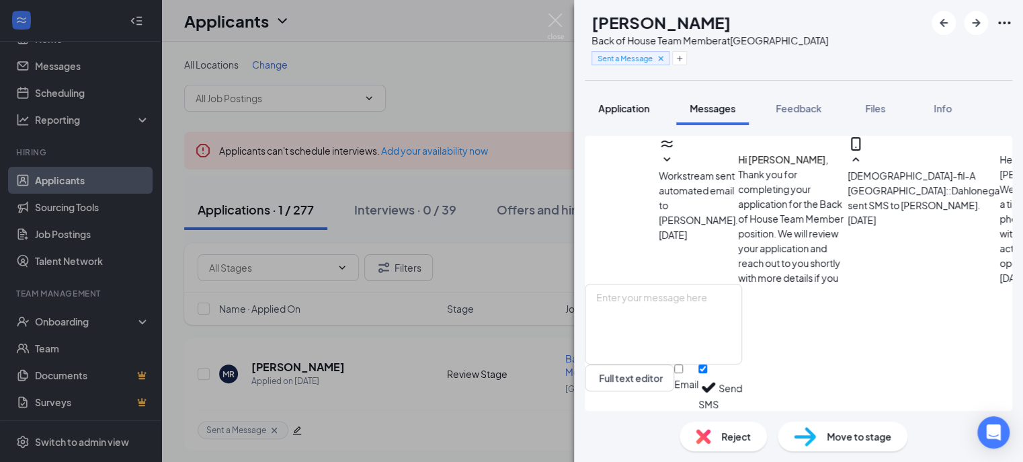
scroll to position [53, 0]
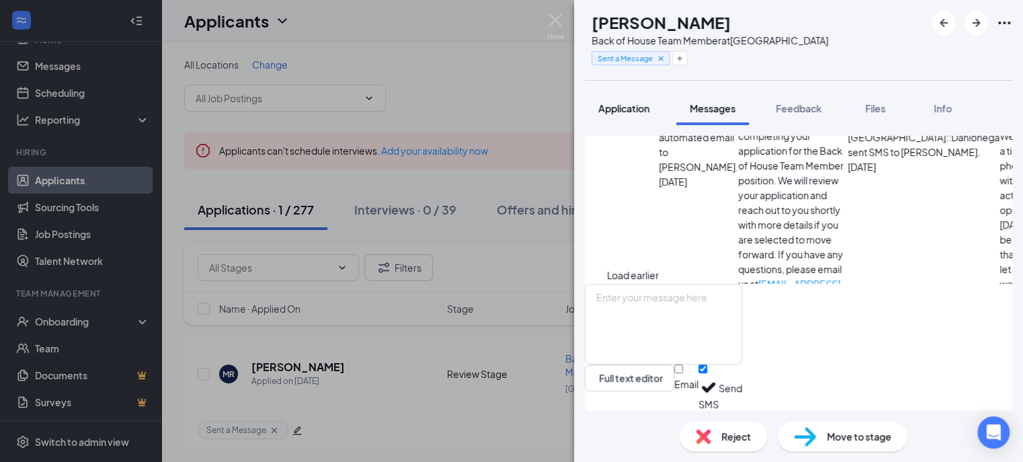
click at [621, 112] on span "Application" at bounding box center [623, 108] width 51 height 12
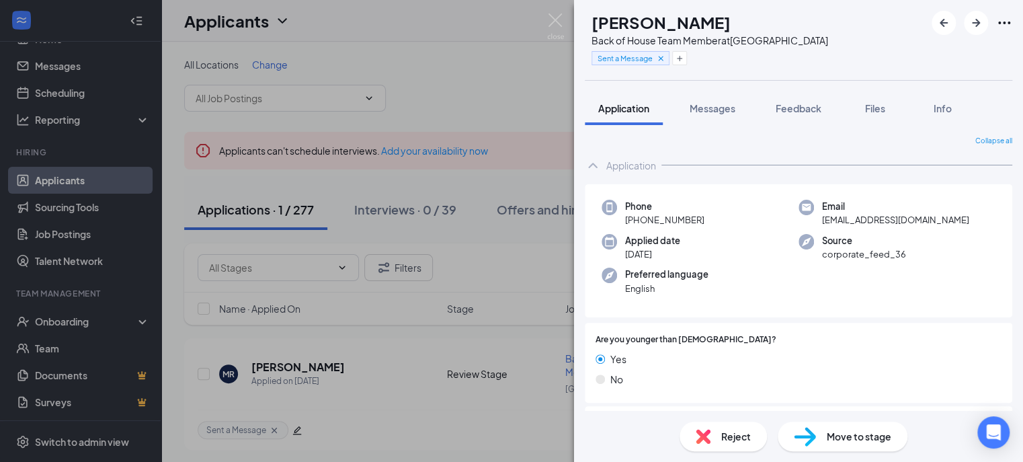
click at [745, 430] on span "Reject" at bounding box center [736, 436] width 30 height 15
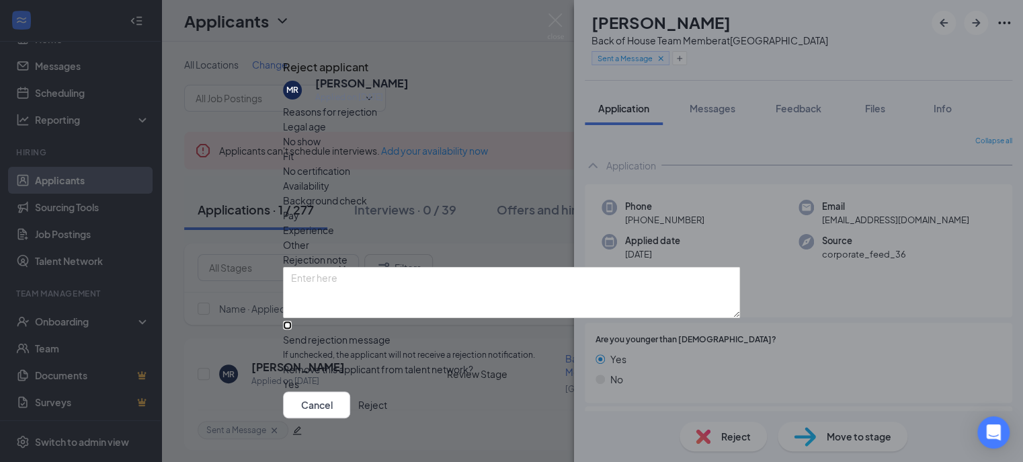
click at [292, 321] on input "Send rejection message If unchecked, the applicant will not receive a rejection…" at bounding box center [287, 325] width 9 height 9
checkbox input "true"
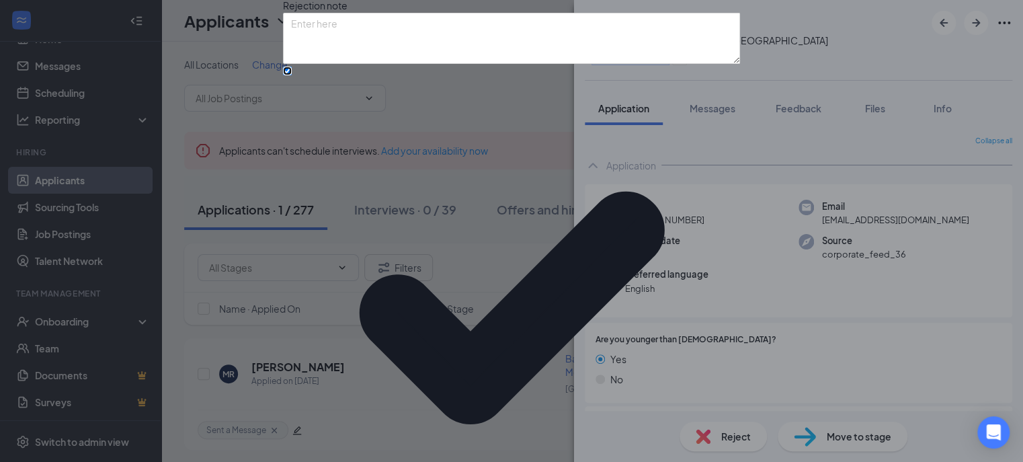
scroll to position [108, 0]
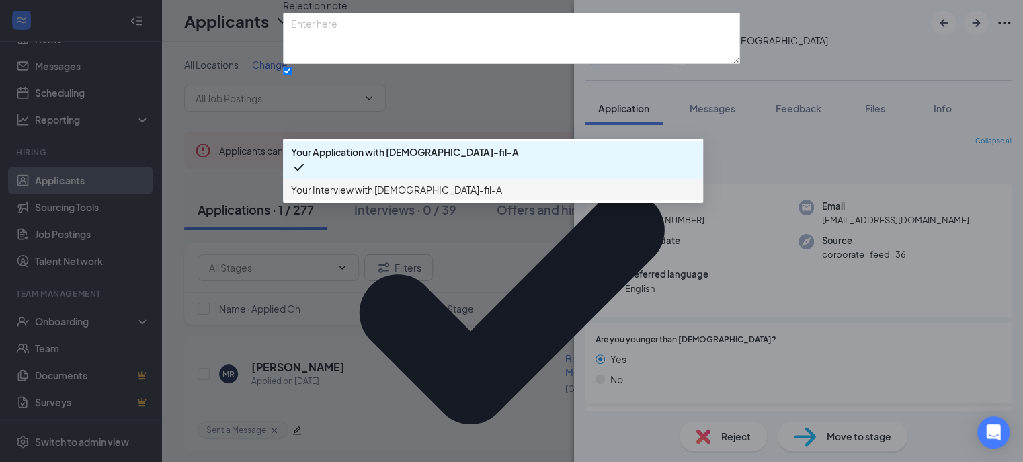
click at [351, 197] on span "Your Interview with [DEMOGRAPHIC_DATA]-fil-A" at bounding box center [396, 189] width 211 height 15
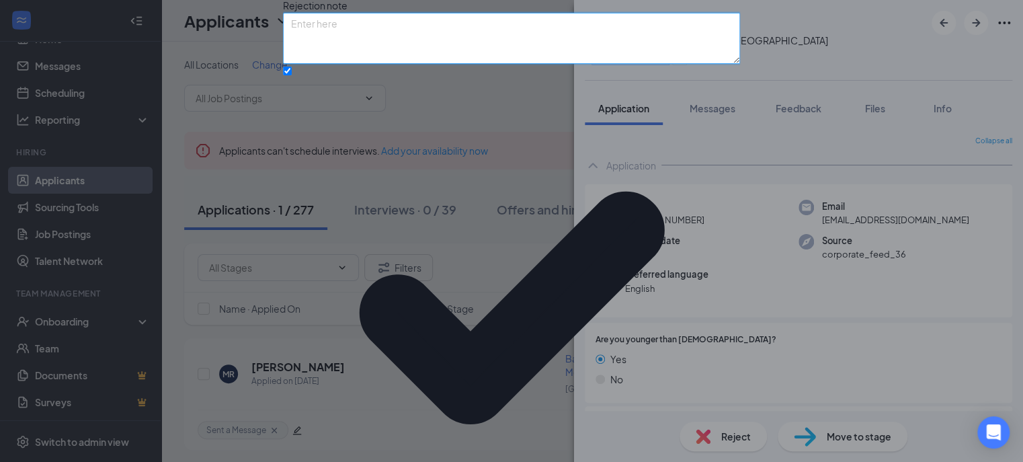
click at [446, 64] on textarea at bounding box center [511, 38] width 457 height 51
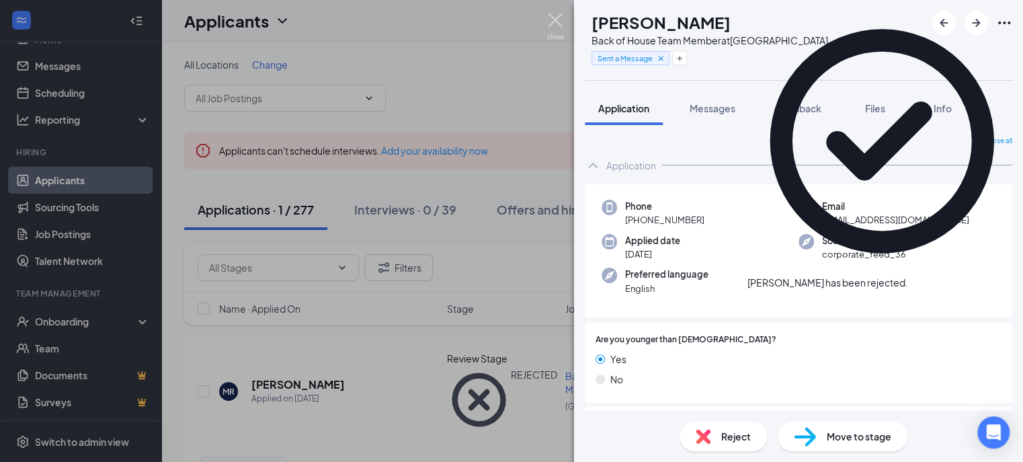
click at [555, 15] on img at bounding box center [555, 26] width 17 height 26
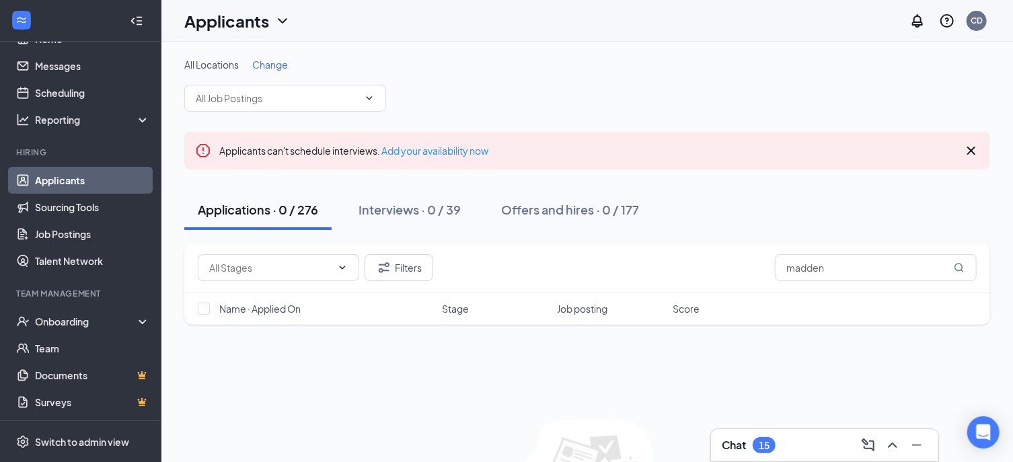
click at [968, 150] on icon "Cross" at bounding box center [971, 151] width 16 height 16
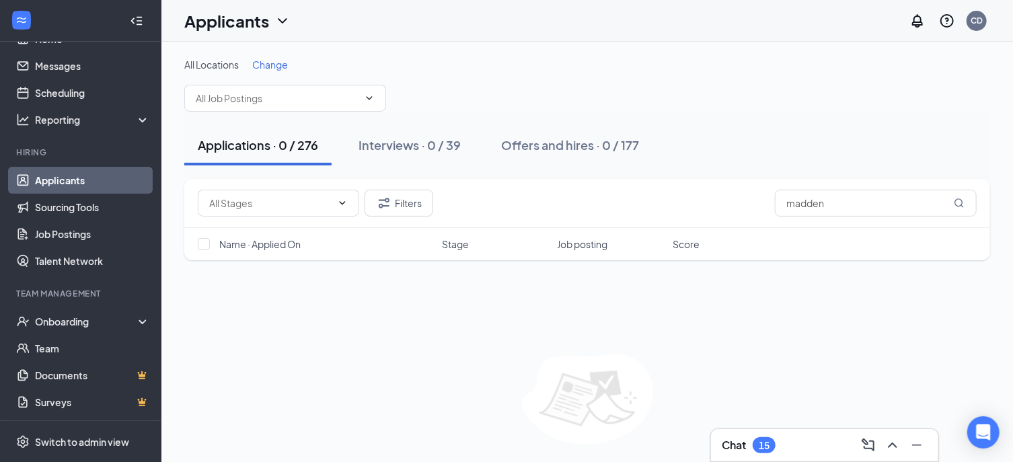
click at [111, 175] on link "Applicants" at bounding box center [92, 180] width 115 height 27
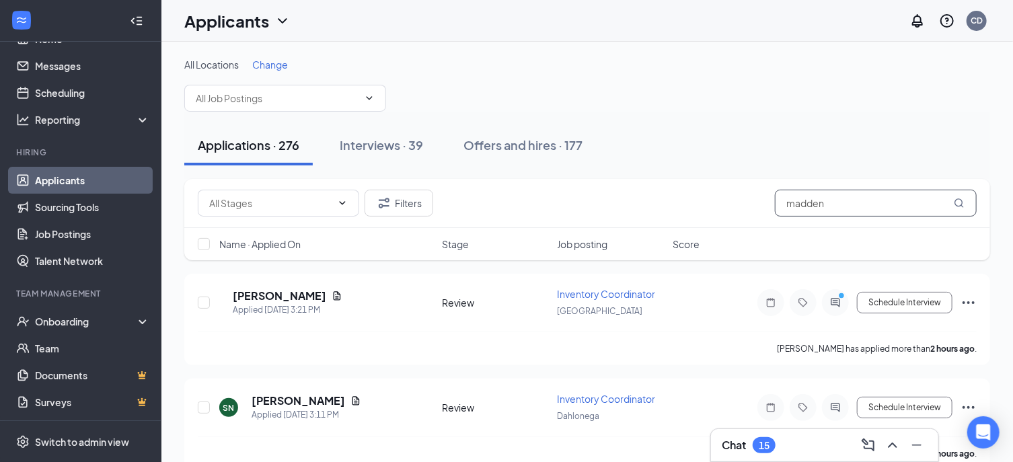
click at [826, 201] on input "madden" at bounding box center [876, 203] width 202 height 27
type input "m"
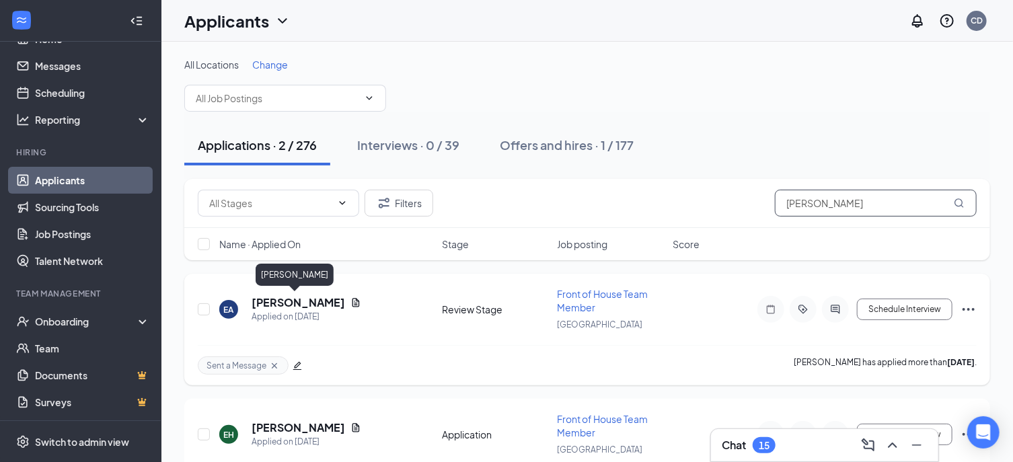
type input "[PERSON_NAME]"
click at [292, 303] on h5 "[PERSON_NAME]" at bounding box center [297, 302] width 93 height 15
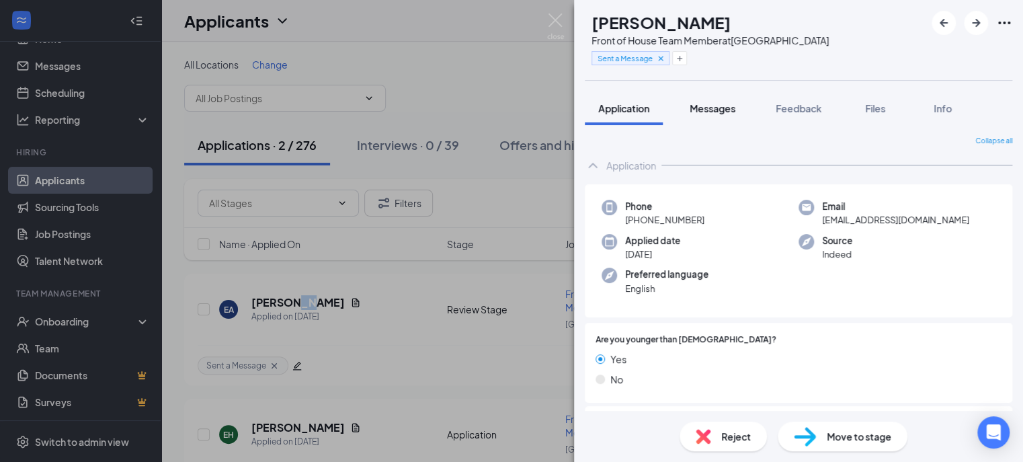
drag, startPoint x: 729, startPoint y: 104, endPoint x: 714, endPoint y: 107, distance: 15.0
click at [717, 107] on span "Messages" at bounding box center [713, 108] width 46 height 12
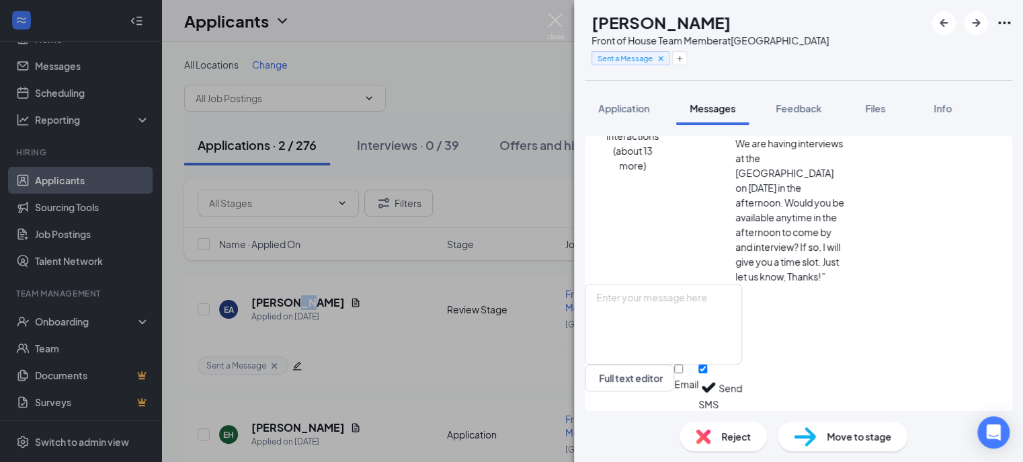
scroll to position [849, 0]
click at [707, 294] on textarea at bounding box center [663, 324] width 157 height 81
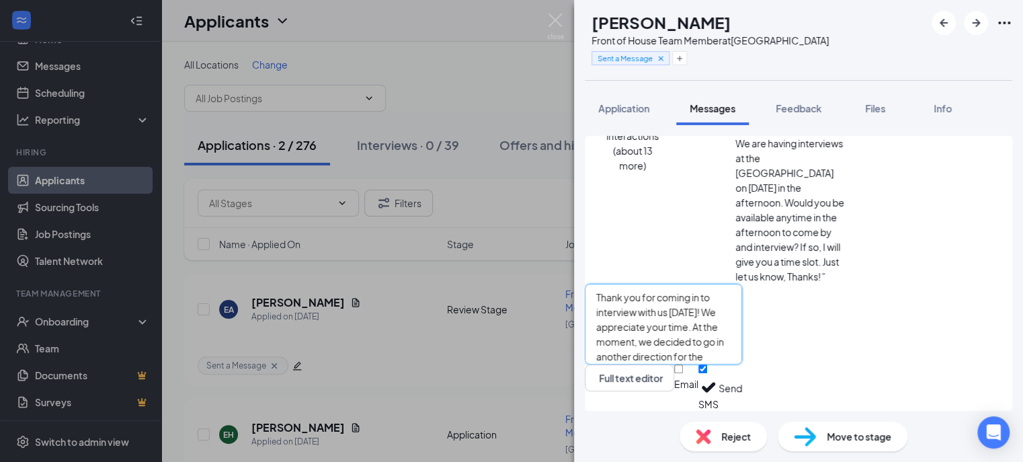
click at [742, 329] on textarea "Thank you for coming in to interview with us [DATE]! We appreciate your time. A…" at bounding box center [663, 324] width 157 height 81
click at [742, 348] on textarea "Thank you for coming in to interview with us [DATE]! We appreciate your time. A…" at bounding box center [663, 324] width 157 height 81
click at [742, 347] on textarea "Thank you for coming in to interview with us [DATE]! We appreciate your time. A…" at bounding box center [663, 324] width 157 height 81
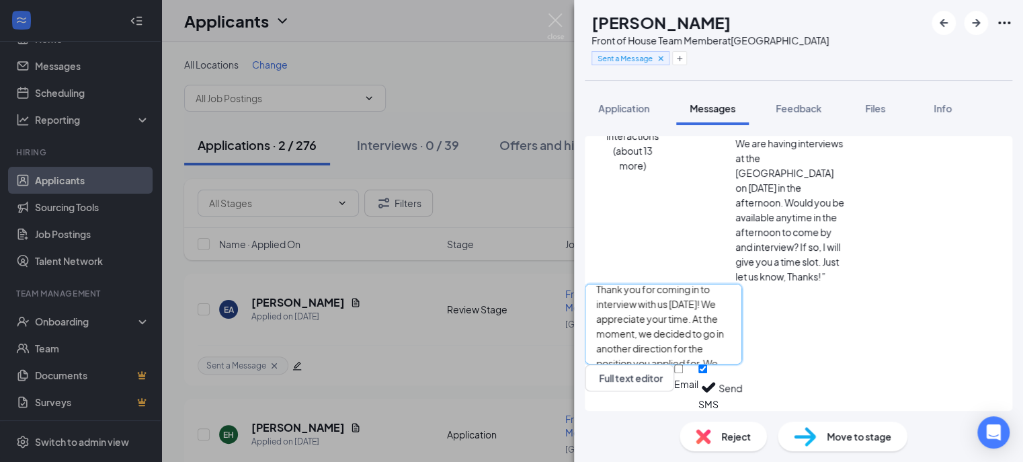
type textarea "Thank you for coming in to interview with us [DATE]! We appreciate your time. A…"
click at [742, 386] on button "Send" at bounding box center [731, 387] width 24 height 46
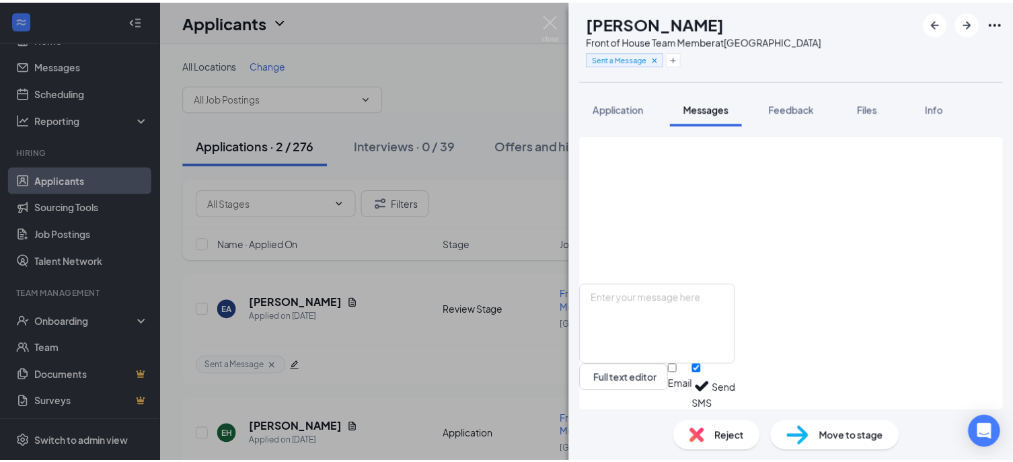
scroll to position [1024, 0]
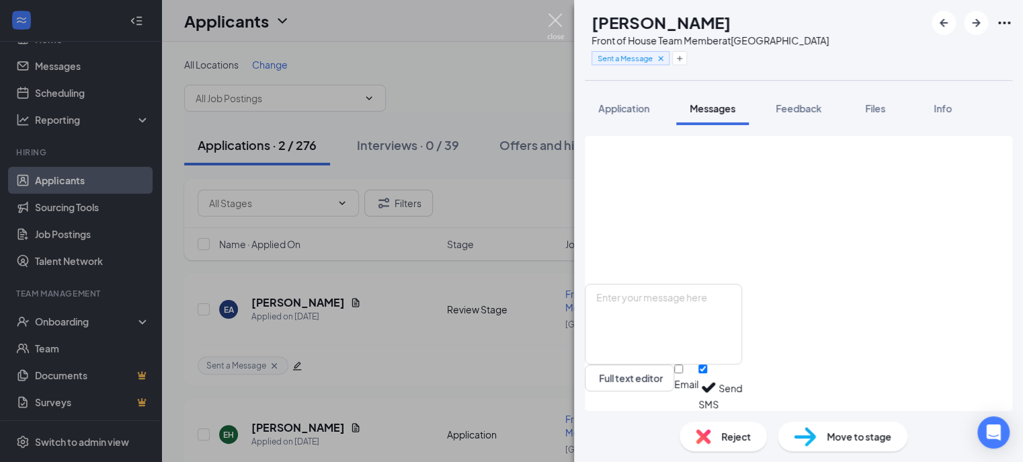
click at [553, 18] on img at bounding box center [555, 26] width 17 height 26
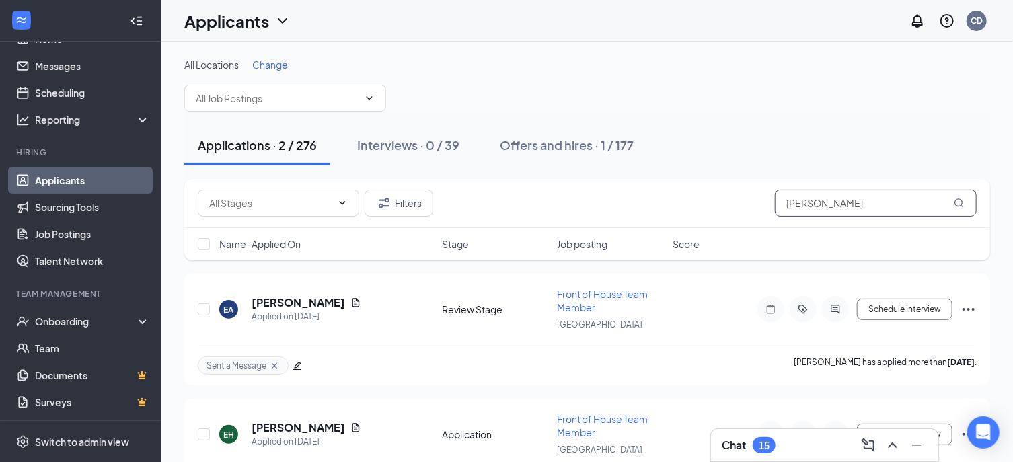
click at [826, 204] on input "[PERSON_NAME]" at bounding box center [876, 203] width 202 height 27
click at [825, 204] on input "[PERSON_NAME]" at bounding box center [876, 203] width 202 height 27
paste input "[PERSON_NAME]"
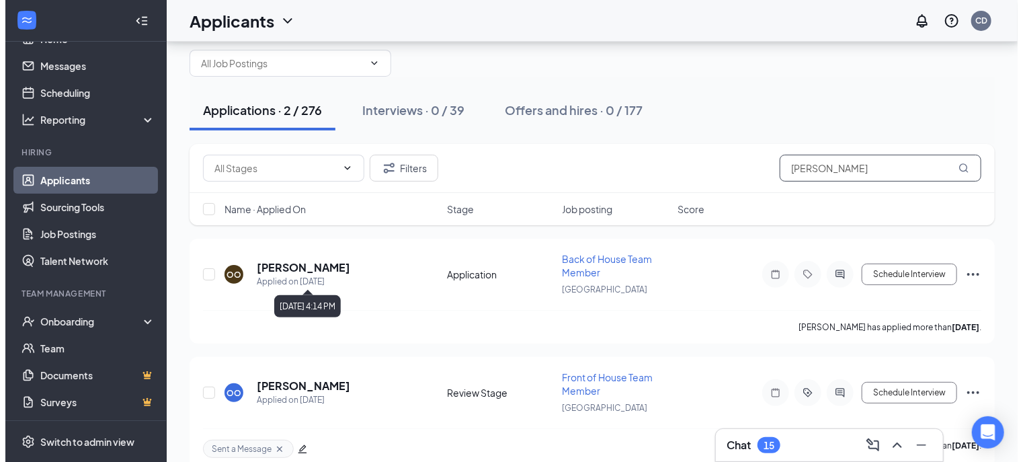
scroll to position [54, 0]
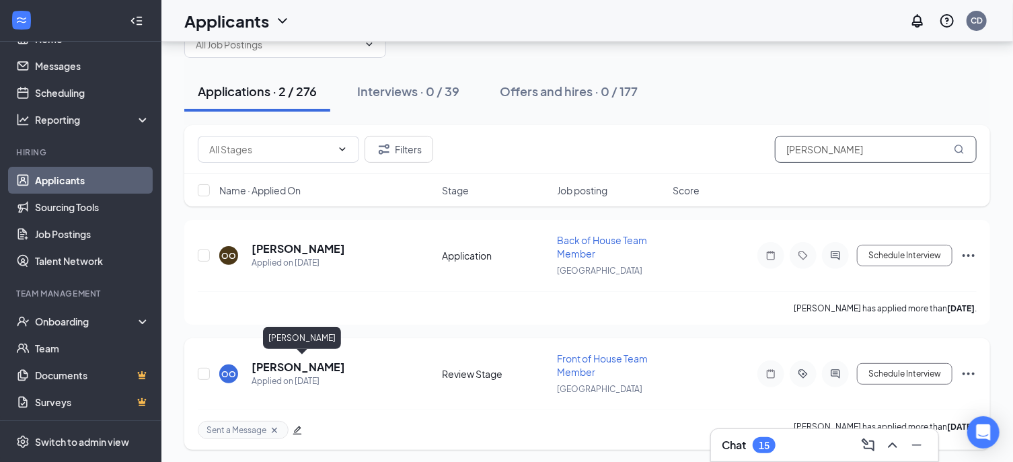
type input "[PERSON_NAME]"
click at [331, 364] on h5 "[PERSON_NAME]" at bounding box center [297, 367] width 93 height 15
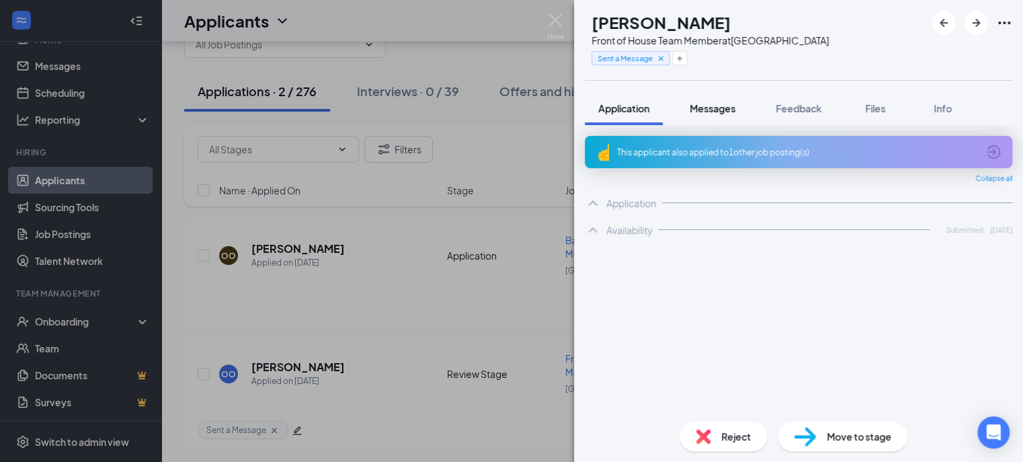
click at [719, 111] on span "Messages" at bounding box center [713, 108] width 46 height 12
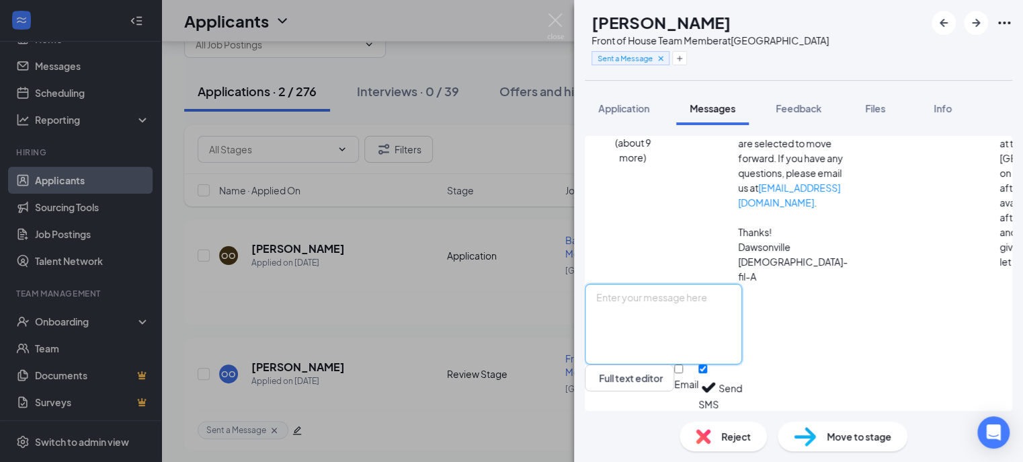
click at [694, 297] on textarea at bounding box center [663, 324] width 157 height 81
paste textarea "Interview Confirmation: [DATE] 1:00pm (remember to change date/time) Address: […"
drag, startPoint x: 661, startPoint y: 325, endPoint x: 699, endPoint y: 329, distance: 37.9
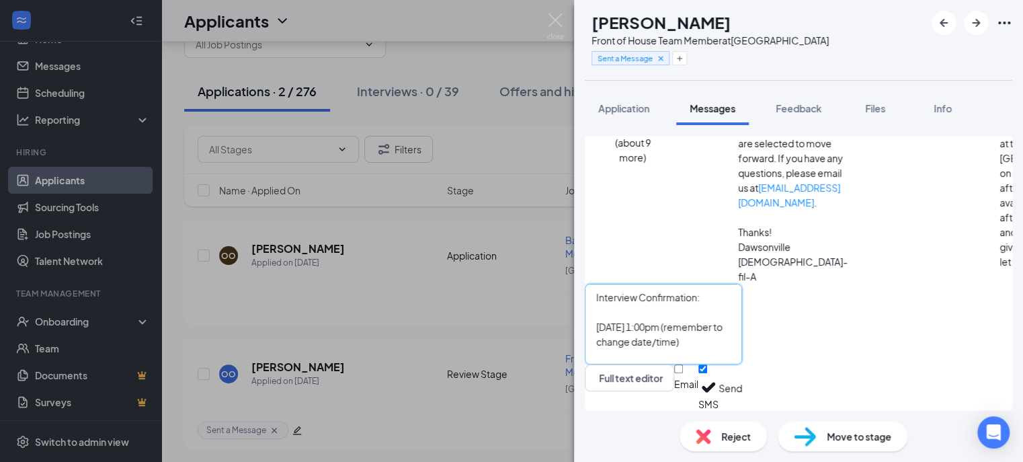
click at [699, 329] on textarea "Interview Confirmation: [DATE] 1:00pm (remember to change date/time) Address: […" at bounding box center [663, 324] width 157 height 81
click at [742, 326] on textarea "Interview Confirmation: [DATE] 1:00pm (remember to change date/time) Address: […" at bounding box center [663, 324] width 157 height 81
click at [733, 340] on textarea "Interview Confirmation: [DATE] 4:00pm (remember to change date/time) Address: […" at bounding box center [663, 324] width 157 height 81
drag, startPoint x: 930, startPoint y: 326, endPoint x: 783, endPoint y: 330, distance: 146.6
click at [742, 330] on textarea "Interview Confirmation: [DATE] 4:00pm (remember to change date/time) Address: […" at bounding box center [663, 324] width 157 height 81
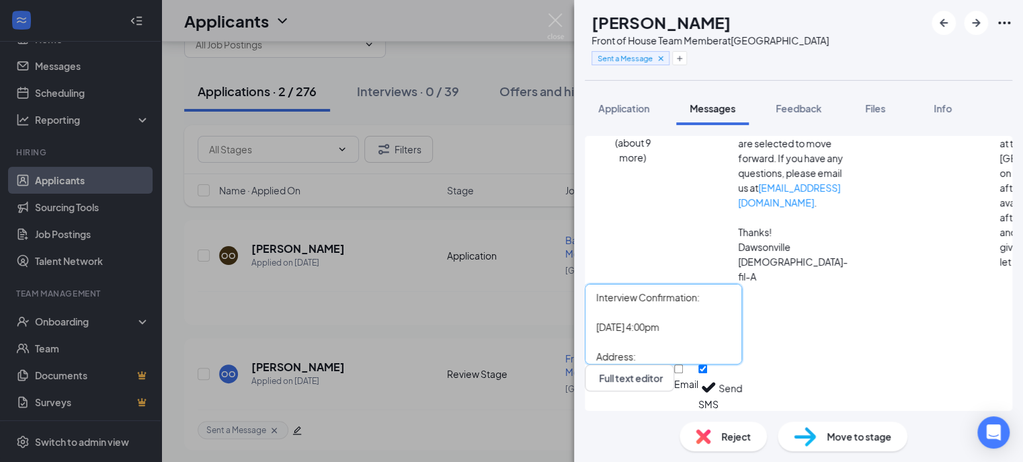
type textarea "Interview Confirmation: [DATE] 4:00pm Address: [STREET_ADDRESS][PERSON_NAME]"
click at [742, 390] on button "Send" at bounding box center [731, 387] width 24 height 46
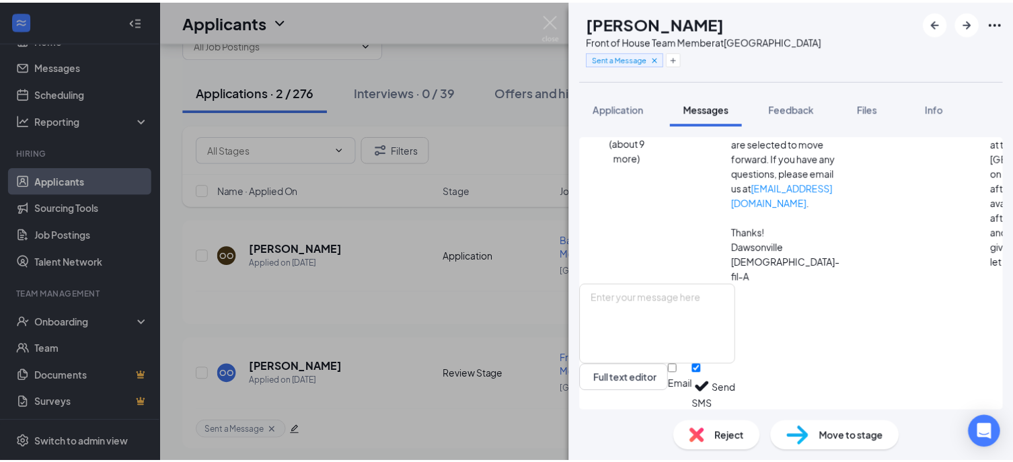
scroll to position [1154, 0]
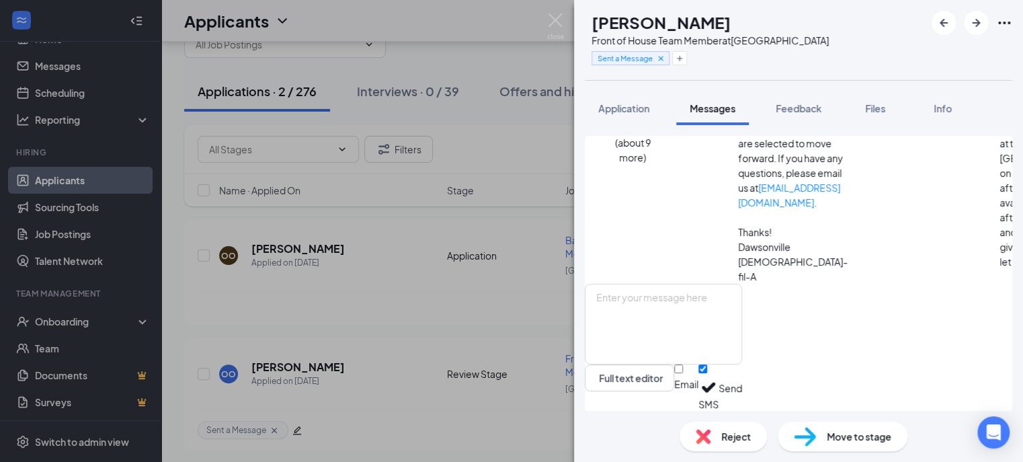
click at [798, 63] on div "Sent a Message" at bounding box center [710, 58] width 237 height 22
click at [549, 18] on img at bounding box center [555, 26] width 17 height 26
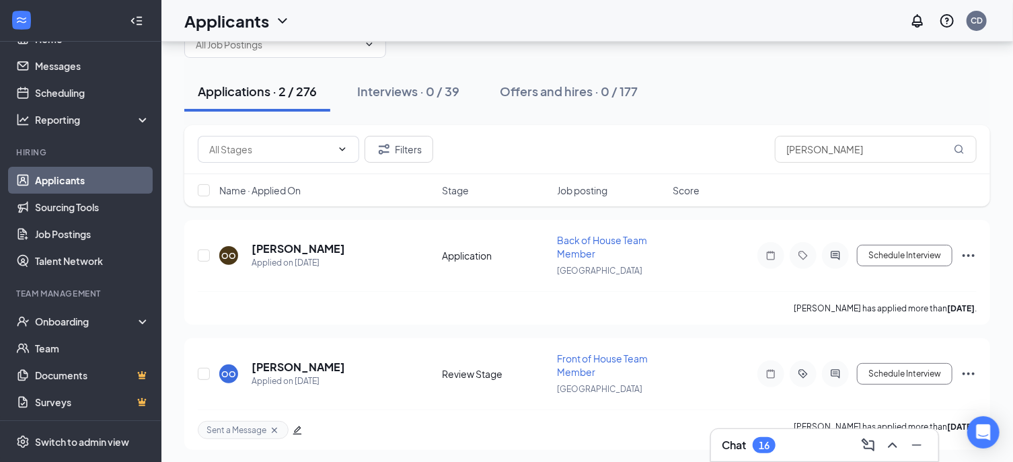
click at [778, 439] on div "Chat 16" at bounding box center [824, 445] width 206 height 22
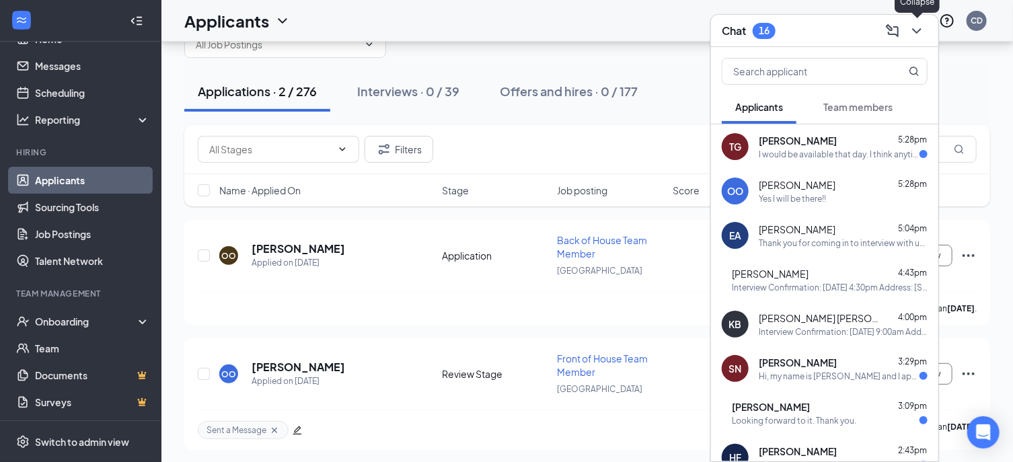
click at [916, 32] on icon "ChevronDown" at bounding box center [916, 31] width 16 height 16
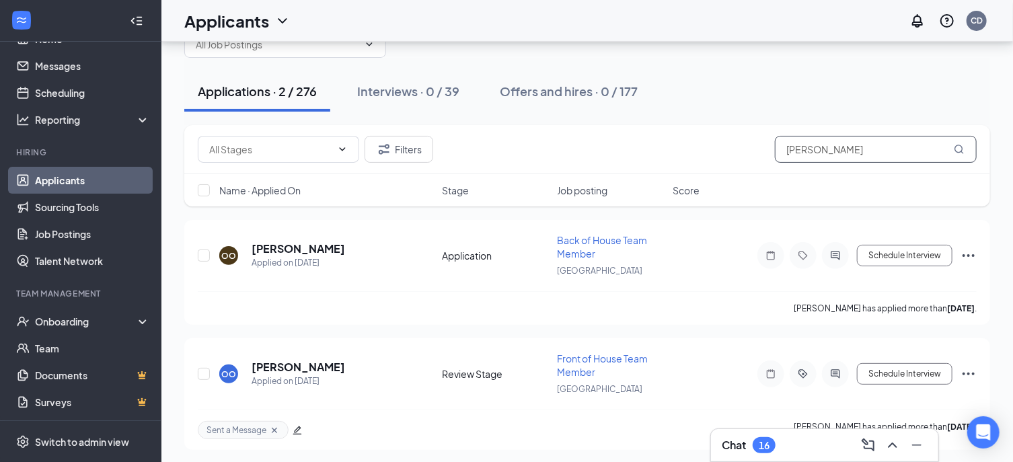
click at [851, 155] on input "[PERSON_NAME]" at bounding box center [876, 149] width 202 height 27
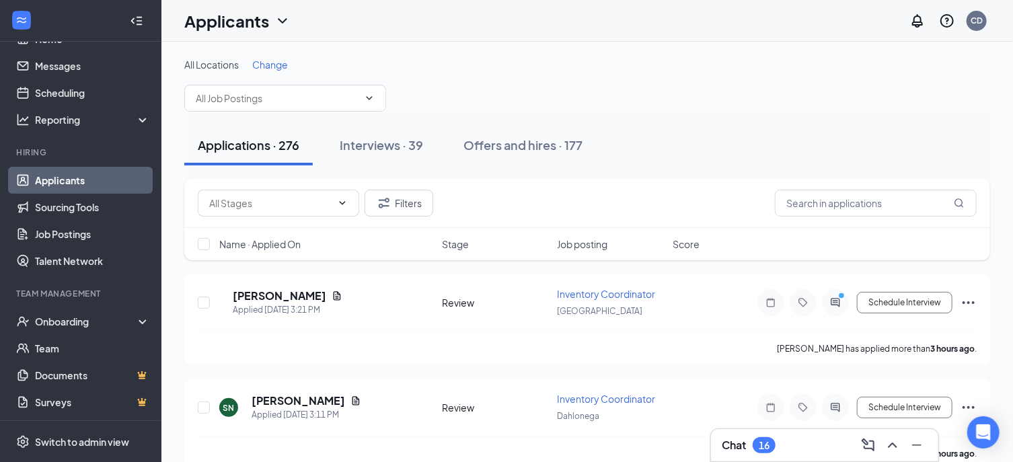
click at [680, 79] on div "All Locations Change" at bounding box center [586, 85] width 805 height 54
click at [656, 294] on div "Inventory Coordinator" at bounding box center [611, 293] width 108 height 13
